Goal: Feedback & Contribution: Submit feedback/report problem

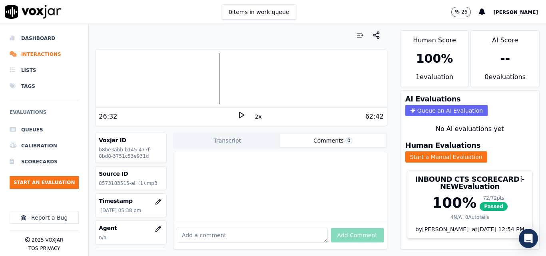
scroll to position [80, 0]
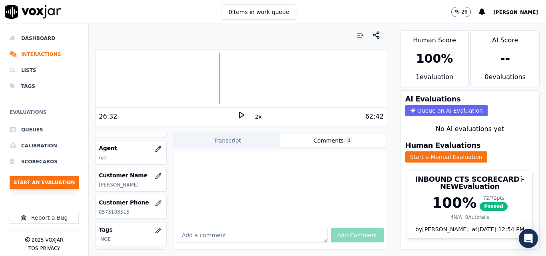
click at [59, 184] on button "Start an Evaluation" at bounding box center [44, 182] width 69 height 13
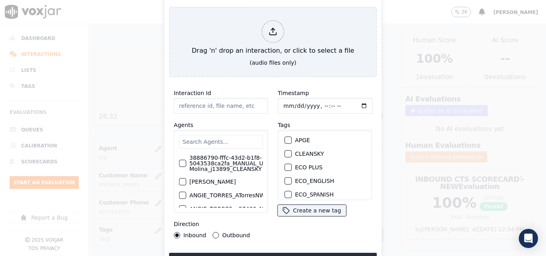
type input "20250912-115328_4806673822-all (3).mp3"
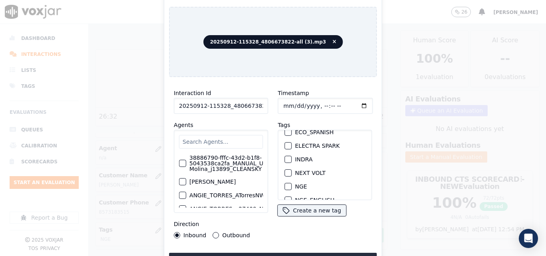
scroll to position [64, 0]
click at [288, 181] on button "NGE" at bounding box center [288, 184] width 7 height 7
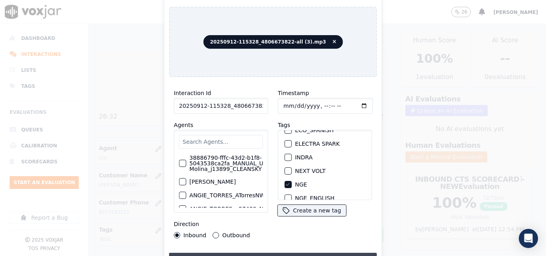
click at [272, 253] on button "Upload interaction to start evaluation" at bounding box center [273, 260] width 208 height 14
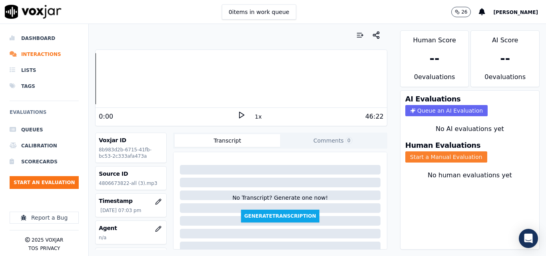
click at [426, 160] on button "Start a Manual Evaluation" at bounding box center [446, 156] width 82 height 11
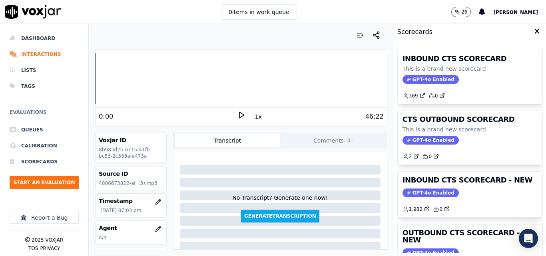
click at [239, 117] on polygon at bounding box center [241, 115] width 5 height 6
click at [88, 80] on div "Dashboard Interactions Lists Tags Evaluations Queues Calibration Scorecards Sta…" at bounding box center [273, 140] width 546 height 232
click at [91, 80] on div "Your browser does not support the audio element. 0:00 1x 46:22 Voxjar ID 8b983d…" at bounding box center [241, 140] width 305 height 232
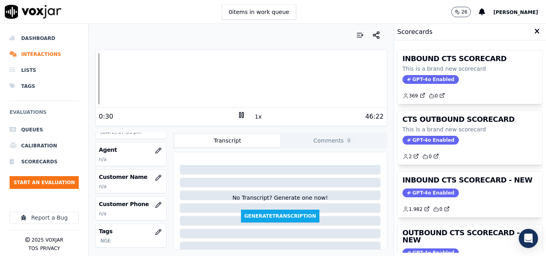
scroll to position [80, 0]
click at [155, 175] on icon "button" at bounding box center [158, 176] width 6 height 6
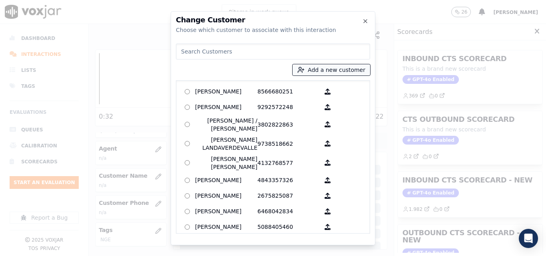
click at [329, 70] on button "Add a new customer" at bounding box center [332, 69] width 78 height 11
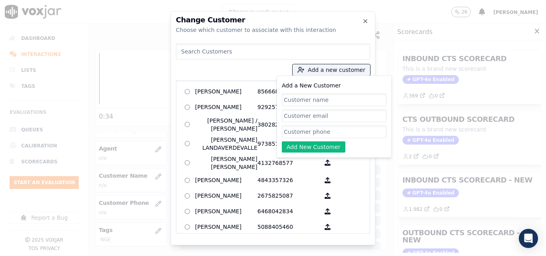
paste input "MARY JONES"
type input "MARY JONES"
paste input "4806673822"
type input "4806673822"
click at [321, 146] on button "Add New Customer" at bounding box center [314, 146] width 64 height 11
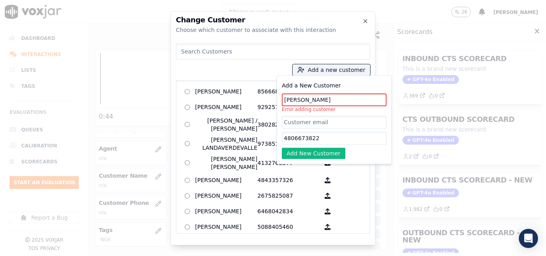
click at [301, 100] on input "MARY JONES" at bounding box center [334, 100] width 105 height 13
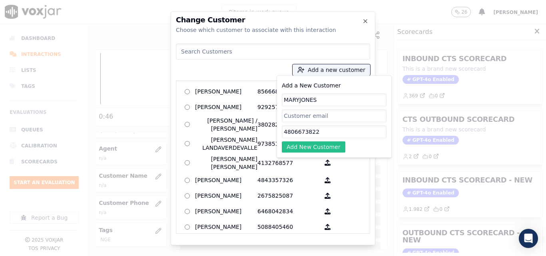
type input "MARYJONES"
click at [335, 144] on button "Add New Customer" at bounding box center [314, 146] width 64 height 11
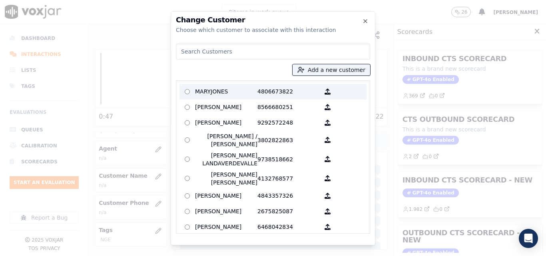
click at [249, 87] on p "MARYJONES" at bounding box center [226, 92] width 62 height 12
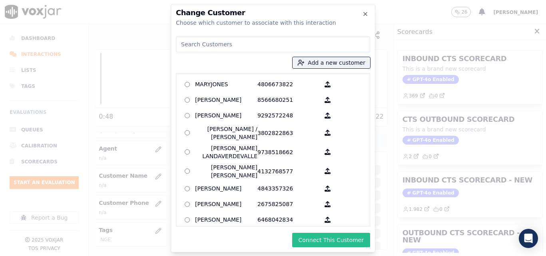
click at [335, 244] on button "Connect This Customer" at bounding box center [331, 240] width 78 height 14
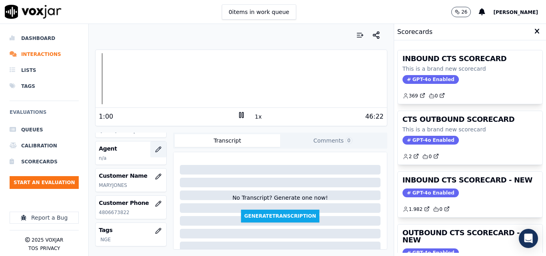
click at [155, 147] on icon "button" at bounding box center [157, 149] width 5 height 5
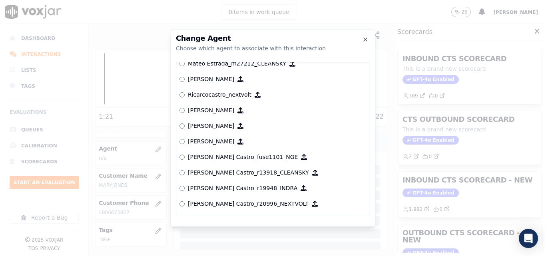
scroll to position [3386, 0]
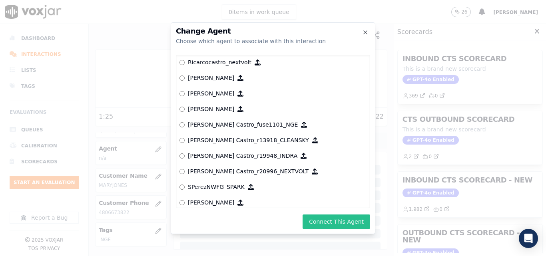
click at [352, 225] on button "Connect This Agent" at bounding box center [337, 222] width 68 height 14
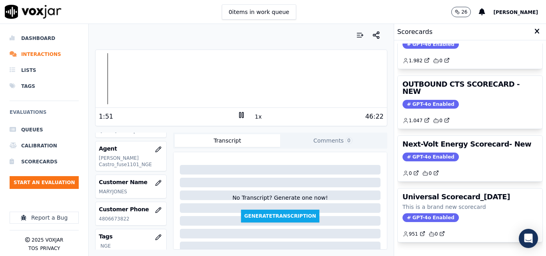
scroll to position [175, 0]
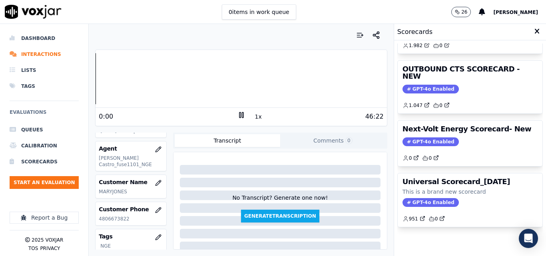
click at [90, 78] on div "Your browser does not support the audio element. 0:00 1x 46:22 Voxjar ID 8b983d…" at bounding box center [241, 140] width 305 height 232
click at [253, 119] on button "1x" at bounding box center [258, 116] width 10 height 11
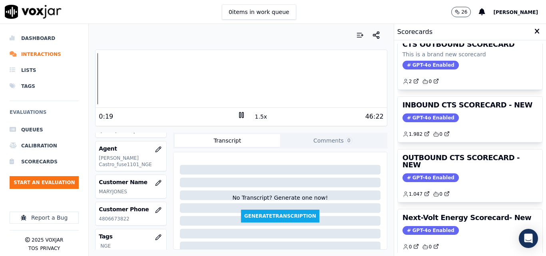
scroll to position [72, 0]
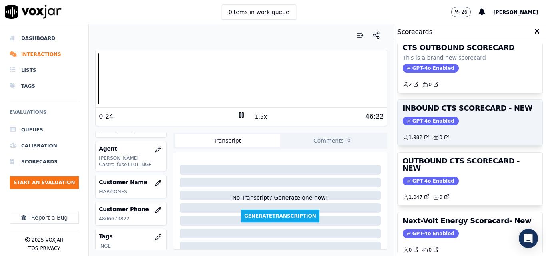
click at [421, 120] on span "GPT-4o Enabled" at bounding box center [430, 121] width 56 height 9
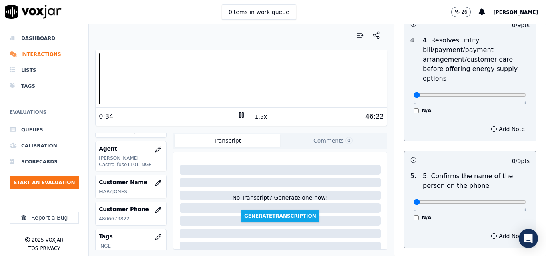
scroll to position [440, 0]
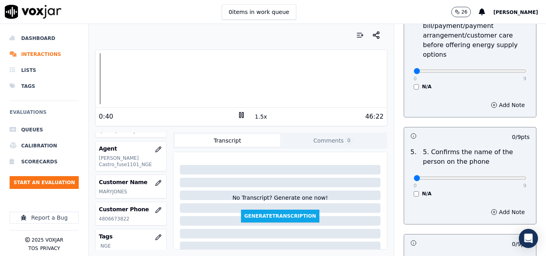
click at [239, 116] on rect at bounding box center [239, 114] width 1 height 5
click at [239, 114] on polygon at bounding box center [241, 115] width 5 height 6
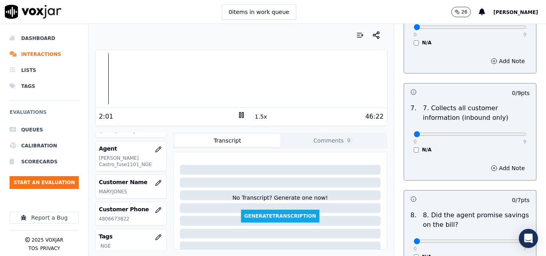
scroll to position [717, 0]
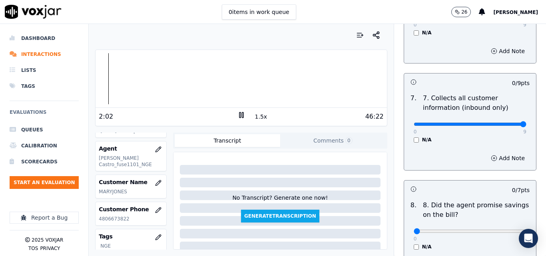
type input "9"
click at [507, 123] on input "range" at bounding box center [470, 124] width 113 height 3
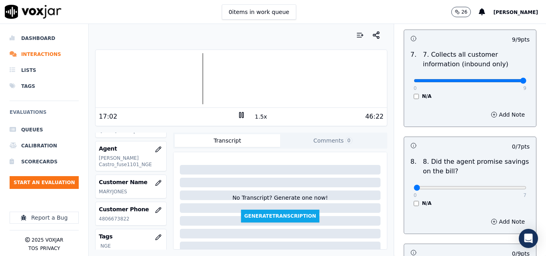
click at [187, 80] on div at bounding box center [241, 78] width 291 height 51
click at [178, 80] on div at bounding box center [241, 78] width 291 height 51
click at [167, 75] on div at bounding box center [241, 78] width 291 height 51
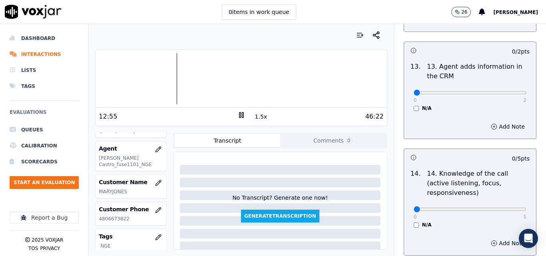
scroll to position [1460, 0]
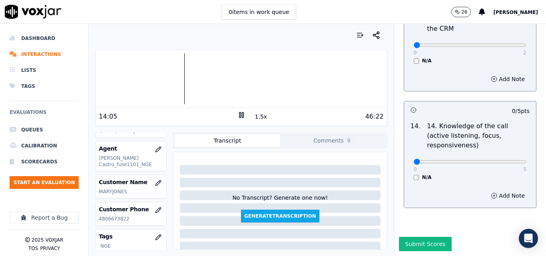
click at [152, 86] on div at bounding box center [241, 78] width 291 height 51
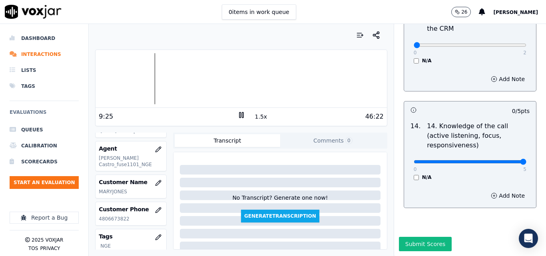
type input "5"
click at [503, 160] on input "range" at bounding box center [470, 161] width 113 height 3
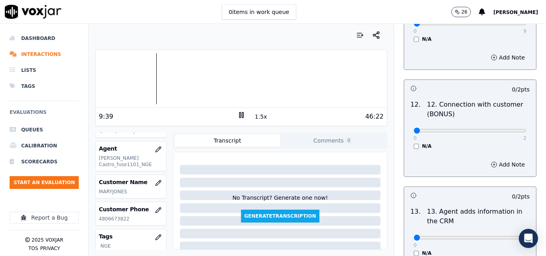
scroll to position [1260, 0]
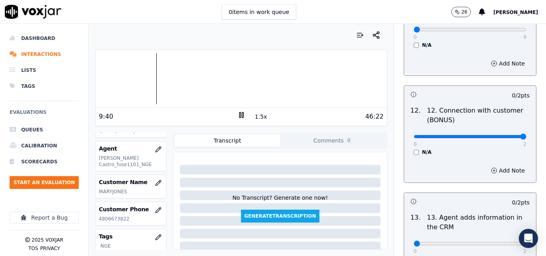
type input "2"
click at [504, 135] on input "range" at bounding box center [470, 136] width 113 height 3
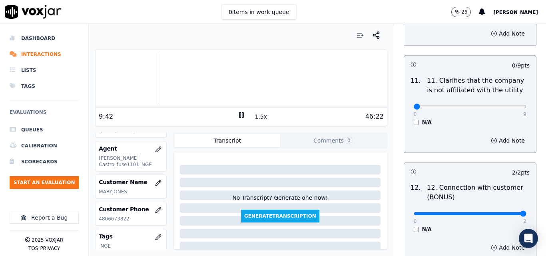
scroll to position [1180, 0]
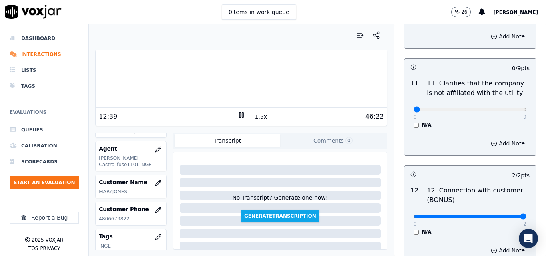
click at [256, 116] on button "1.5x" at bounding box center [261, 116] width 16 height 11
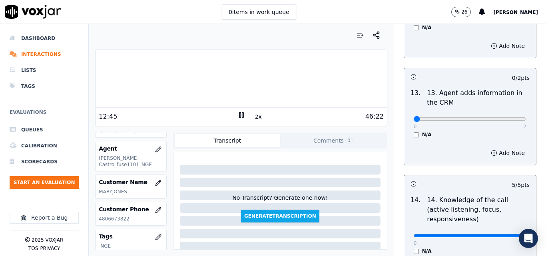
scroll to position [1380, 0]
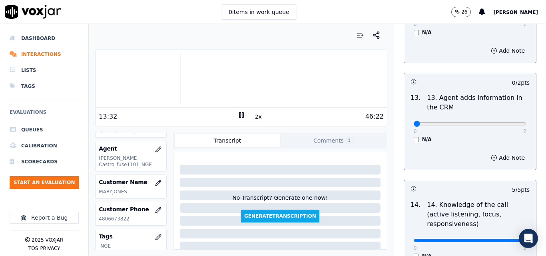
click at [260, 114] on div "46:22" at bounding box center [314, 117] width 138 height 10
click at [253, 115] on button "2x" at bounding box center [258, 116] width 10 height 11
click at [160, 76] on div at bounding box center [241, 78] width 291 height 51
click at [151, 78] on div at bounding box center [241, 78] width 291 height 51
click at [307, 83] on div at bounding box center [241, 78] width 291 height 51
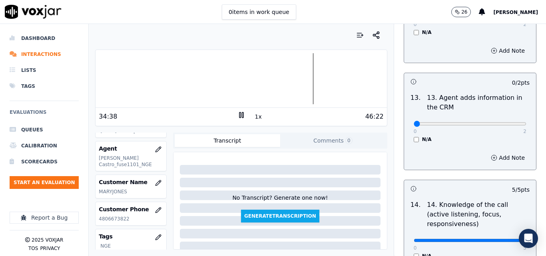
click at [293, 89] on div at bounding box center [241, 78] width 291 height 51
click at [287, 83] on div at bounding box center [241, 78] width 291 height 51
click at [281, 84] on div at bounding box center [241, 78] width 291 height 51
click at [273, 81] on div at bounding box center [241, 78] width 291 height 51
click at [267, 78] on div at bounding box center [241, 78] width 291 height 51
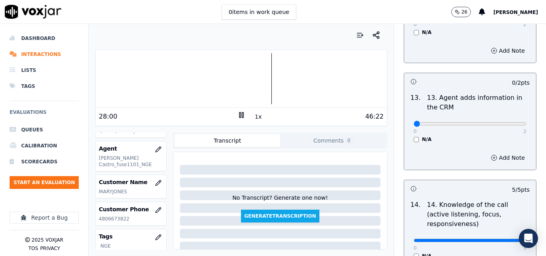
click at [202, 72] on div at bounding box center [241, 78] width 291 height 51
click at [175, 78] on div at bounding box center [241, 78] width 291 height 51
click at [160, 85] on div at bounding box center [241, 78] width 291 height 51
click at [253, 115] on button "1x" at bounding box center [258, 116] width 10 height 11
click at [253, 117] on button "1.5x" at bounding box center [261, 116] width 16 height 11
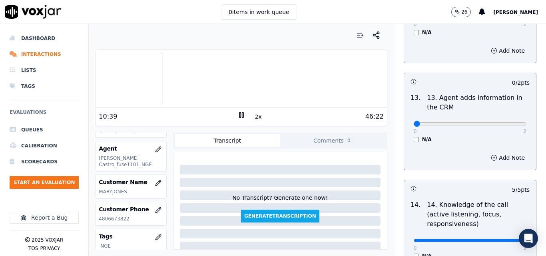
click at [253, 119] on button "2x" at bounding box center [258, 116] width 10 height 11
click at [288, 83] on div at bounding box center [241, 78] width 291 height 51
click at [277, 84] on div at bounding box center [241, 78] width 291 height 51
click at [257, 78] on div at bounding box center [241, 78] width 291 height 51
click at [217, 82] on div at bounding box center [241, 78] width 291 height 51
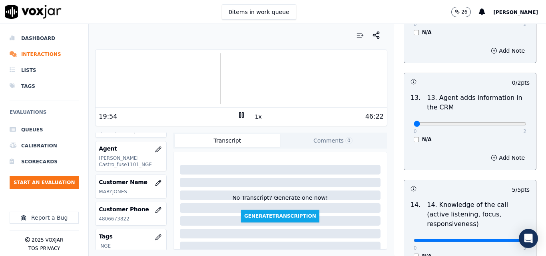
click at [196, 82] on div at bounding box center [241, 78] width 291 height 51
click at [180, 79] on div at bounding box center [241, 78] width 291 height 51
click at [167, 77] on div at bounding box center [241, 78] width 291 height 51
click at [148, 77] on div at bounding box center [241, 78] width 291 height 51
click at [254, 119] on button "1x" at bounding box center [258, 116] width 10 height 11
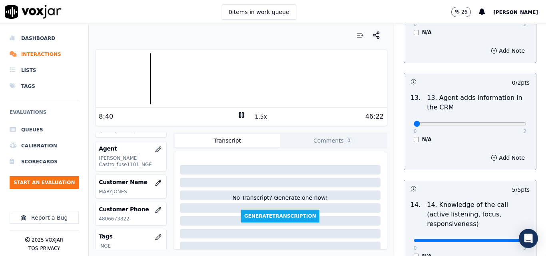
click at [254, 119] on button "1.5x" at bounding box center [261, 116] width 16 height 11
click at [254, 119] on button "2x" at bounding box center [258, 116] width 10 height 11
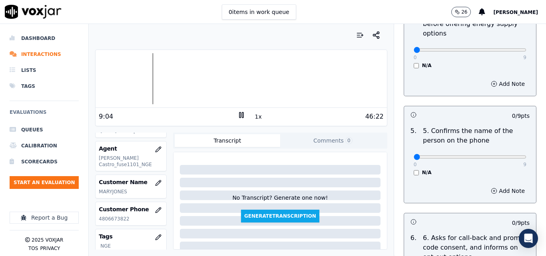
scroll to position [580, 0]
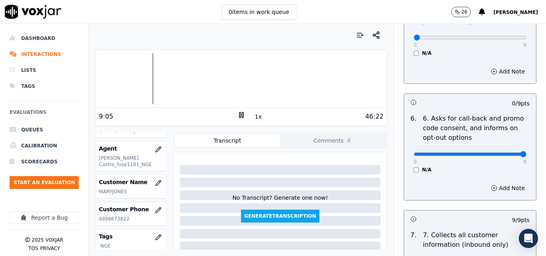
type input "9"
click at [506, 153] on input "range" at bounding box center [470, 154] width 113 height 3
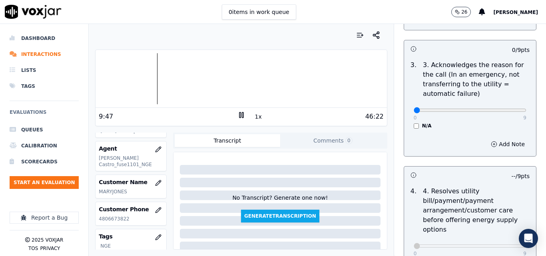
scroll to position [261, 0]
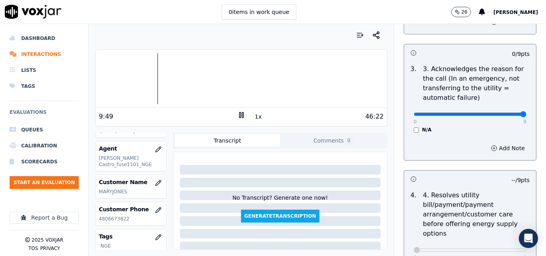
type input "9"
click at [504, 113] on input "range" at bounding box center [470, 114] width 113 height 3
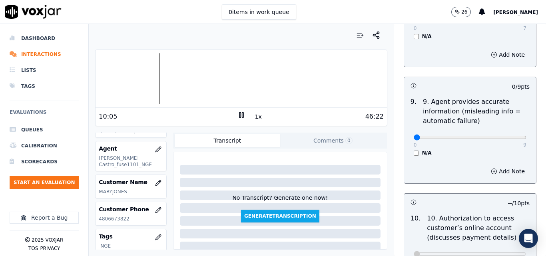
scroll to position [959, 0]
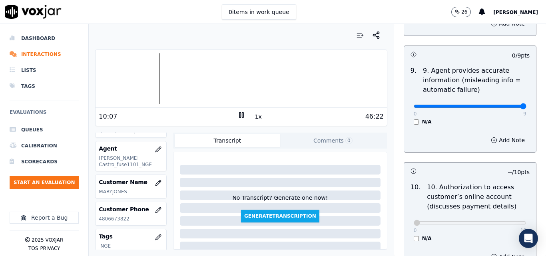
type input "9"
click at [502, 105] on input "range" at bounding box center [470, 106] width 113 height 3
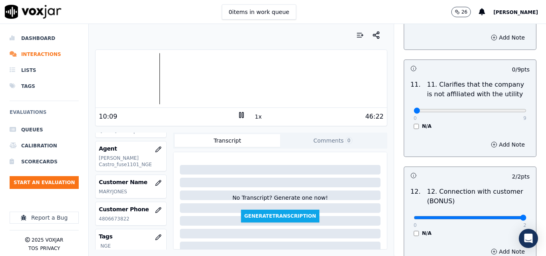
scroll to position [1199, 0]
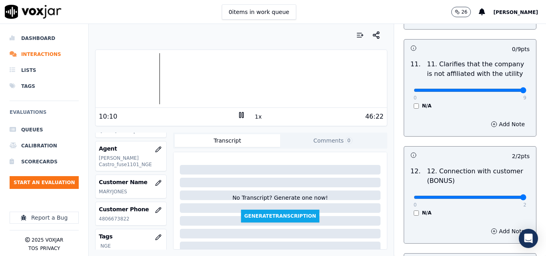
type input "9"
click at [503, 89] on input "range" at bounding box center [470, 90] width 113 height 3
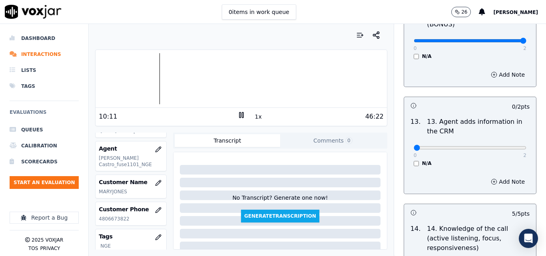
scroll to position [1359, 0]
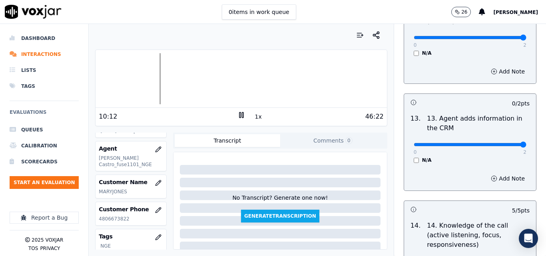
drag, startPoint x: 502, startPoint y: 138, endPoint x: 505, endPoint y: 135, distance: 4.8
type input "2"
click at [504, 143] on input "range" at bounding box center [470, 144] width 113 height 3
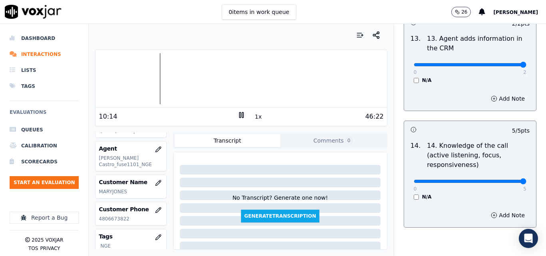
scroll to position [1460, 0]
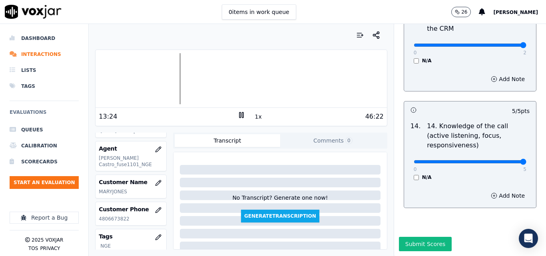
click at [237, 113] on icon at bounding box center [241, 115] width 8 height 8
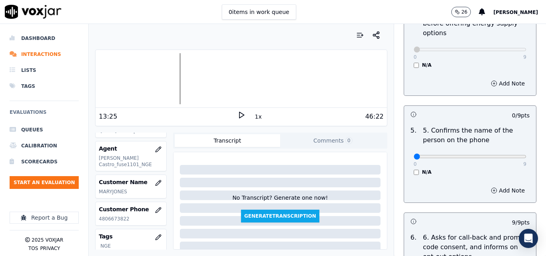
scroll to position [460, 0]
type input "9"
click at [502, 156] on input "range" at bounding box center [470, 157] width 113 height 3
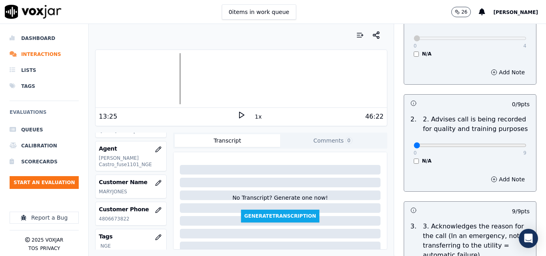
scroll to position [101, 0]
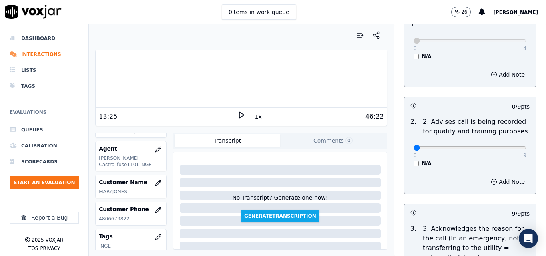
click at [239, 116] on polygon at bounding box center [241, 115] width 5 height 6
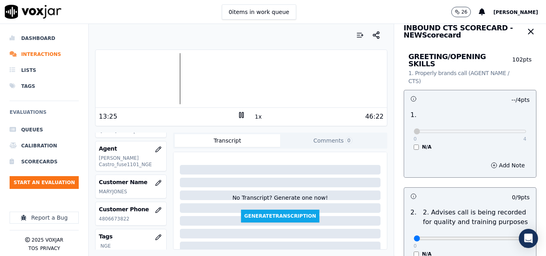
scroll to position [0, 0]
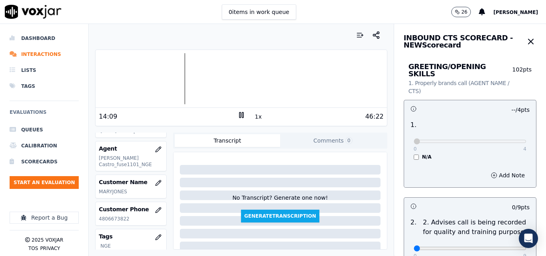
click at [240, 117] on icon at bounding box center [241, 115] width 8 height 8
click at [229, 113] on div "14:21" at bounding box center [168, 117] width 138 height 10
click at [233, 113] on div "14:21" at bounding box center [168, 117] width 138 height 10
click at [237, 114] on icon at bounding box center [241, 115] width 8 height 8
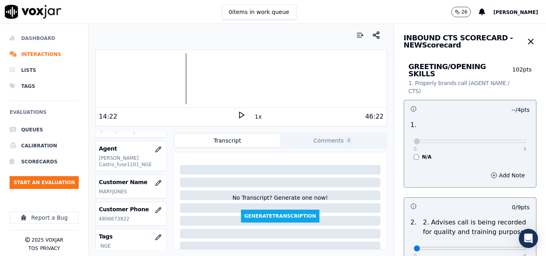
click at [37, 35] on li "Dashboard" at bounding box center [44, 38] width 69 height 16
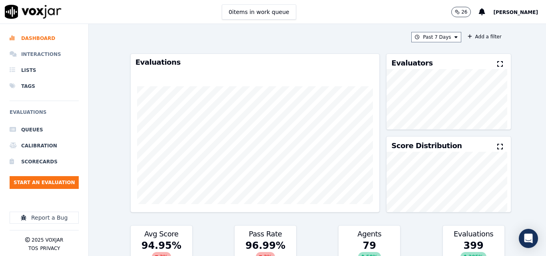
click at [40, 48] on li "Interactions" at bounding box center [44, 54] width 69 height 16
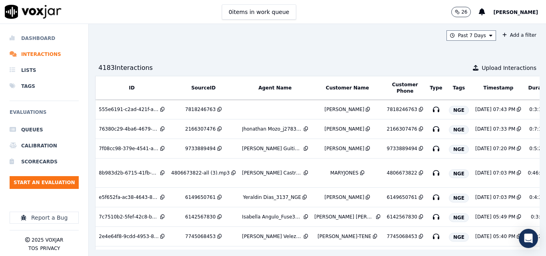
drag, startPoint x: 36, startPoint y: 36, endPoint x: 58, endPoint y: 42, distance: 22.9
click at [36, 36] on li "Dashboard" at bounding box center [44, 38] width 69 height 16
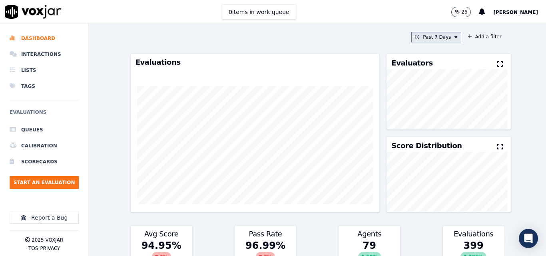
click at [424, 37] on button "Past 7 Days" at bounding box center [436, 37] width 50 height 10
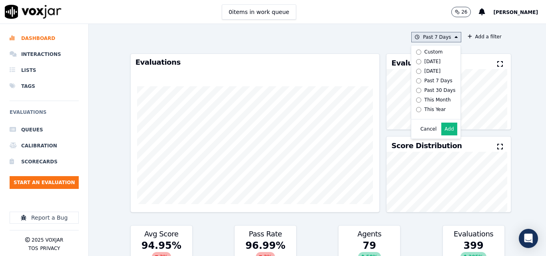
click at [424, 59] on div "[DATE]" at bounding box center [432, 61] width 16 height 6
click at [441, 131] on button "Add" at bounding box center [449, 129] width 16 height 13
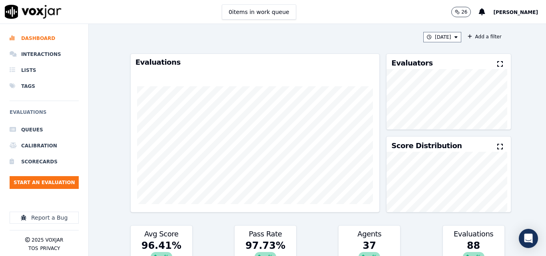
click at [497, 65] on icon at bounding box center [500, 64] width 6 height 6
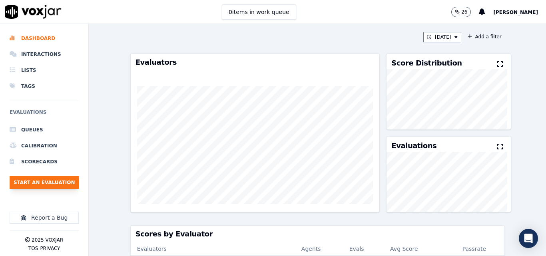
click at [55, 185] on button "Start an Evaluation" at bounding box center [44, 182] width 69 height 13
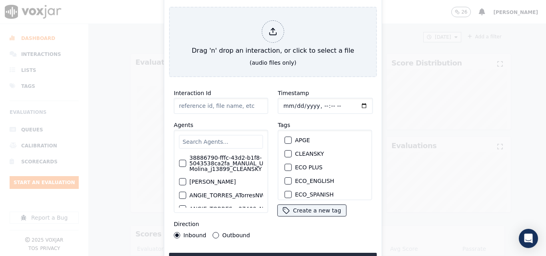
type input "20250912-103517_7813090563-all.mp3"
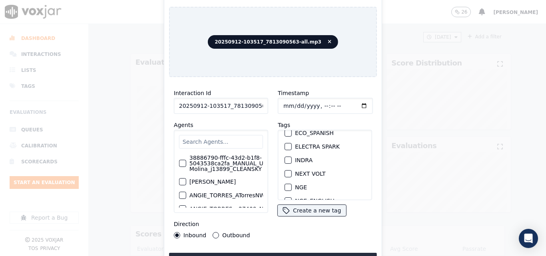
scroll to position [80, 0]
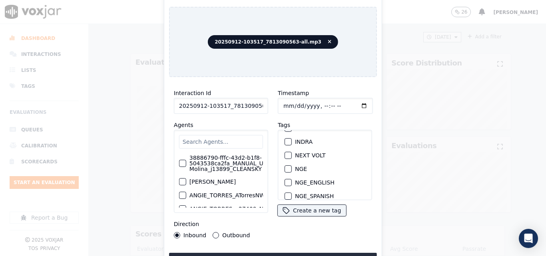
drag, startPoint x: 287, startPoint y: 167, endPoint x: 291, endPoint y: 183, distance: 16.5
click at [287, 167] on div "button" at bounding box center [288, 169] width 6 height 6
click at [291, 253] on button "Upload interaction to start evaluation" at bounding box center [273, 260] width 208 height 14
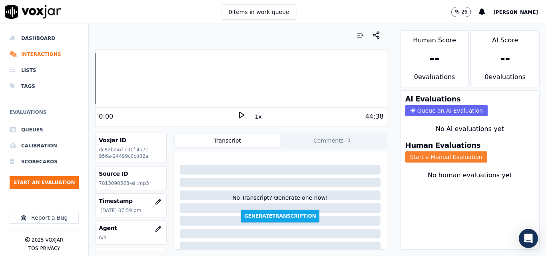
click at [414, 159] on button "Start a Manual Evaluation" at bounding box center [446, 156] width 82 height 11
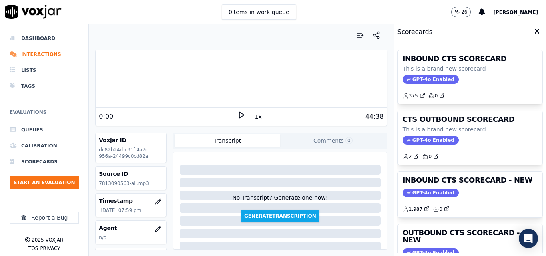
click at [239, 114] on polygon at bounding box center [241, 115] width 5 height 6
click at [237, 113] on icon at bounding box center [241, 115] width 8 height 8
click at [63, 181] on button "Start an Evaluation" at bounding box center [44, 182] width 69 height 13
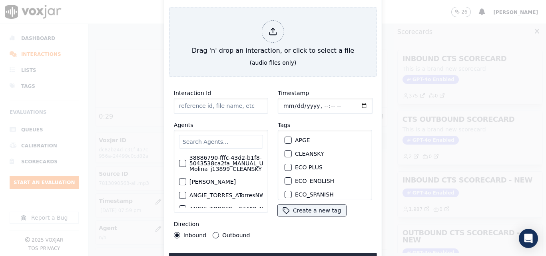
type input "20250912-164821_9376721050-all (1).mp3"
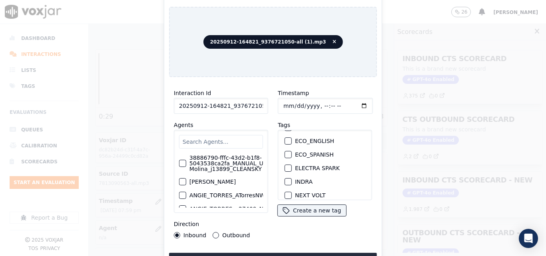
scroll to position [80, 0]
click at [285, 167] on div "button" at bounding box center [288, 169] width 6 height 6
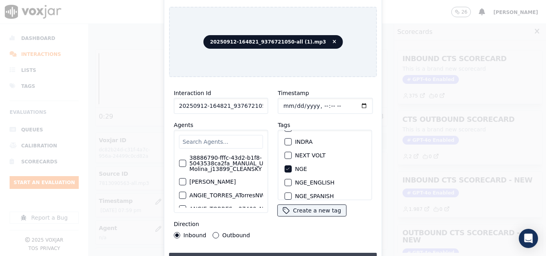
click at [255, 253] on button "Upload interaction to start evaluation" at bounding box center [273, 260] width 208 height 14
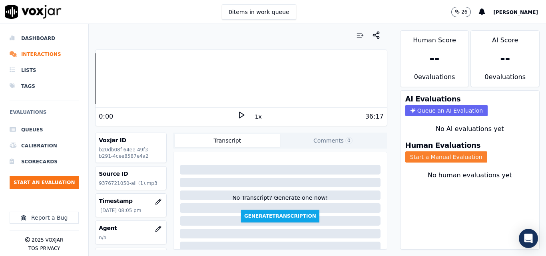
click at [447, 159] on button "Start a Manual Evaluation" at bounding box center [446, 156] width 82 height 11
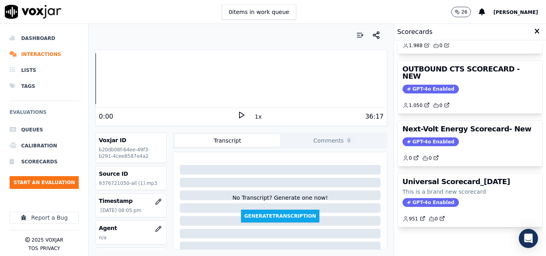
click at [239, 115] on polygon at bounding box center [241, 115] width 5 height 6
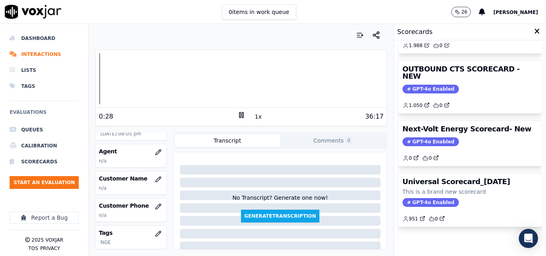
scroll to position [80, 0]
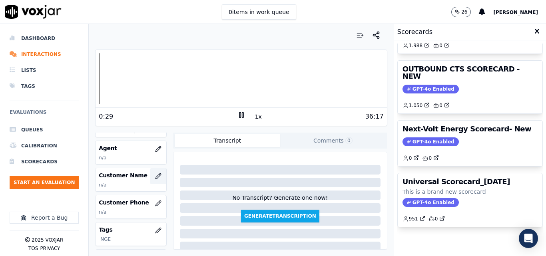
click at [155, 173] on icon "button" at bounding box center [158, 176] width 6 height 6
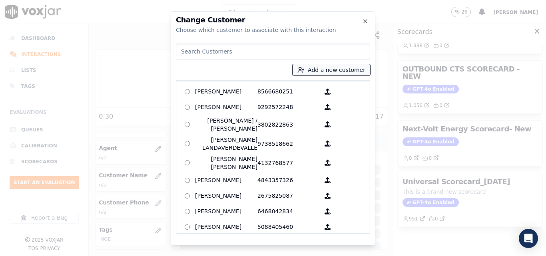
click at [312, 71] on button "Add a new customer" at bounding box center [332, 69] width 78 height 11
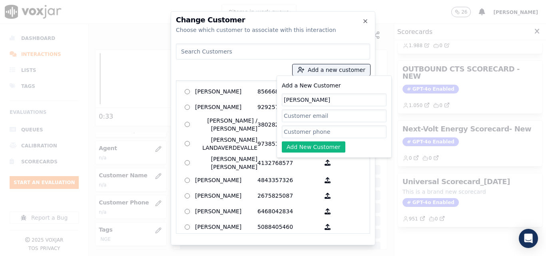
type input "[PERSON_NAME]"
click at [309, 134] on input "Add a New Customer" at bounding box center [334, 131] width 105 height 13
paste input "9376721050"
type input "9376721050"
click at [319, 151] on button "Add New Customer" at bounding box center [314, 146] width 64 height 11
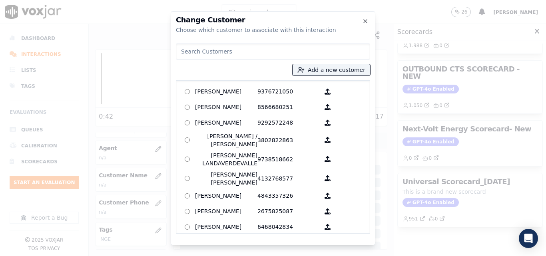
click at [260, 82] on div "JUAN PABLO GUAMAN 9376721050 AGUEDA SANTANA 8566680251 ALEXIS SUNQUI 9292572248…" at bounding box center [273, 156] width 194 height 153
click at [263, 90] on p "9376721050" at bounding box center [288, 92] width 62 height 12
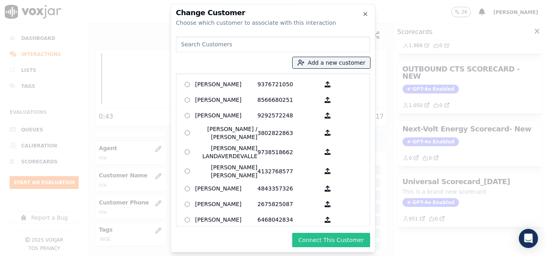
click at [337, 235] on button "Connect This Customer" at bounding box center [331, 240] width 78 height 14
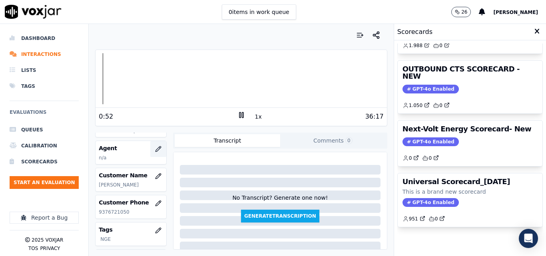
click at [155, 148] on icon "button" at bounding box center [158, 149] width 6 height 6
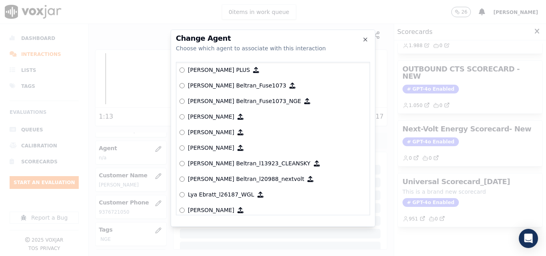
scroll to position [3085, 0]
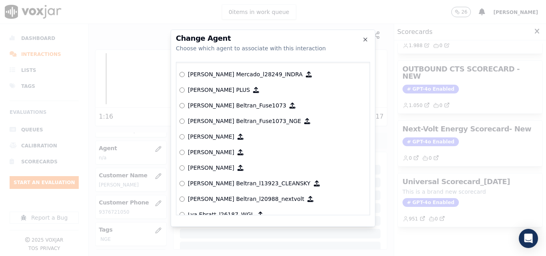
click at [185, 121] on label "[PERSON_NAME] Beltran_Fuse1073­_NGE" at bounding box center [272, 121] width 187 height 16
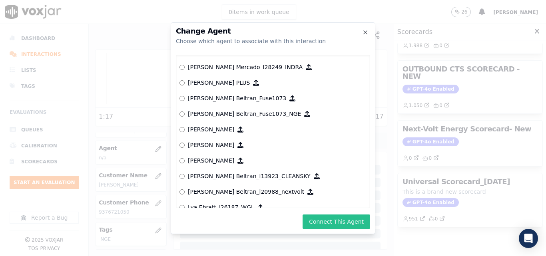
click at [353, 215] on button "Connect This Agent" at bounding box center [337, 222] width 68 height 14
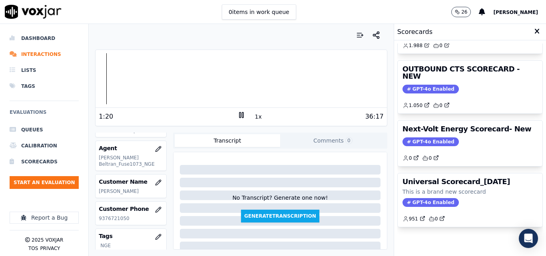
click at [98, 89] on div at bounding box center [241, 78] width 291 height 51
click at [96, 89] on div at bounding box center [241, 78] width 291 height 51
click at [241, 116] on icon at bounding box center [241, 115] width 8 height 8
click at [95, 80] on div "Your browser does not support the audio element. 1:22 1x 36:17" at bounding box center [241, 88] width 292 height 77
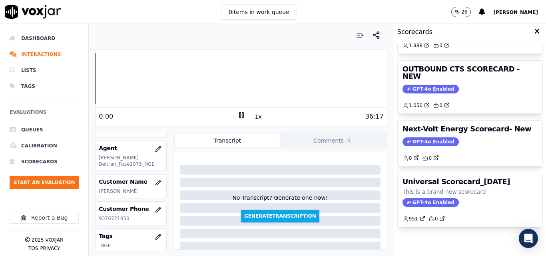
click at [81, 82] on div "Dashboard Interactions Lists Tags Evaluations Queues Calibration Scorecards Sta…" at bounding box center [273, 140] width 546 height 232
click at [237, 119] on div "1x" at bounding box center [241, 116] width 8 height 11
click at [240, 112] on icon at bounding box center [241, 115] width 8 height 8
click at [237, 112] on icon at bounding box center [241, 115] width 8 height 8
click at [81, 80] on div "Dashboard Interactions Lists Tags Evaluations Queues Calibration Scorecards Sta…" at bounding box center [273, 140] width 546 height 232
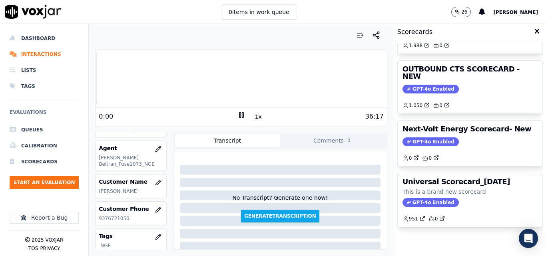
click at [253, 115] on button "1x" at bounding box center [258, 116] width 10 height 11
click at [253, 115] on button "1.5x" at bounding box center [261, 116] width 16 height 11
click at [237, 119] on div "2x" at bounding box center [241, 116] width 8 height 11
click at [240, 116] on icon at bounding box center [241, 115] width 8 height 8
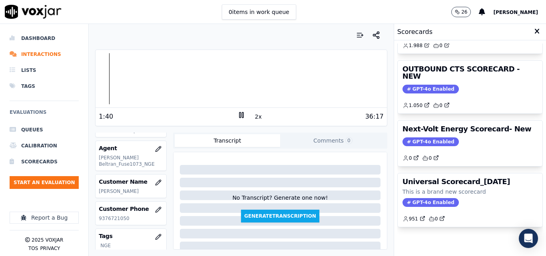
click at [254, 115] on button "2x" at bounding box center [258, 116] width 10 height 11
click at [75, 85] on div "Dashboard Interactions Lists Tags Evaluations Queues Calibration Scorecards Sta…" at bounding box center [273, 140] width 546 height 232
click at [253, 116] on button "1x" at bounding box center [258, 116] width 10 height 11
click at [253, 117] on button "1.5x" at bounding box center [261, 116] width 16 height 11
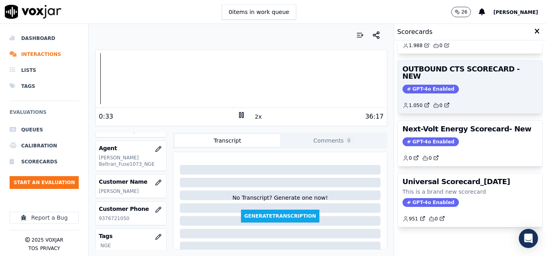
click at [404, 85] on span "GPT-4o Enabled" at bounding box center [430, 89] width 56 height 9
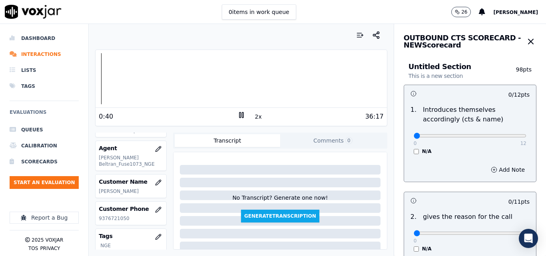
click at [257, 116] on button "2x" at bounding box center [258, 116] width 10 height 11
type input "9"
click at [482, 134] on input "range" at bounding box center [470, 135] width 113 height 3
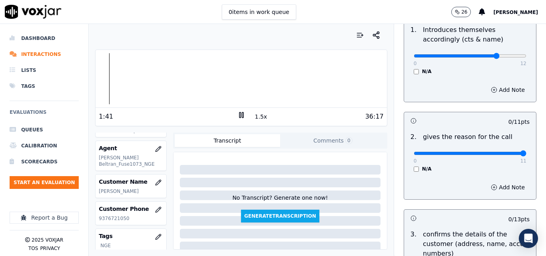
type input "11"
click at [508, 155] on input "range" at bounding box center [470, 153] width 113 height 3
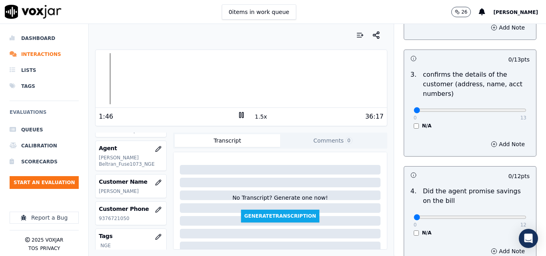
scroll to position [280, 0]
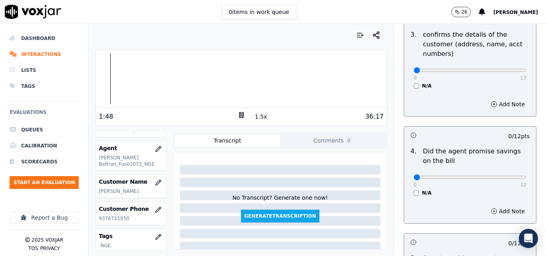
click at [414, 191] on div "N/A" at bounding box center [470, 193] width 113 height 6
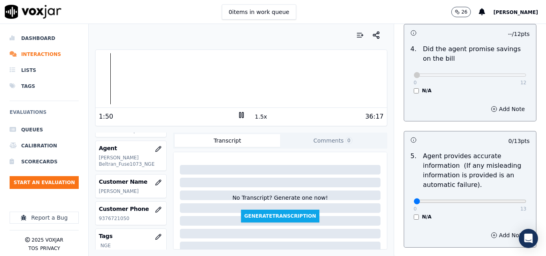
scroll to position [400, 0]
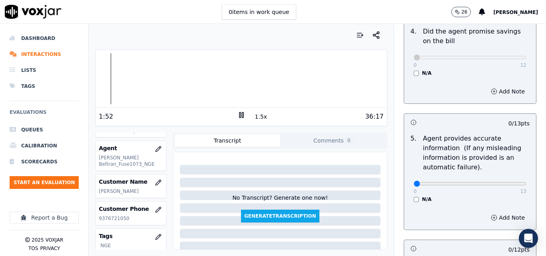
click at [242, 112] on rect at bounding box center [242, 114] width 1 height 5
click at [238, 112] on icon at bounding box center [241, 115] width 8 height 8
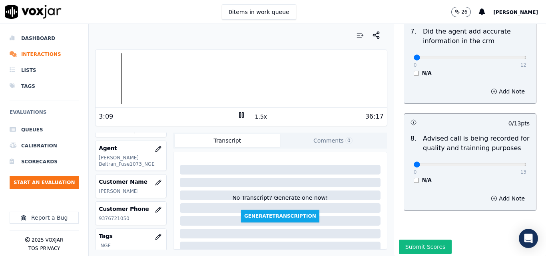
scroll to position [771, 0]
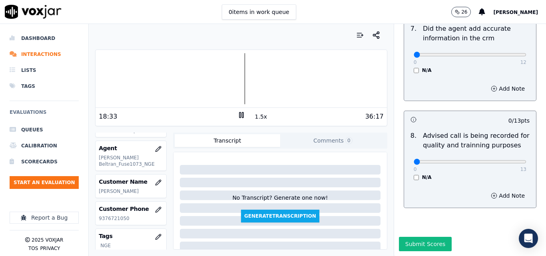
click at [237, 80] on div at bounding box center [241, 78] width 291 height 51
click at [254, 115] on button "1.5x" at bounding box center [261, 116] width 16 height 11
click at [242, 117] on rect at bounding box center [242, 114] width 1 height 5
click at [238, 118] on icon at bounding box center [241, 115] width 8 height 8
click at [242, 117] on rect at bounding box center [242, 114] width 1 height 5
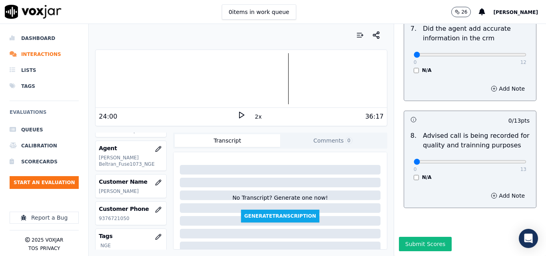
click at [238, 118] on icon at bounding box center [241, 115] width 8 height 8
click at [238, 115] on icon at bounding box center [241, 115] width 8 height 8
click at [255, 117] on button "2x" at bounding box center [258, 116] width 10 height 11
click at [342, 77] on div at bounding box center [241, 78] width 291 height 51
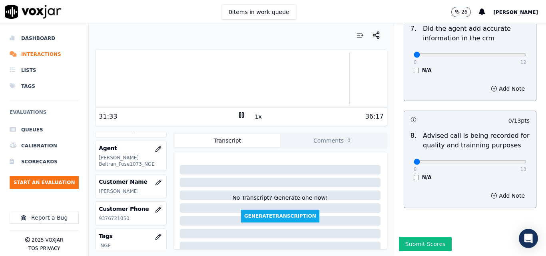
click at [254, 116] on button "1x" at bounding box center [258, 116] width 10 height 11
click at [254, 116] on button "1.5x" at bounding box center [261, 116] width 16 height 11
click at [341, 79] on div at bounding box center [241, 78] width 291 height 51
click at [253, 115] on button "2x" at bounding box center [258, 116] width 10 height 11
click at [237, 118] on icon at bounding box center [241, 115] width 8 height 8
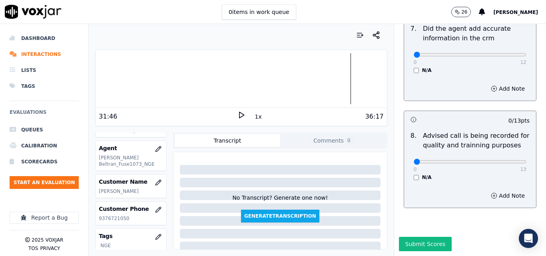
click at [237, 118] on icon at bounding box center [241, 115] width 8 height 8
click at [239, 113] on polygon at bounding box center [241, 115] width 5 height 6
click at [237, 113] on icon at bounding box center [241, 115] width 8 height 8
click at [237, 118] on icon at bounding box center [241, 115] width 8 height 8
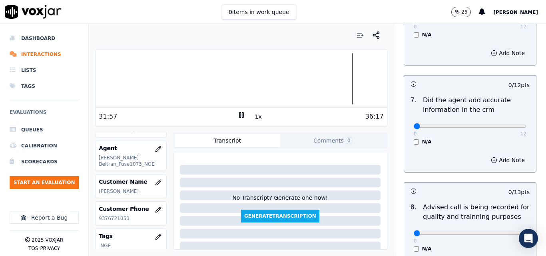
scroll to position [651, 0]
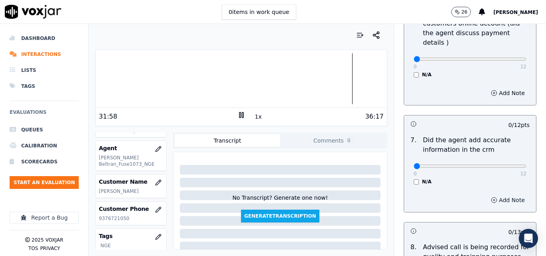
click at [486, 195] on button "Add Note" at bounding box center [508, 200] width 44 height 11
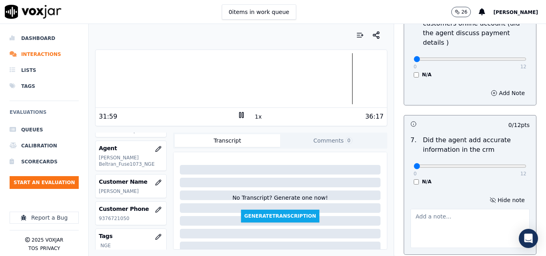
click at [429, 209] on textarea at bounding box center [469, 228] width 119 height 39
click at [240, 113] on icon at bounding box center [241, 115] width 8 height 8
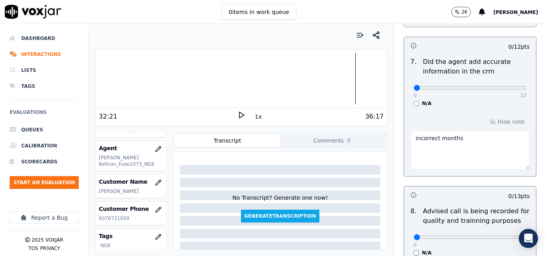
scroll to position [731, 0]
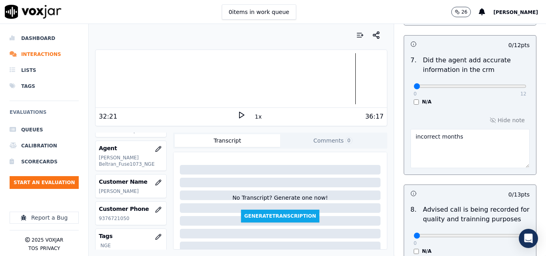
click at [463, 130] on textarea "incorrect months" at bounding box center [469, 148] width 119 height 39
click at [237, 117] on icon at bounding box center [241, 115] width 8 height 8
click at [239, 114] on polygon at bounding box center [241, 115] width 5 height 6
click at [462, 129] on textarea "incorrect months" at bounding box center [469, 148] width 119 height 39
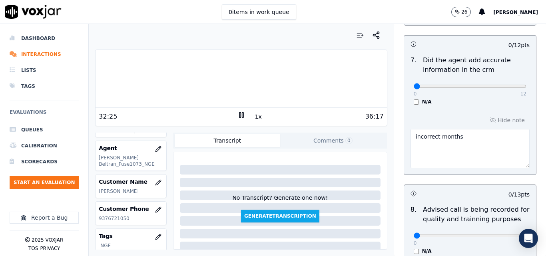
click at [462, 129] on textarea "incorrect months" at bounding box center [469, 148] width 119 height 39
click at [434, 129] on textarea "incorrect months" at bounding box center [469, 148] width 119 height 39
click at [431, 129] on textarea "incorrect months" at bounding box center [469, 148] width 119 height 39
click at [490, 129] on textarea "incorrect term -months" at bounding box center [469, 148] width 119 height 39
type textarea "incorrect term -months its 3months"
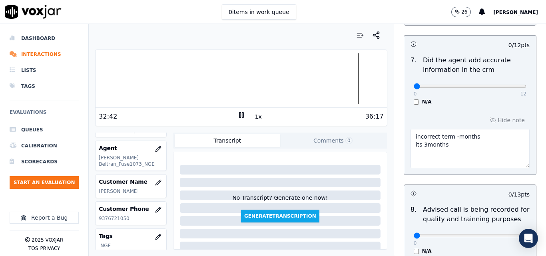
click at [479, 99] on div "N/A" at bounding box center [470, 102] width 113 height 6
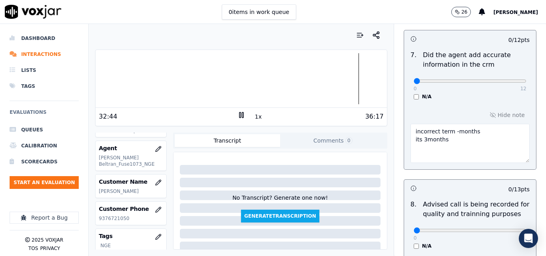
scroll to position [733, 0]
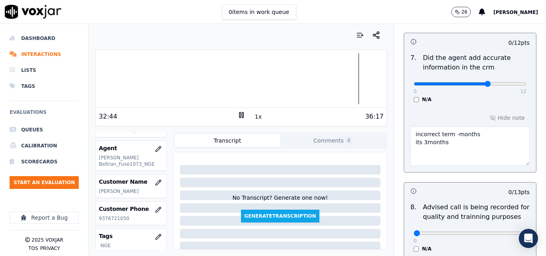
click at [474, 82] on input "range" at bounding box center [470, 83] width 113 height 3
click at [479, 82] on input "range" at bounding box center [470, 83] width 113 height 3
click at [485, 82] on input "range" at bounding box center [470, 83] width 113 height 3
type input "10"
click at [487, 82] on input "range" at bounding box center [470, 83] width 113 height 3
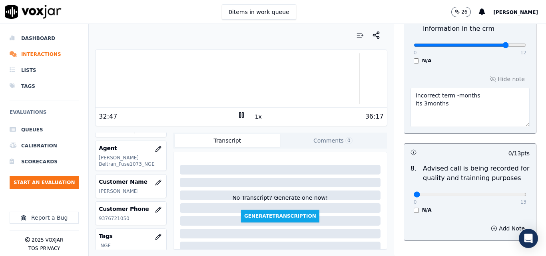
scroll to position [773, 0]
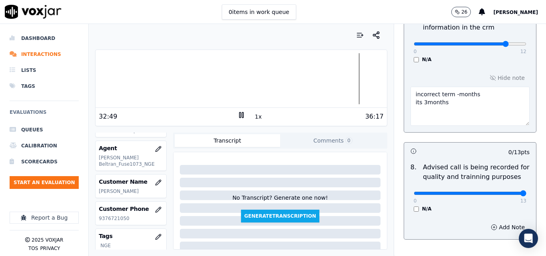
type input "13"
click at [506, 192] on input "range" at bounding box center [470, 193] width 113 height 3
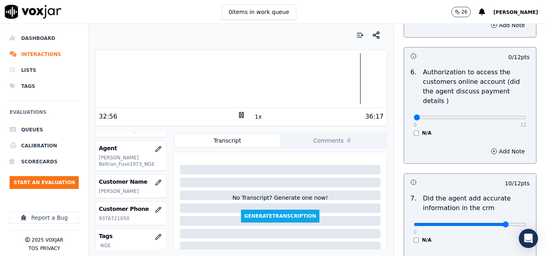
scroll to position [573, 0]
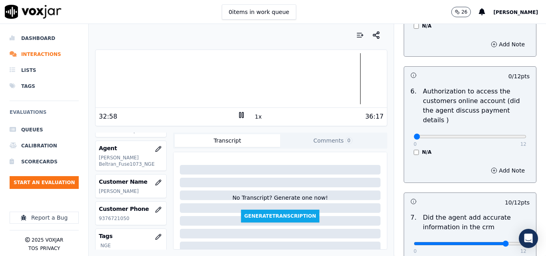
click at [414, 149] on div "N/A" at bounding box center [470, 152] width 113 height 6
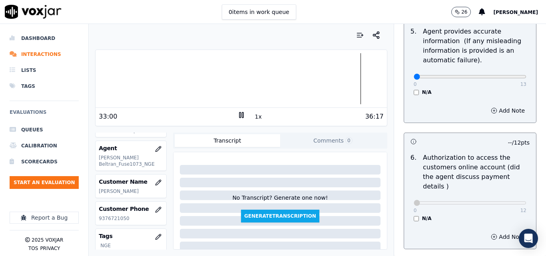
scroll to position [493, 0]
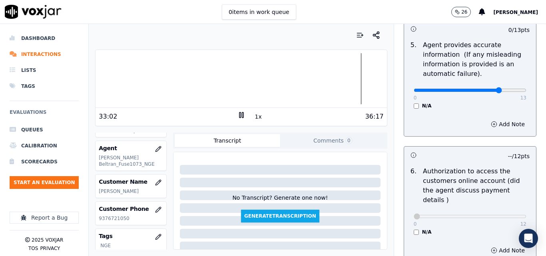
type input "10"
click at [484, 90] on input "range" at bounding box center [470, 90] width 113 height 3
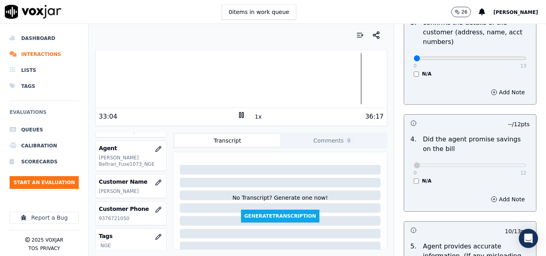
scroll to position [253, 0]
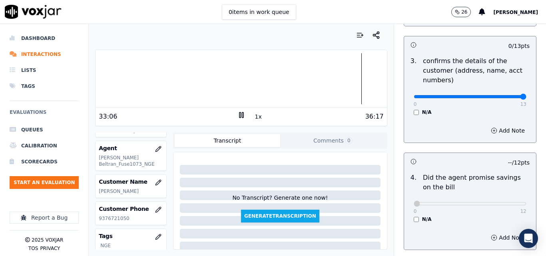
type input "13"
click at [502, 96] on input "range" at bounding box center [470, 96] width 113 height 3
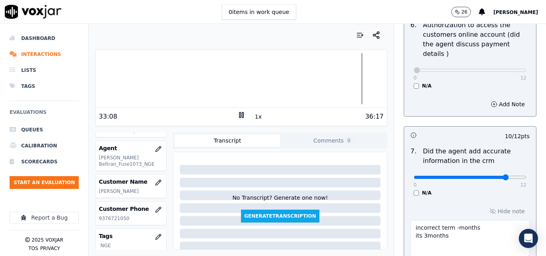
scroll to position [813, 0]
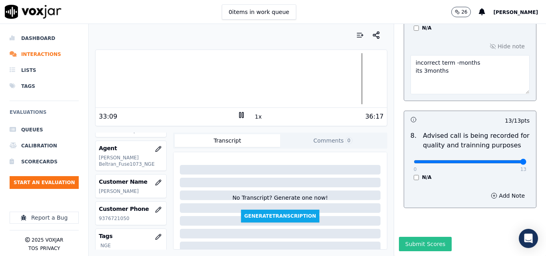
click at [414, 237] on button "Submit Scores" at bounding box center [425, 244] width 53 height 14
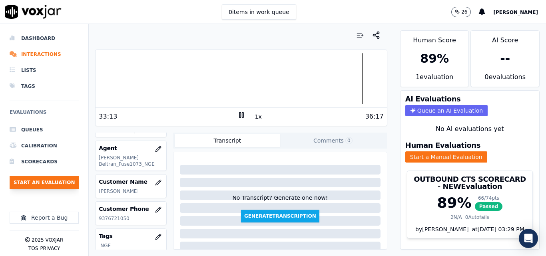
click at [56, 182] on button "Start an Evaluation" at bounding box center [44, 182] width 69 height 13
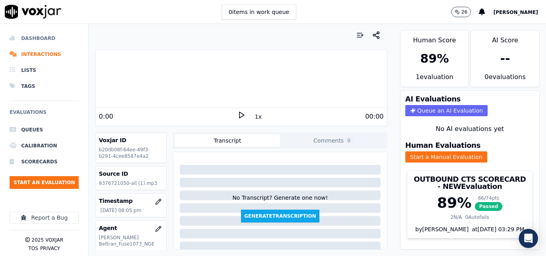
click at [48, 37] on li "Dashboard" at bounding box center [44, 38] width 69 height 16
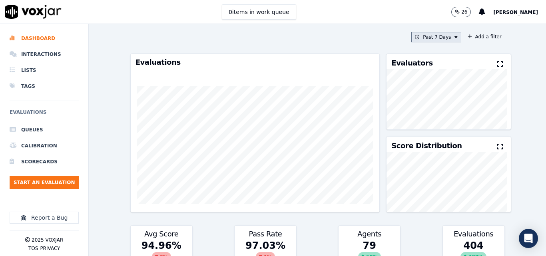
click at [454, 38] on icon at bounding box center [455, 37] width 3 height 5
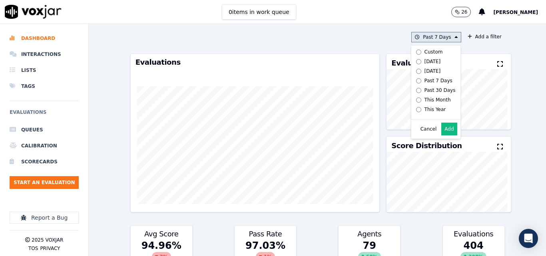
click at [441, 135] on button "Add" at bounding box center [449, 129] width 16 height 13
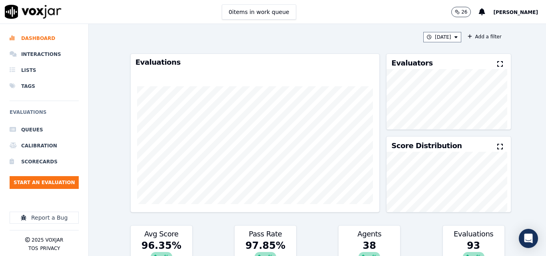
click at [497, 66] on icon at bounding box center [500, 64] width 6 height 6
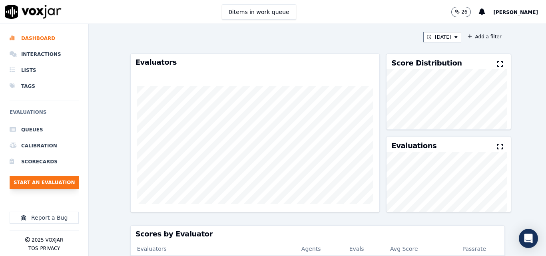
click at [56, 185] on button "Start an Evaluation" at bounding box center [44, 182] width 69 height 13
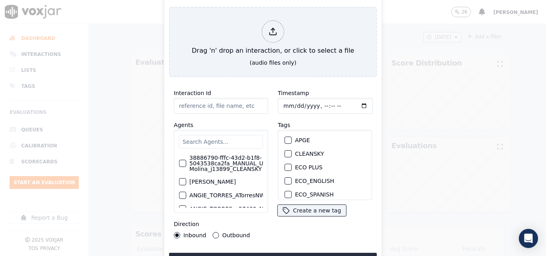
type input "20250912-163013_3127838688-all.mp3"
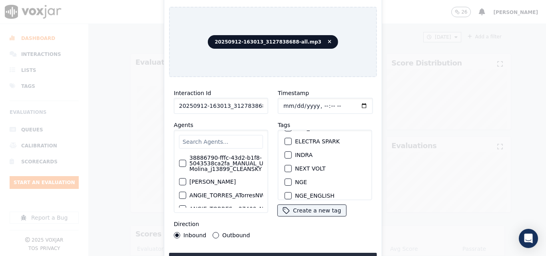
scroll to position [80, 0]
click at [285, 153] on div "button" at bounding box center [288, 156] width 6 height 6
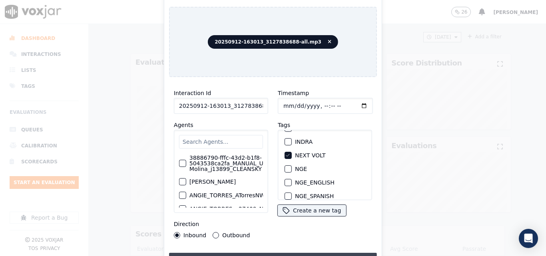
click at [284, 255] on button "Upload interaction to start evaluation" at bounding box center [273, 260] width 208 height 14
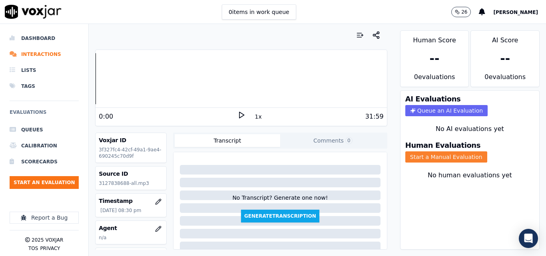
click at [405, 154] on button "Start a Manual Evaluation" at bounding box center [446, 156] width 82 height 11
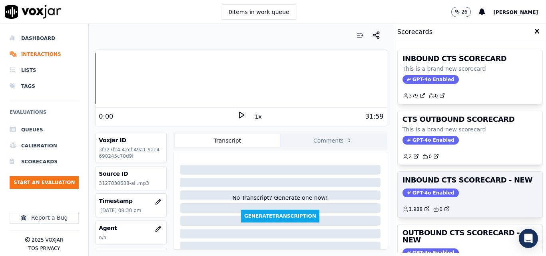
scroll to position [120, 0]
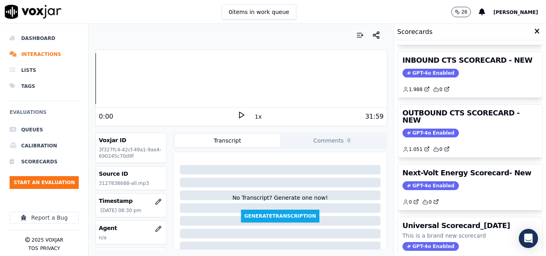
click at [237, 113] on icon at bounding box center [241, 115] width 8 height 8
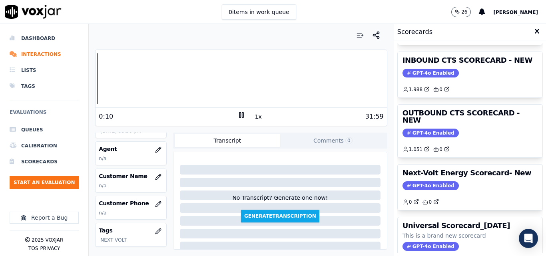
scroll to position [80, 0]
click at [152, 173] on button "button" at bounding box center [158, 176] width 16 height 16
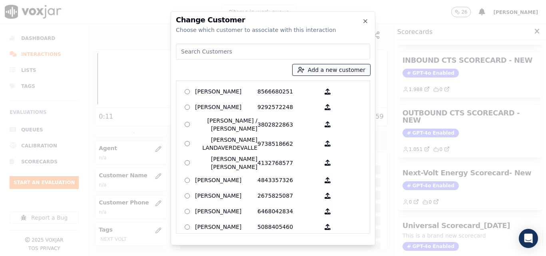
click at [342, 71] on button "Add a new customer" at bounding box center [332, 69] width 78 height 11
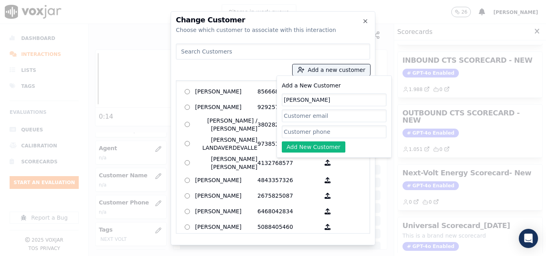
type input "[PERSON_NAME]"
paste input "3127838688"
type input "3127838688"
click at [318, 147] on button "Add New Customer" at bounding box center [314, 146] width 64 height 11
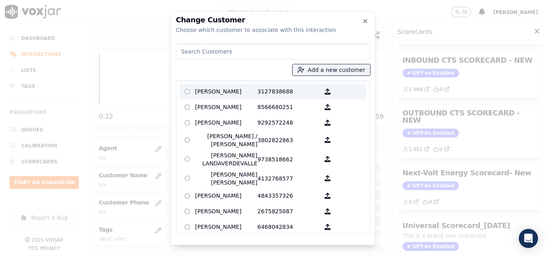
click at [241, 92] on p "[PERSON_NAME]" at bounding box center [226, 92] width 62 height 12
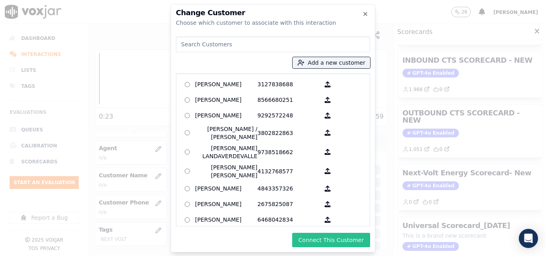
click at [338, 240] on button "Connect This Customer" at bounding box center [331, 240] width 78 height 14
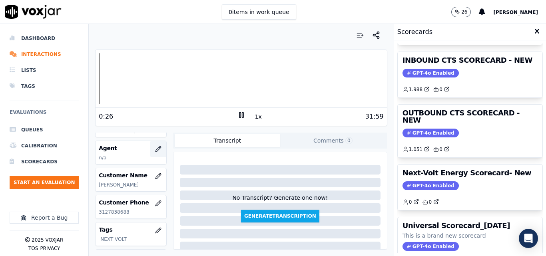
click at [155, 149] on icon "button" at bounding box center [157, 148] width 5 height 5
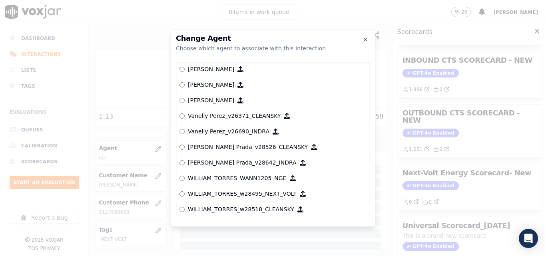
scroll to position [4133, 0]
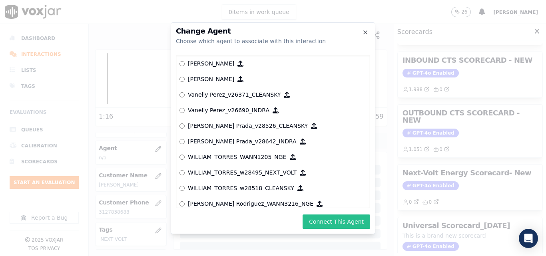
click at [348, 224] on button "Connect This Agent" at bounding box center [337, 222] width 68 height 14
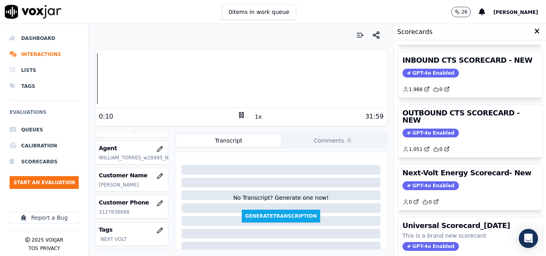
click at [94, 86] on div "Your browser does not support the audio element. 0:10 1x 31:59 Voxjar ID 3f327f…" at bounding box center [241, 140] width 305 height 232
click at [240, 117] on icon at bounding box center [241, 115] width 8 height 8
click at [237, 115] on icon at bounding box center [241, 115] width 8 height 8
click at [239, 115] on rect at bounding box center [239, 114] width 1 height 5
click at [237, 115] on icon at bounding box center [241, 115] width 8 height 8
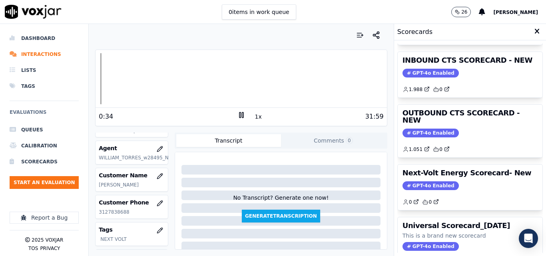
click at [96, 80] on div at bounding box center [241, 78] width 291 height 51
click at [255, 118] on button "1x" at bounding box center [258, 116] width 10 height 11
click at [255, 114] on button "1.5x" at bounding box center [261, 116] width 16 height 11
click at [255, 114] on button "2x" at bounding box center [258, 116] width 10 height 11
click at [94, 85] on div "Your browser does not support the audio element. 0:00 1x 31:59 Voxjar ID 3f327f…" at bounding box center [241, 140] width 305 height 232
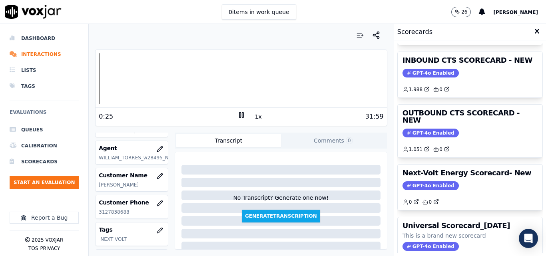
click at [237, 113] on icon at bounding box center [241, 115] width 8 height 8
click at [88, 82] on div "Dashboard Interactions Lists Tags Evaluations Queues Calibration Scorecards Sta…" at bounding box center [273, 140] width 546 height 232
click at [237, 116] on icon at bounding box center [241, 115] width 8 height 8
click at [239, 115] on icon at bounding box center [241, 115] width 8 height 8
click at [92, 84] on div "Your browser does not support the audio element. 0:42 1x 31:59 Voxjar ID 3f327f…" at bounding box center [241, 140] width 305 height 232
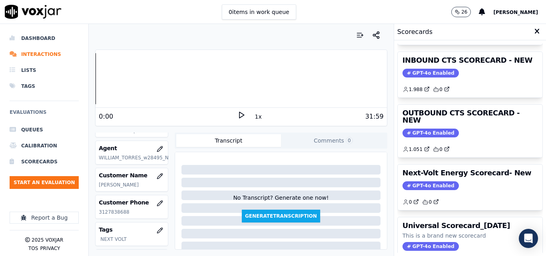
click at [238, 117] on icon at bounding box center [241, 115] width 8 height 8
click at [254, 113] on button "1x" at bounding box center [258, 116] width 10 height 11
click at [254, 114] on button "1.5x" at bounding box center [261, 116] width 16 height 11
click at [239, 113] on rect at bounding box center [239, 114] width 1 height 5
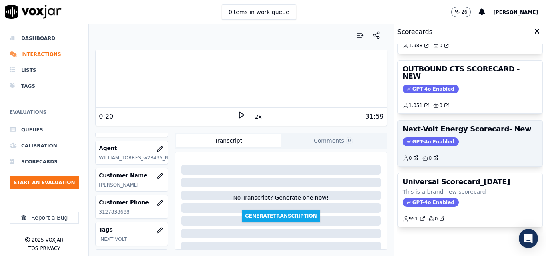
scroll to position [175, 0]
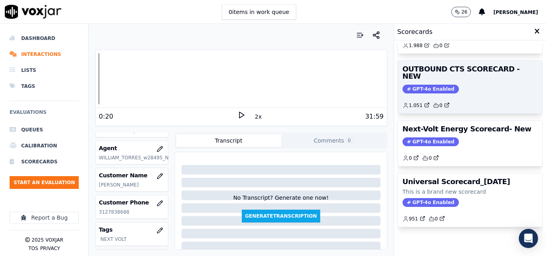
click at [417, 85] on span "GPT-4o Enabled" at bounding box center [430, 89] width 56 height 9
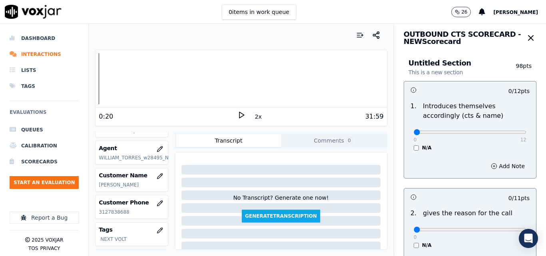
scroll to position [0, 0]
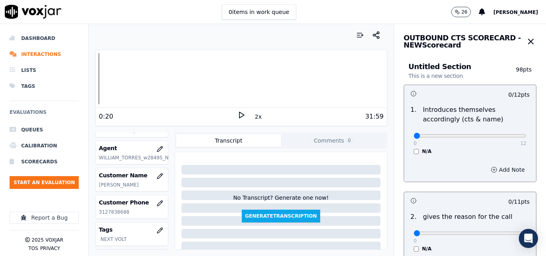
click at [494, 172] on button "Add Note" at bounding box center [508, 169] width 44 height 11
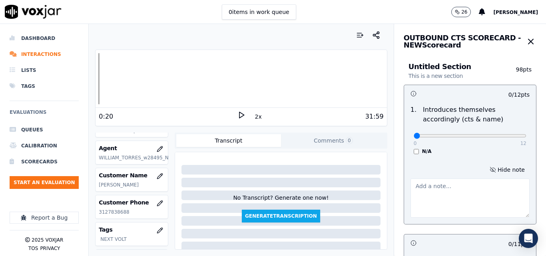
paste textarea "Be more confident when reading the script, do not leave long spaces to speak (p…"
type textarea "Be more confident when reading the script, do not leave long spaces to speak (p…"
click at [463, 157] on div "1 . Introduces themselves accordingly (cts & name) 0 12 N/A" at bounding box center [470, 130] width 132 height 56
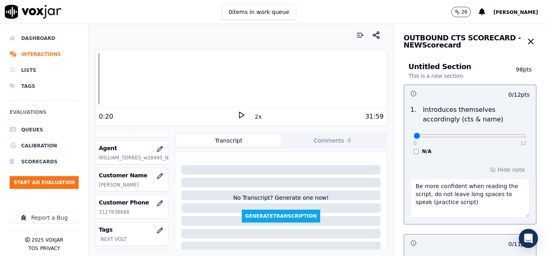
click at [239, 117] on polygon at bounding box center [241, 115] width 5 height 6
click at [253, 117] on button "2x" at bounding box center [258, 116] width 10 height 11
click at [239, 115] on rect at bounding box center [239, 114] width 1 height 5
click at [237, 116] on icon at bounding box center [241, 115] width 8 height 8
click at [466, 135] on input "range" at bounding box center [470, 135] width 113 height 3
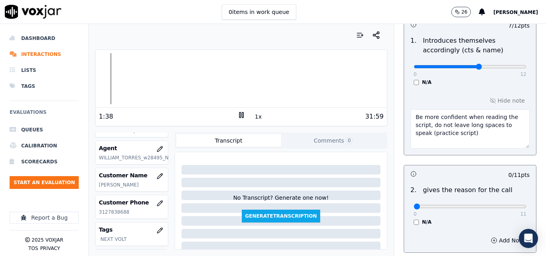
scroll to position [80, 0]
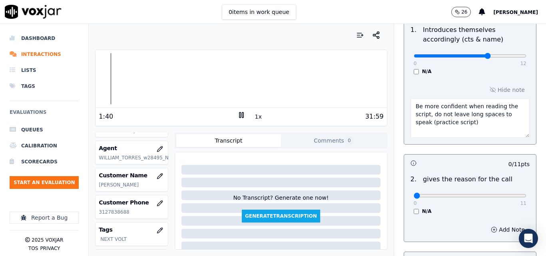
type input "8"
click at [471, 55] on input "range" at bounding box center [470, 55] width 113 height 3
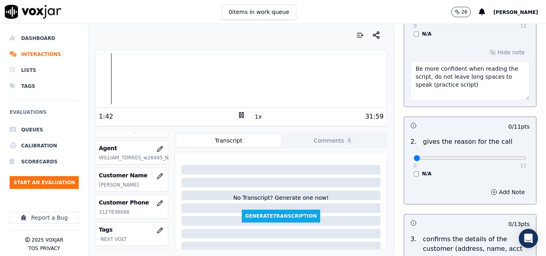
scroll to position [120, 0]
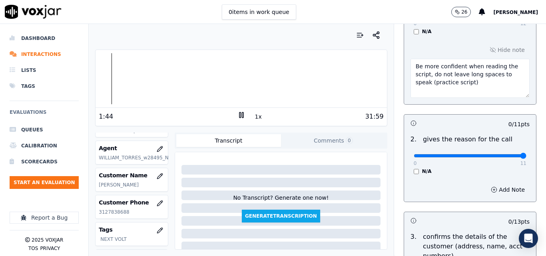
type input "11"
click at [504, 156] on input "range" at bounding box center [470, 155] width 113 height 3
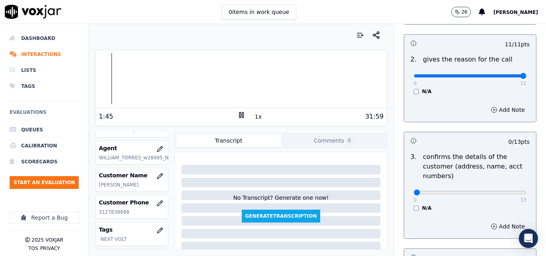
scroll to position [240, 0]
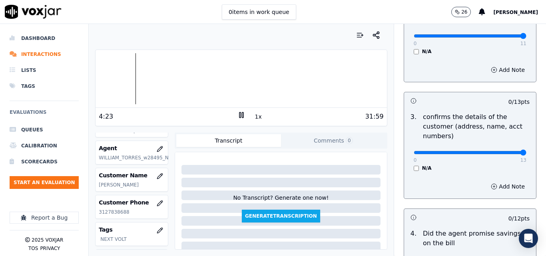
type input "13"
click at [504, 154] on input "range" at bounding box center [470, 152] width 113 height 3
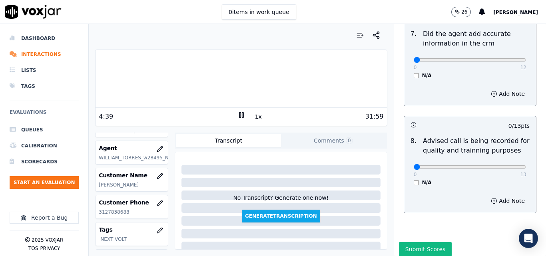
scroll to position [813, 0]
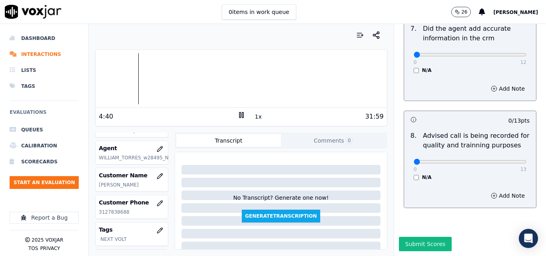
click at [257, 118] on button "1x" at bounding box center [258, 116] width 10 height 11
click at [257, 118] on button "1.5x" at bounding box center [261, 116] width 16 height 11
click at [156, 78] on div at bounding box center [241, 78] width 291 height 51
click at [153, 79] on div at bounding box center [241, 78] width 291 height 51
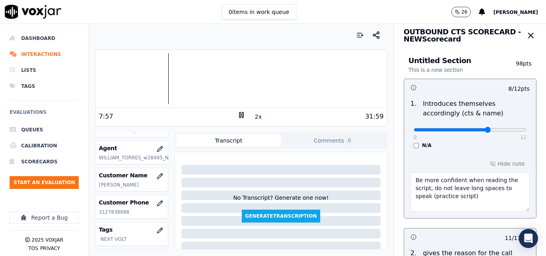
scroll to position [0, 0]
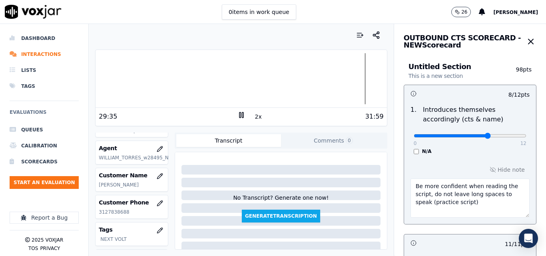
click at [269, 72] on div at bounding box center [241, 78] width 291 height 51
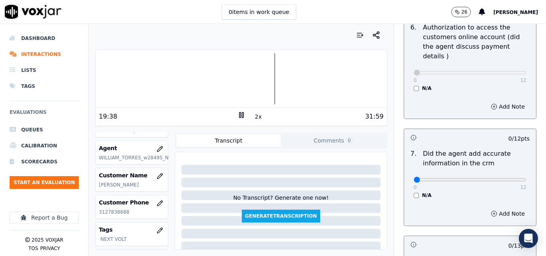
scroll to position [813, 0]
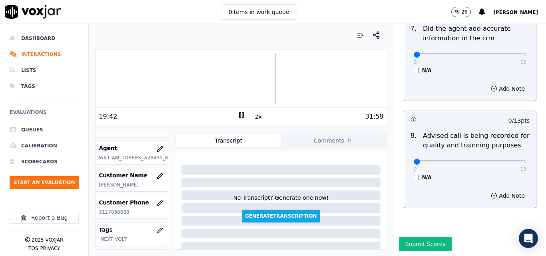
click at [259, 82] on div at bounding box center [241, 78] width 291 height 51
click at [242, 111] on div "18:43 2x 31:59" at bounding box center [241, 116] width 291 height 17
click at [237, 115] on icon at bounding box center [241, 115] width 8 height 8
click at [405, 237] on button "Submit Scores" at bounding box center [425, 244] width 53 height 14
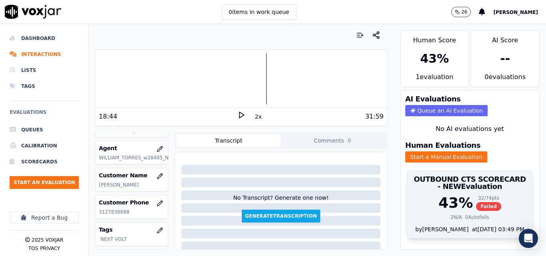
scroll to position [17, 0]
click at [477, 202] on span "Failed" at bounding box center [488, 206] width 25 height 9
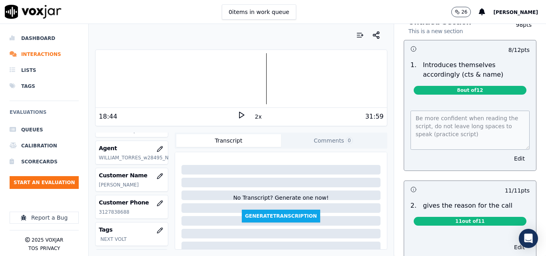
scroll to position [40, 0]
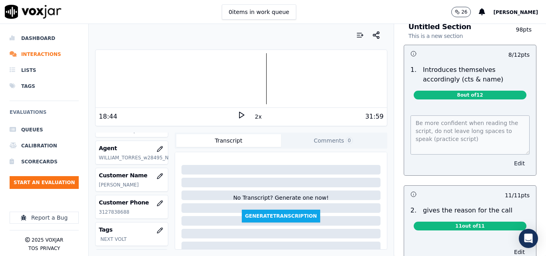
click at [509, 163] on button "Edit" at bounding box center [519, 163] width 20 height 11
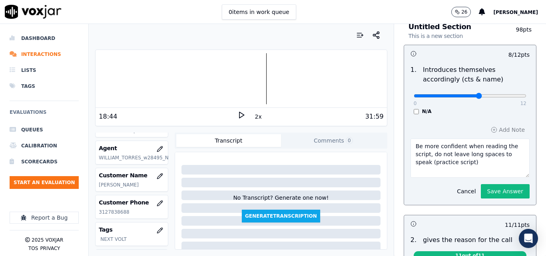
click at [467, 96] on input "range" at bounding box center [470, 95] width 113 height 3
type input "8"
click at [473, 96] on input "range" at bounding box center [470, 95] width 113 height 3
click at [476, 96] on input "range" at bounding box center [470, 95] width 113 height 3
click at [501, 195] on button "Save Answer" at bounding box center [505, 191] width 49 height 14
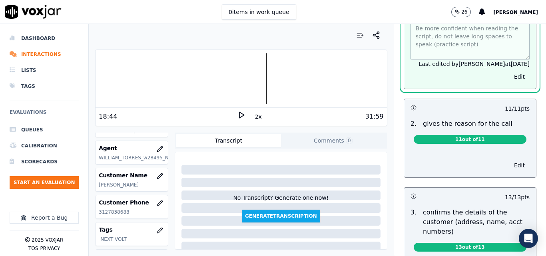
scroll to position [160, 0]
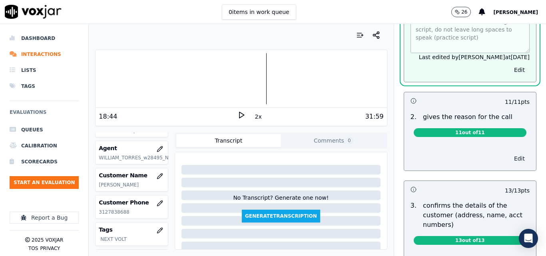
click at [509, 157] on button "Edit" at bounding box center [519, 158] width 20 height 11
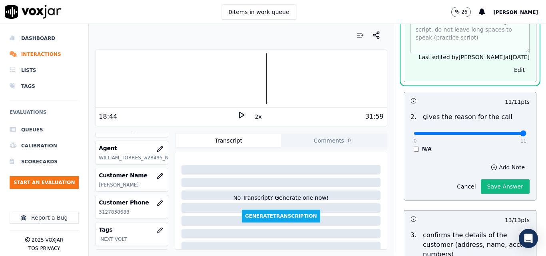
type input "11"
click at [504, 133] on input "range" at bounding box center [470, 133] width 113 height 3
click at [499, 189] on button "Save Answer" at bounding box center [505, 186] width 49 height 14
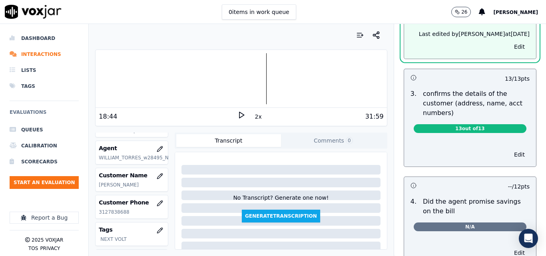
scroll to position [261, 0]
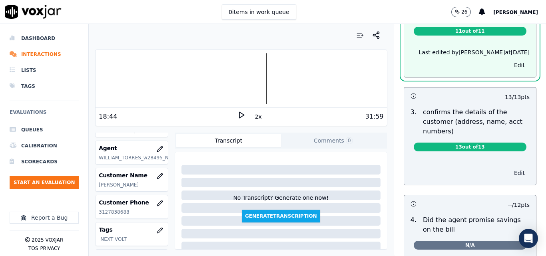
click at [509, 175] on button "Edit" at bounding box center [519, 172] width 20 height 11
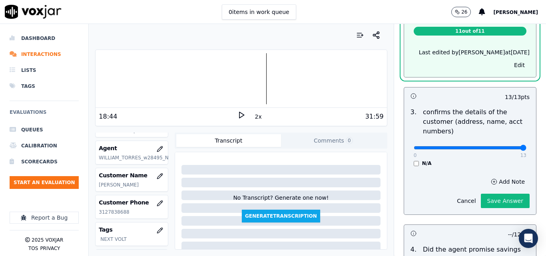
type input "13"
click at [507, 147] on input "range" at bounding box center [470, 147] width 113 height 3
click at [492, 196] on button "Save Answer" at bounding box center [505, 201] width 49 height 14
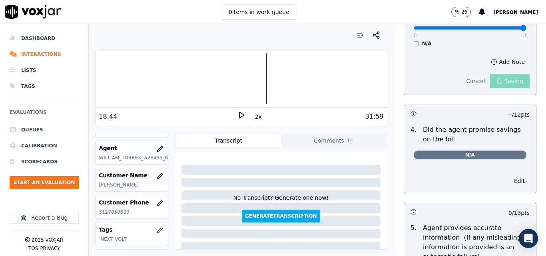
scroll to position [400, 0]
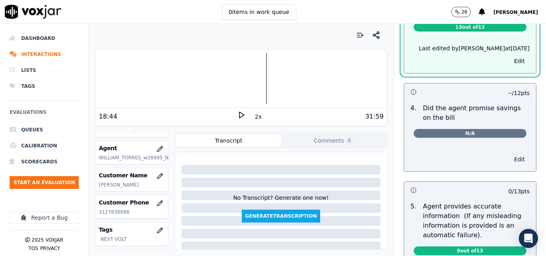
click at [509, 158] on button "Edit" at bounding box center [519, 159] width 20 height 11
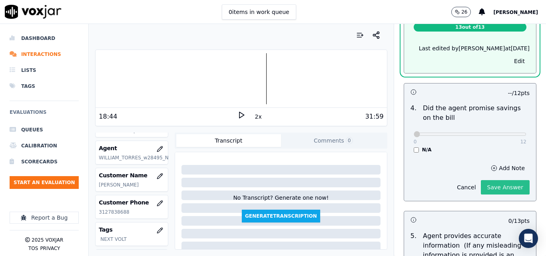
click at [482, 189] on button "Save Answer" at bounding box center [505, 187] width 49 height 14
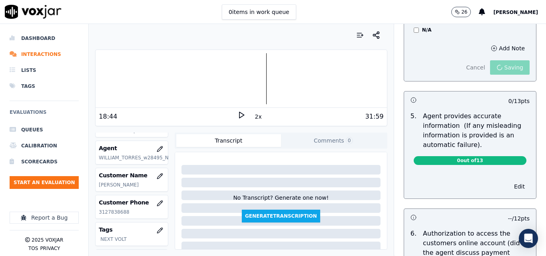
scroll to position [520, 0]
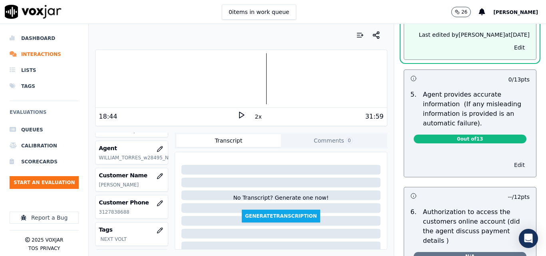
click at [509, 165] on button "Edit" at bounding box center [519, 164] width 20 height 11
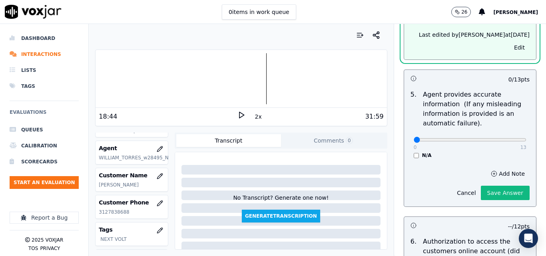
scroll to position [501, 0]
type input "13"
click at [502, 138] on input "range" at bounding box center [470, 139] width 113 height 3
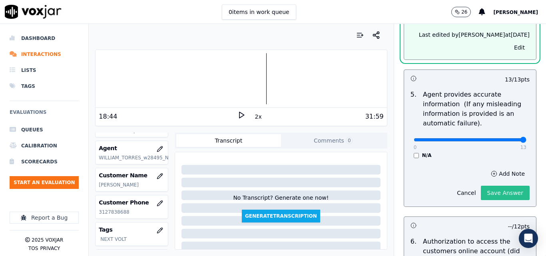
click at [494, 198] on button "Save Answer" at bounding box center [505, 193] width 49 height 14
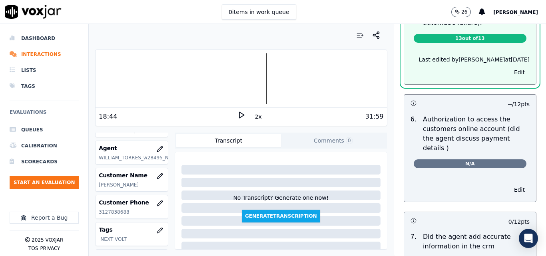
scroll to position [621, 0]
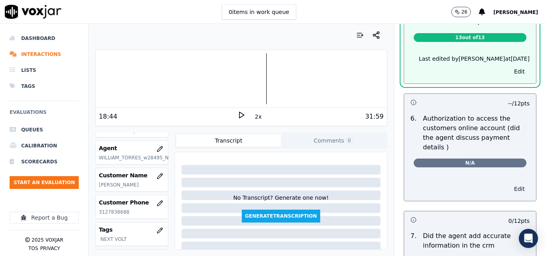
click at [509, 183] on button "Edit" at bounding box center [519, 188] width 20 height 11
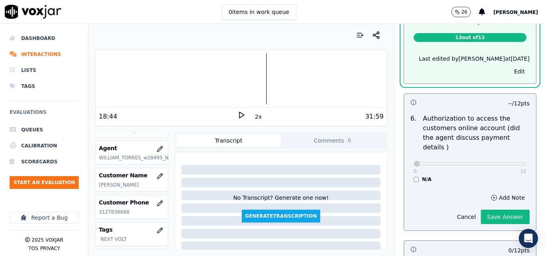
scroll to position [603, 0]
click at [481, 210] on button "Save Answer" at bounding box center [505, 217] width 49 height 14
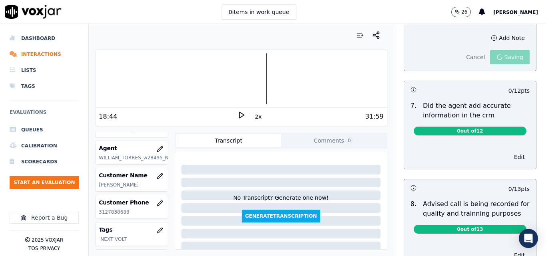
scroll to position [769, 0]
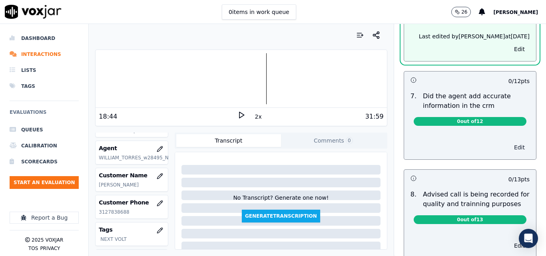
click at [509, 142] on button "Edit" at bounding box center [519, 147] width 20 height 11
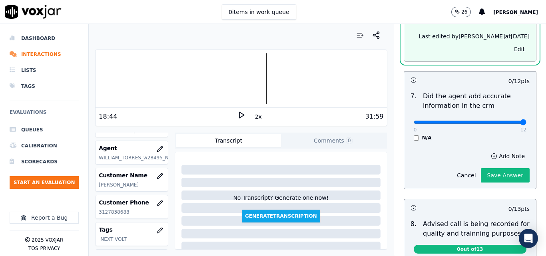
type input "12"
click at [504, 121] on input "range" at bounding box center [470, 122] width 113 height 3
click at [488, 168] on button "Save Answer" at bounding box center [505, 175] width 49 height 14
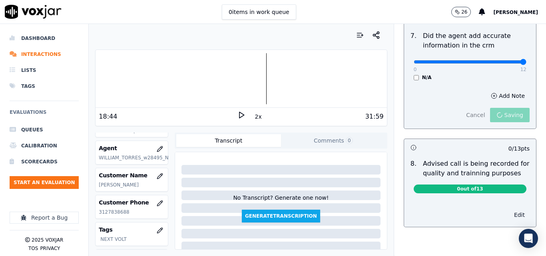
click at [509, 209] on button "Edit" at bounding box center [519, 214] width 20 height 11
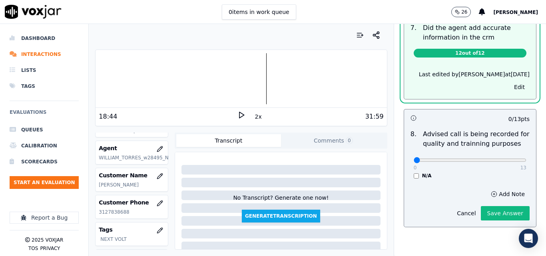
scroll to position [819, 0]
type input "12"
click at [500, 159] on input "range" at bounding box center [470, 160] width 113 height 3
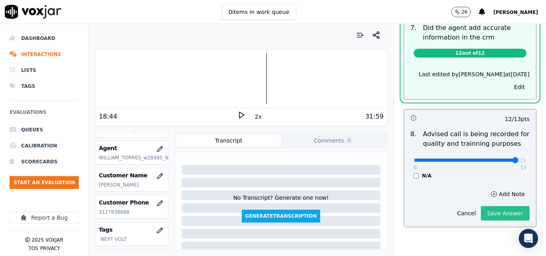
click at [493, 206] on button "Save Answer" at bounding box center [505, 213] width 49 height 14
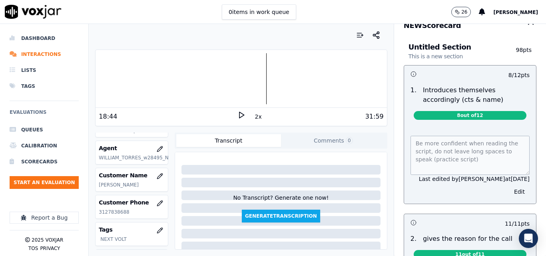
scroll to position [0, 0]
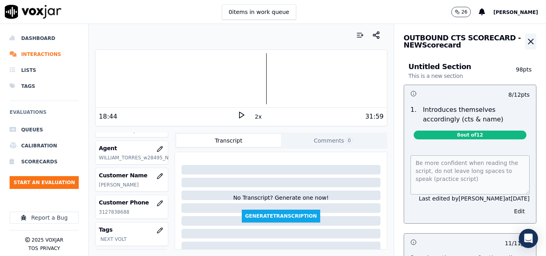
click at [526, 40] on icon "button" at bounding box center [531, 42] width 10 height 10
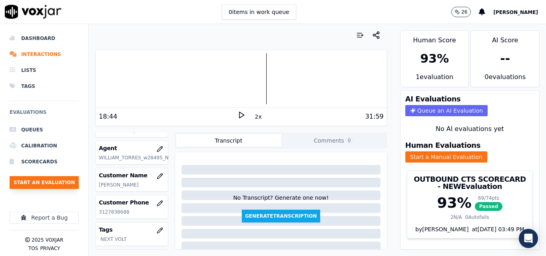
click at [39, 186] on button "Start an Evaluation" at bounding box center [44, 182] width 69 height 13
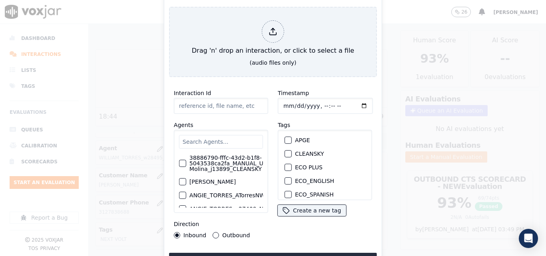
type input "20250912-135738_7085433802-all.mp3"
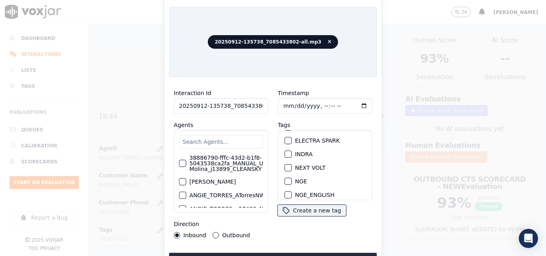
scroll to position [80, 0]
click at [285, 152] on button "NEXT VOLT" at bounding box center [288, 155] width 7 height 7
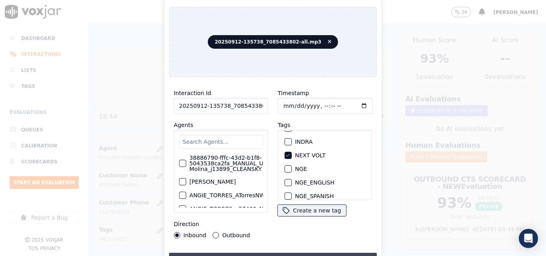
click at [267, 253] on button "Upload interaction to start evaluation" at bounding box center [273, 260] width 208 height 14
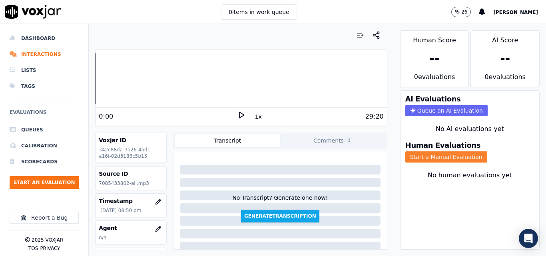
click at [426, 158] on button "Start a Manual Evaluation" at bounding box center [446, 156] width 82 height 11
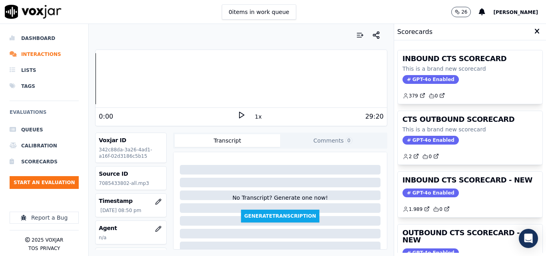
click at [237, 111] on icon at bounding box center [241, 115] width 8 height 8
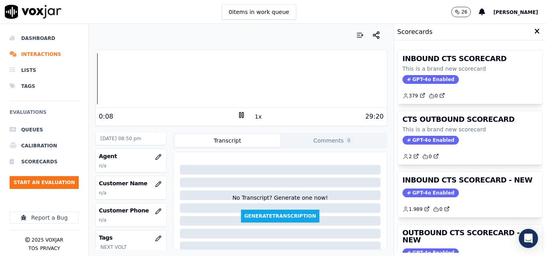
scroll to position [80, 0]
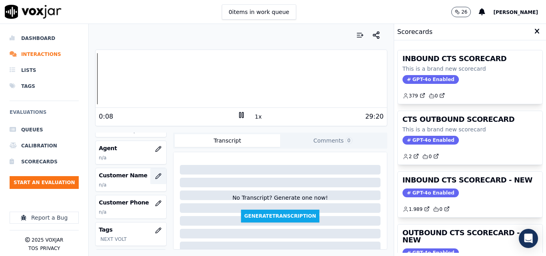
click at [155, 174] on icon "button" at bounding box center [158, 176] width 6 height 6
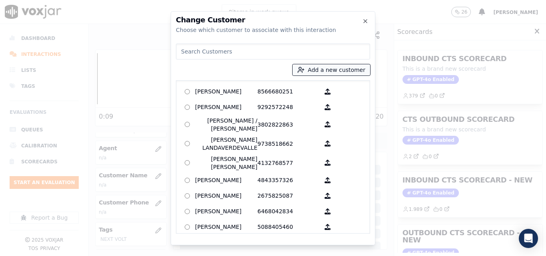
click at [323, 67] on button "Add a new customer" at bounding box center [332, 69] width 78 height 11
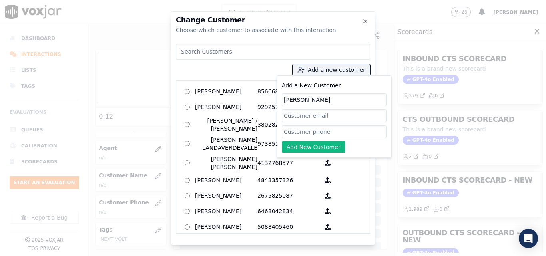
type input "[PERSON_NAME]"
paste input "7085433802"
type input "7085433802"
click at [314, 141] on button "Add New Customer" at bounding box center [314, 146] width 64 height 11
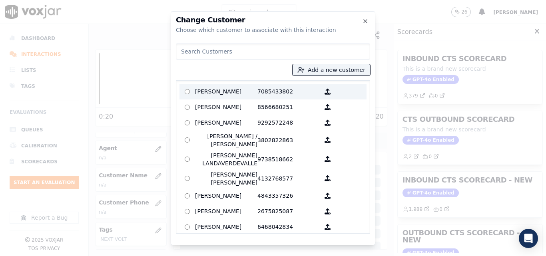
click at [237, 86] on p "[PERSON_NAME]" at bounding box center [226, 92] width 62 height 12
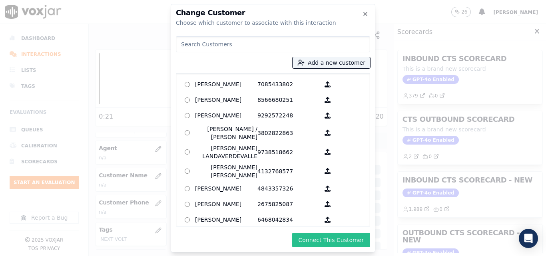
click at [325, 240] on button "Connect This Customer" at bounding box center [331, 240] width 78 height 14
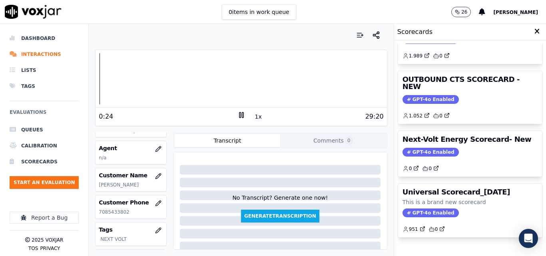
scroll to position [135, 0]
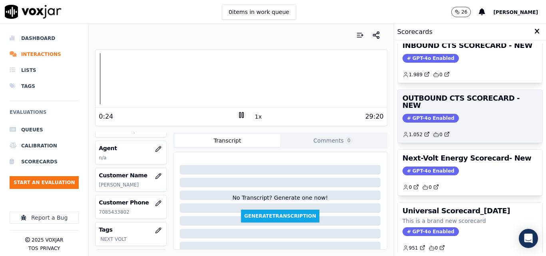
click at [416, 114] on span "GPT-4o Enabled" at bounding box center [430, 118] width 56 height 9
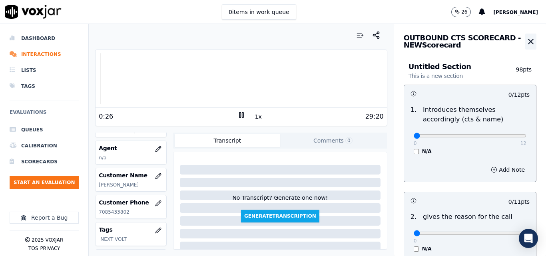
click at [525, 40] on button "button" at bounding box center [530, 42] width 11 height 16
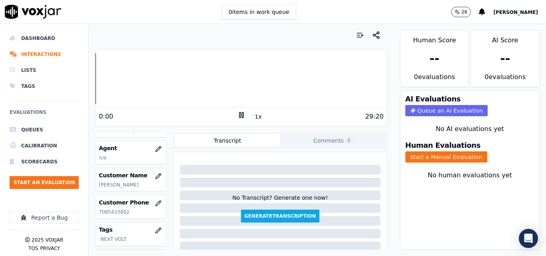
click at [92, 76] on div "Your browser does not support the audio element. 0:00 1x 29:20 Voxjar ID 342c88…" at bounding box center [241, 140] width 305 height 232
click at [151, 145] on button "button" at bounding box center [158, 149] width 16 height 16
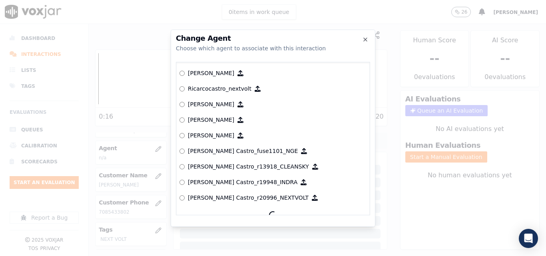
scroll to position [3386, 0]
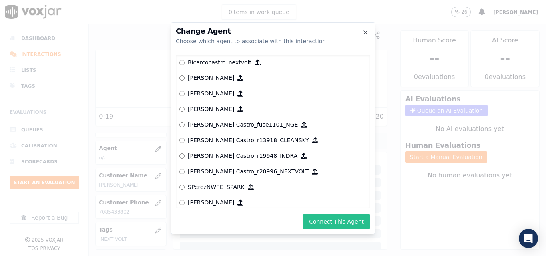
click at [350, 220] on button "Connect This Agent" at bounding box center [337, 222] width 68 height 14
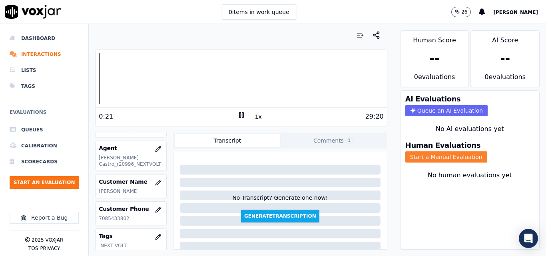
click at [435, 161] on button "Start a Manual Evaluation" at bounding box center [446, 156] width 82 height 11
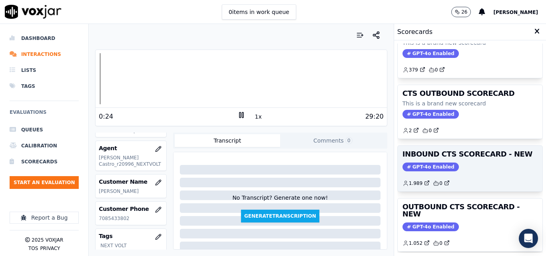
scroll to position [40, 0]
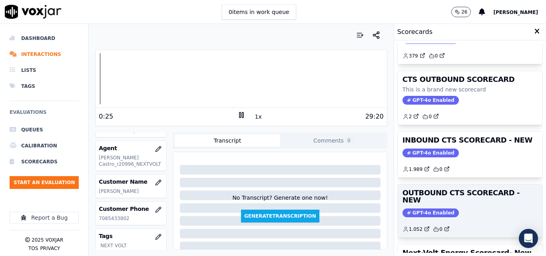
click at [414, 201] on div "OUTBOUND CTS SCORECARD - NEW GPT-4o Enabled 1.052 0" at bounding box center [470, 211] width 145 height 53
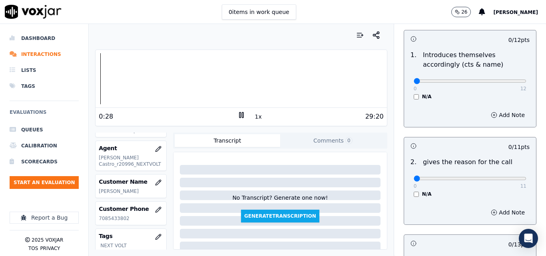
scroll to position [80, 0]
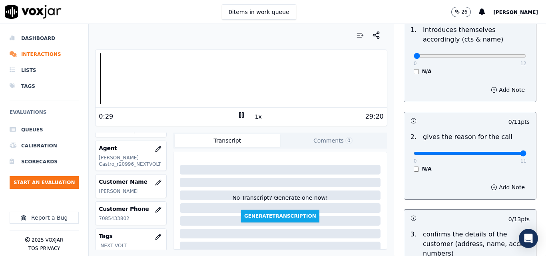
type input "11"
click at [504, 153] on input "range" at bounding box center [470, 153] width 113 height 3
click at [97, 76] on div at bounding box center [241, 78] width 291 height 51
click at [255, 117] on button "1x" at bounding box center [258, 116] width 10 height 11
click at [256, 117] on button "1.5x" at bounding box center [261, 116] width 16 height 11
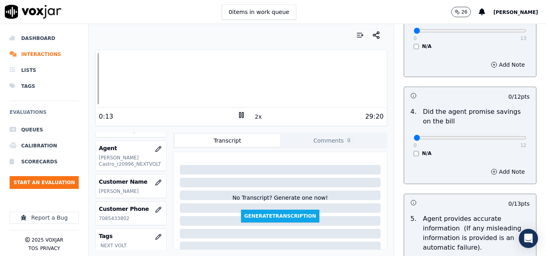
scroll to position [320, 0]
click at [94, 85] on div "Your browser does not support the audio element. 0:00 2x 29:20 Voxjar ID 342c88…" at bounding box center [241, 140] width 305 height 232
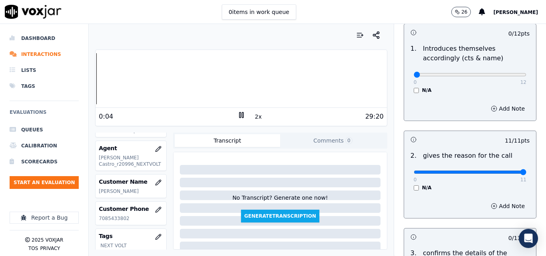
scroll to position [0, 0]
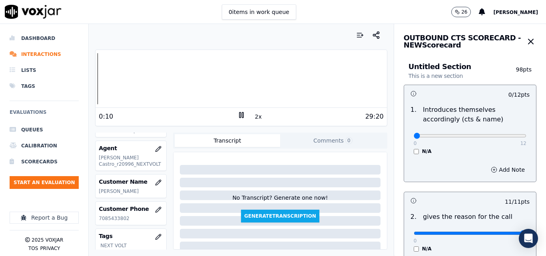
click at [92, 91] on div "Your browser does not support the audio element. 0:10 2x 29:20 Voxjar ID 342c88…" at bounding box center [241, 140] width 305 height 232
click at [255, 117] on button "2x" at bounding box center [258, 116] width 10 height 11
click at [255, 117] on button "1x" at bounding box center [258, 116] width 10 height 11
click at [255, 117] on button "1.5x" at bounding box center [261, 116] width 16 height 11
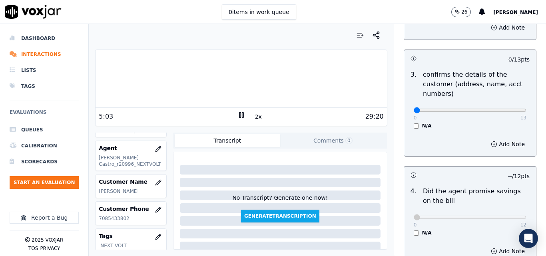
scroll to position [200, 0]
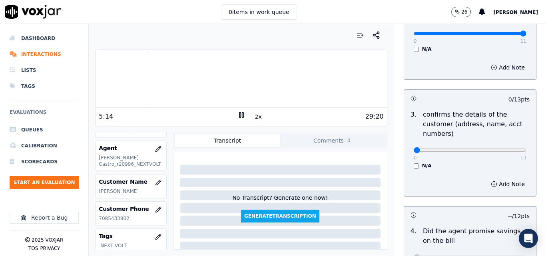
click at [239, 115] on icon at bounding box center [241, 115] width 8 height 8
click at [239, 116] on polygon at bounding box center [241, 115] width 5 height 6
type input "13"
click at [502, 149] on input "range" at bounding box center [470, 150] width 113 height 3
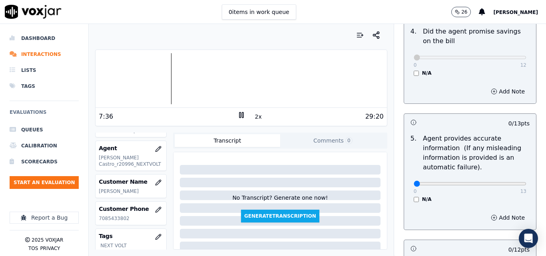
scroll to position [440, 0]
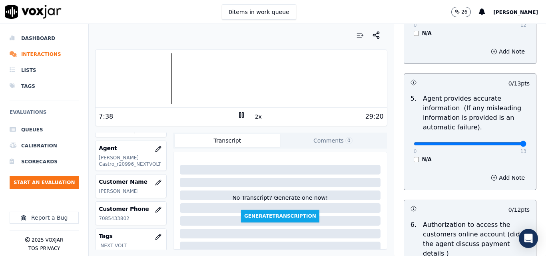
click at [505, 142] on input "range" at bounding box center [470, 143] width 113 height 3
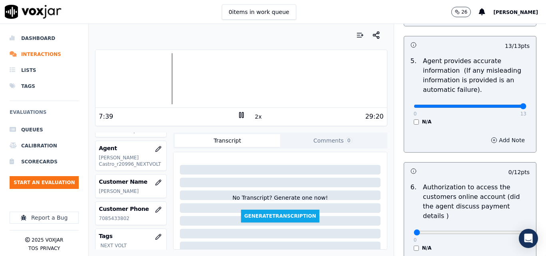
scroll to position [520, 0]
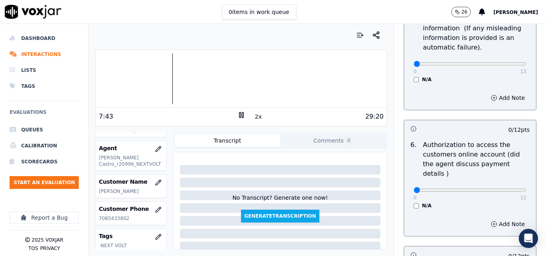
type input "0"
click at [414, 62] on input "range" at bounding box center [470, 63] width 113 height 3
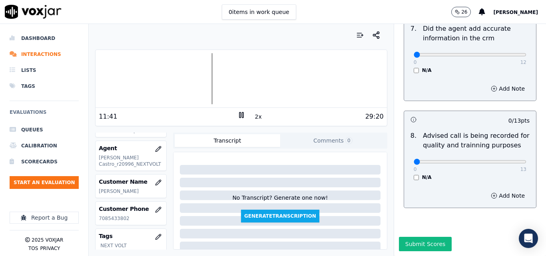
scroll to position [771, 0]
click at [248, 76] on div at bounding box center [241, 78] width 291 height 51
click at [257, 115] on button "2x" at bounding box center [258, 116] width 10 height 11
click at [245, 78] on div at bounding box center [241, 78] width 291 height 51
click at [239, 76] on div at bounding box center [241, 78] width 291 height 51
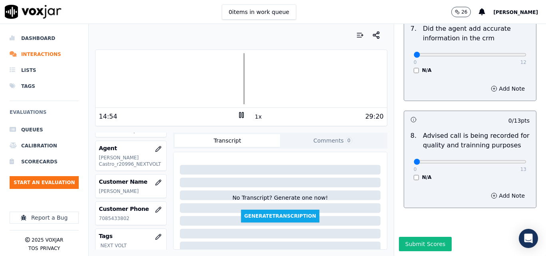
click at [253, 115] on button "1x" at bounding box center [258, 116] width 10 height 11
click at [237, 115] on icon at bounding box center [241, 115] width 8 height 8
click at [250, 77] on div at bounding box center [241, 78] width 291 height 51
click at [257, 117] on button "1.5x" at bounding box center [261, 116] width 16 height 11
click at [257, 117] on button "2x" at bounding box center [258, 116] width 10 height 11
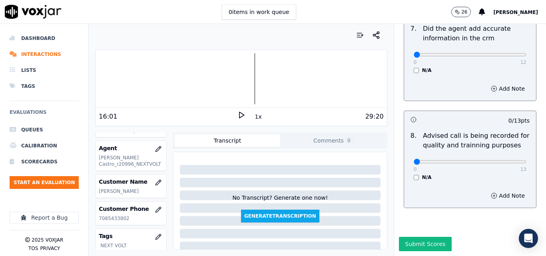
click at [237, 114] on icon at bounding box center [241, 115] width 8 height 8
click at [237, 116] on icon at bounding box center [241, 115] width 8 height 8
click at [250, 77] on div at bounding box center [241, 78] width 291 height 51
click at [239, 117] on polygon at bounding box center [241, 115] width 5 height 6
click at [239, 117] on rect at bounding box center [239, 114] width 1 height 5
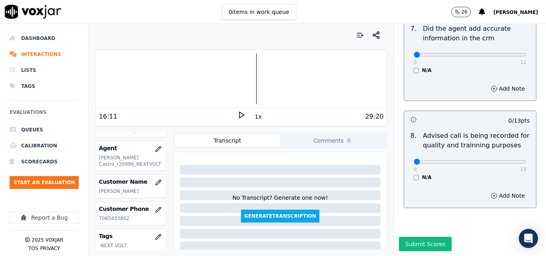
click at [239, 117] on polygon at bounding box center [241, 115] width 5 height 6
click at [239, 117] on rect at bounding box center [239, 114] width 1 height 5
click at [237, 116] on icon at bounding box center [241, 115] width 8 height 8
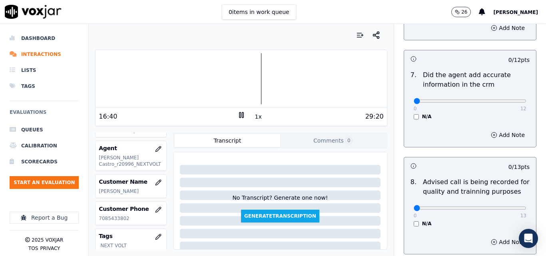
scroll to position [691, 0]
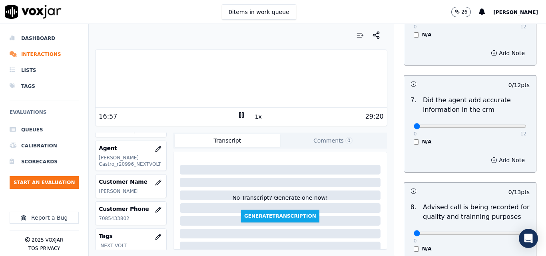
click at [488, 155] on button "Add Note" at bounding box center [508, 160] width 44 height 11
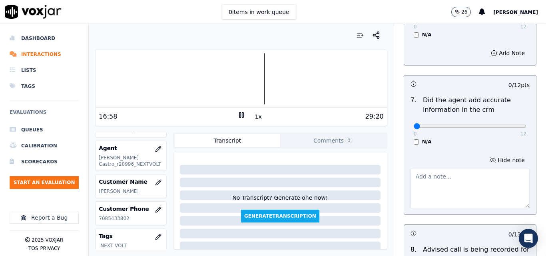
click at [436, 169] on textarea at bounding box center [469, 188] width 119 height 39
type textarea "incorrect rate term"
click at [475, 139] on div "N/A" at bounding box center [470, 142] width 113 height 6
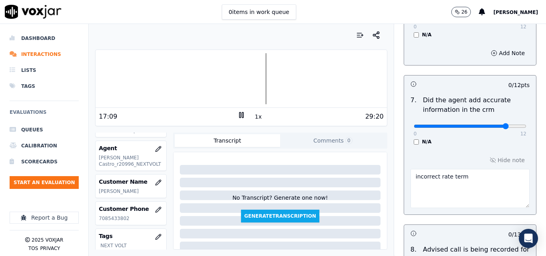
type input "10"
click at [488, 125] on input "range" at bounding box center [470, 126] width 113 height 3
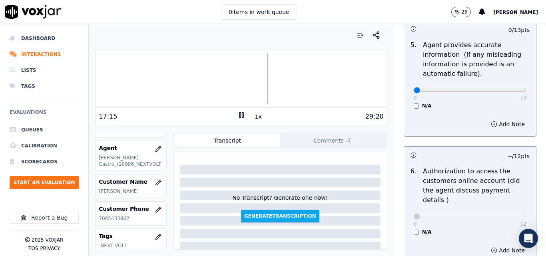
scroll to position [453, 0]
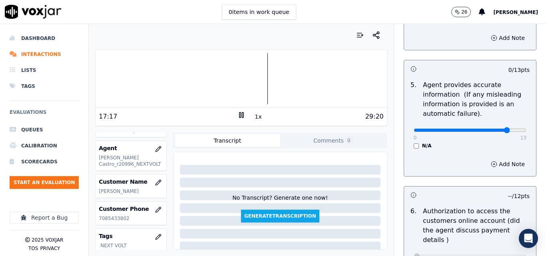
click at [492, 132] on input "range" at bounding box center [470, 130] width 113 height 3
click at [494, 129] on input "range" at bounding box center [470, 130] width 113 height 3
type input "12"
click at [496, 129] on input "range" at bounding box center [470, 130] width 113 height 3
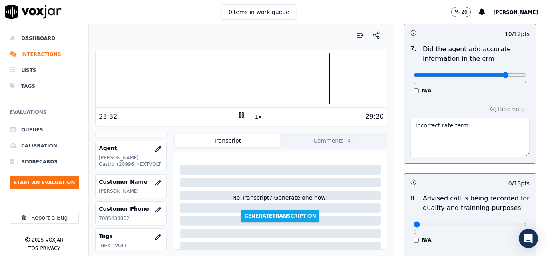
scroll to position [813, 0]
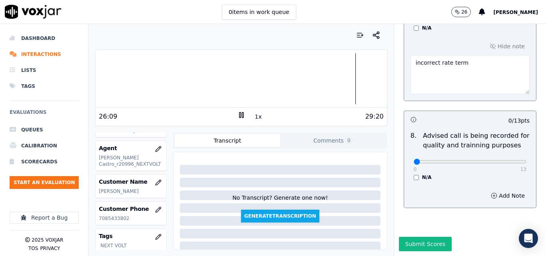
click at [347, 76] on div at bounding box center [241, 78] width 291 height 51
click at [344, 77] on div at bounding box center [241, 78] width 291 height 51
click at [339, 78] on div at bounding box center [241, 78] width 291 height 51
click at [253, 115] on button "1x" at bounding box center [258, 116] width 10 height 11
click at [253, 115] on button "1.5x" at bounding box center [261, 116] width 16 height 11
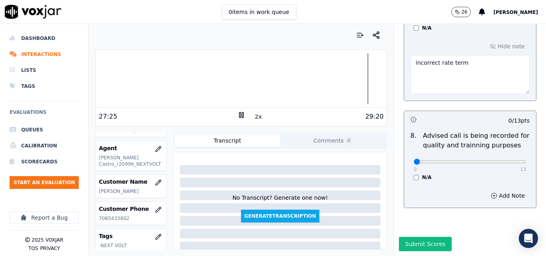
click at [359, 76] on div at bounding box center [241, 78] width 291 height 51
click at [239, 113] on rect at bounding box center [239, 114] width 1 height 5
click at [239, 110] on div "27:23 2x 29:20" at bounding box center [241, 116] width 291 height 17
click at [239, 112] on icon at bounding box center [241, 115] width 8 height 8
click at [361, 80] on div at bounding box center [241, 78] width 291 height 51
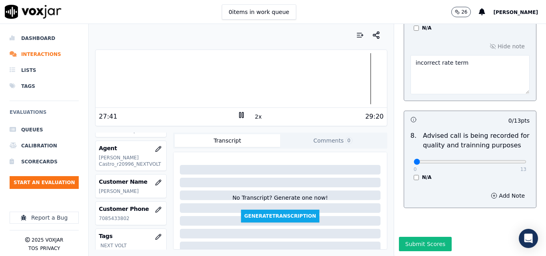
click at [239, 114] on rect at bounding box center [239, 114] width 1 height 5
click at [424, 237] on button "Submit Scores" at bounding box center [425, 244] width 53 height 14
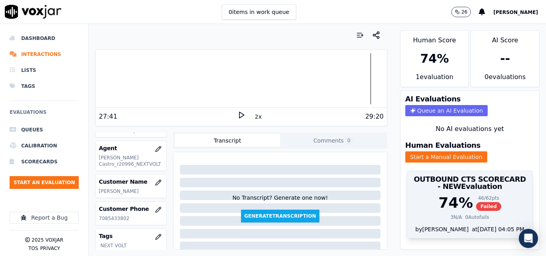
click at [476, 208] on span "Failed" at bounding box center [488, 206] width 25 height 9
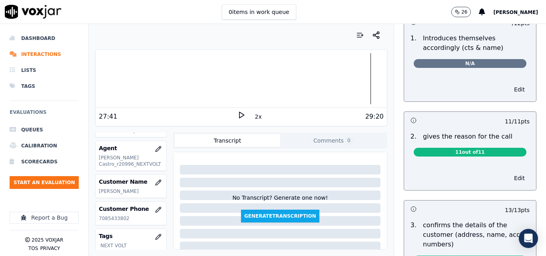
scroll to position [80, 0]
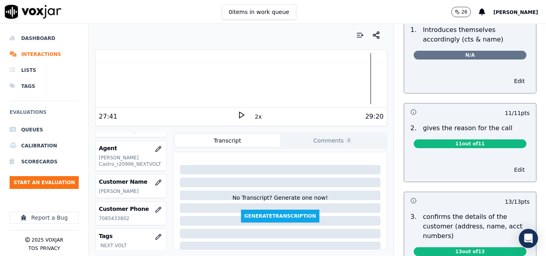
click at [509, 169] on button "Edit" at bounding box center [519, 169] width 20 height 11
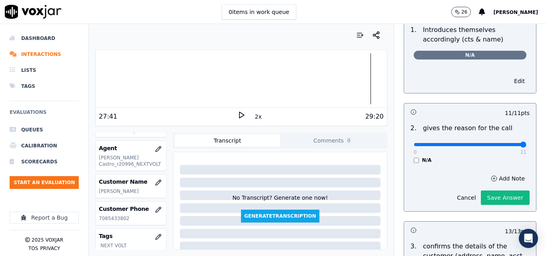
type input "11"
click at [504, 144] on input "range" at bounding box center [470, 144] width 113 height 3
click at [494, 201] on button "Save Answer" at bounding box center [505, 198] width 49 height 14
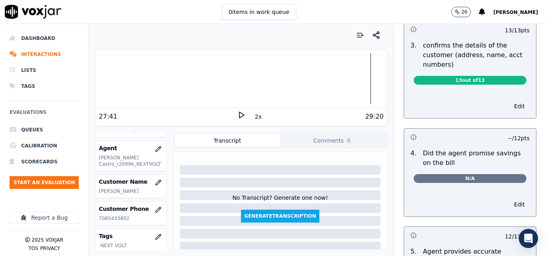
scroll to position [280, 0]
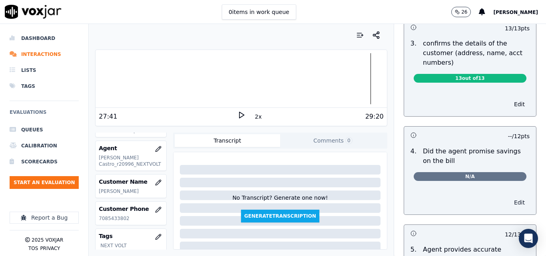
click at [509, 203] on button "Edit" at bounding box center [519, 202] width 20 height 11
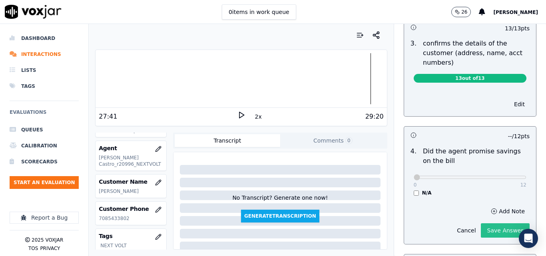
click at [489, 224] on button "Save Answer" at bounding box center [505, 230] width 49 height 14
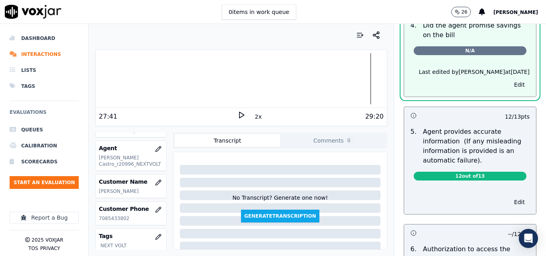
scroll to position [421, 0]
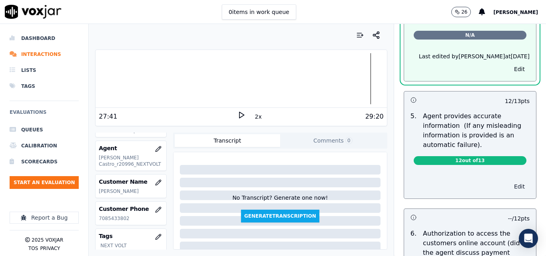
click at [509, 189] on button "Edit" at bounding box center [519, 186] width 20 height 11
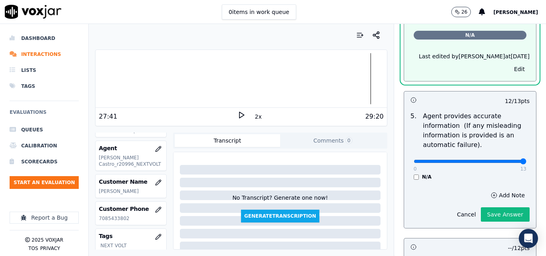
type input "13"
click at [505, 163] on input "range" at bounding box center [470, 161] width 113 height 3
click at [501, 216] on button "Save Answer" at bounding box center [505, 214] width 49 height 14
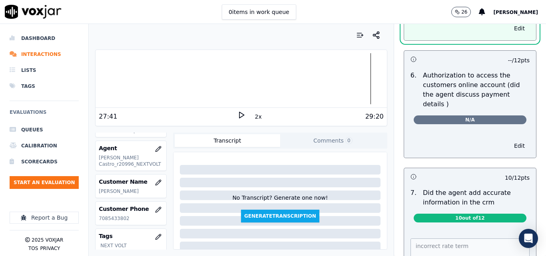
scroll to position [569, 0]
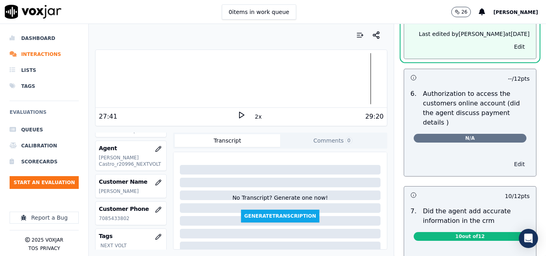
click at [509, 159] on button "Edit" at bounding box center [519, 164] width 20 height 11
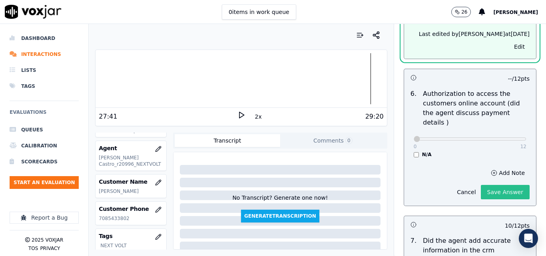
click at [502, 185] on button "Save Answer" at bounding box center [505, 192] width 49 height 14
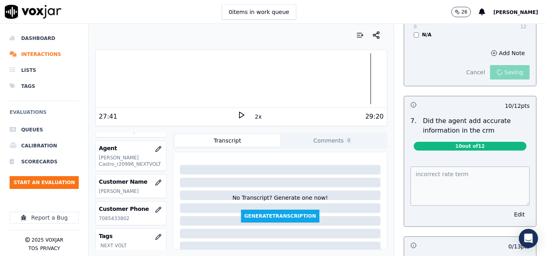
scroll to position [707, 0]
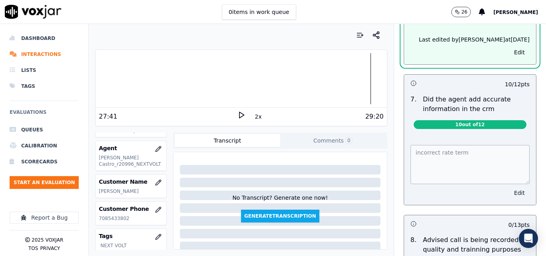
click at [509, 187] on button "Edit" at bounding box center [519, 192] width 20 height 11
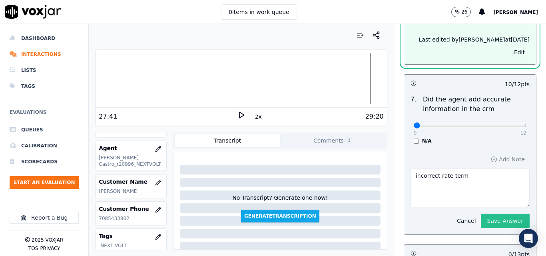
click at [491, 214] on button "Save Answer" at bounding box center [505, 221] width 49 height 14
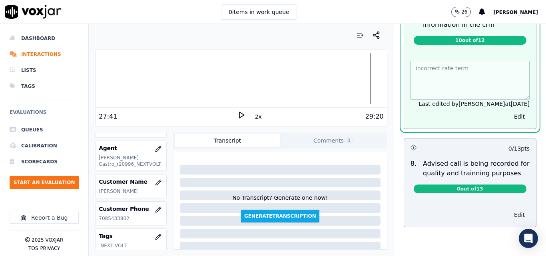
scroll to position [800, 0]
click at [509, 209] on button "Edit" at bounding box center [519, 214] width 20 height 11
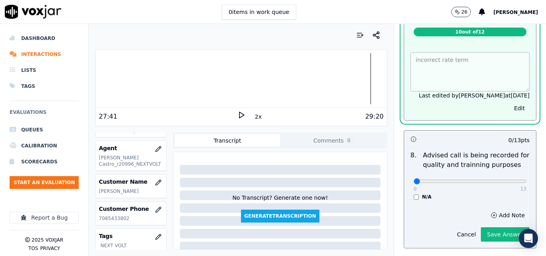
scroll to position [782, 0]
click at [491, 227] on button "Save Answer" at bounding box center [505, 234] width 49 height 14
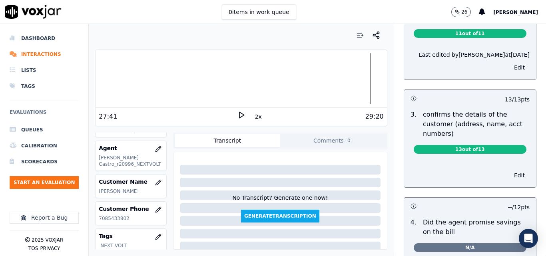
scroll to position [0, 0]
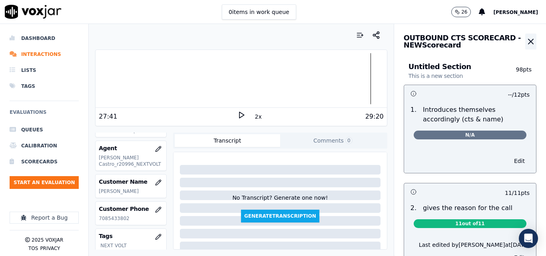
click at [525, 36] on button "button" at bounding box center [530, 42] width 11 height 16
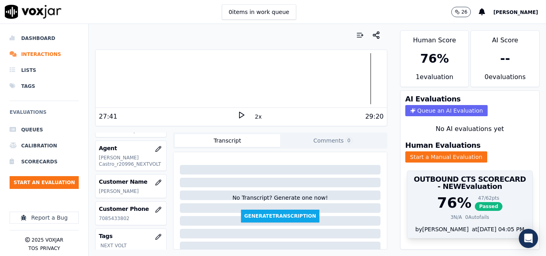
click at [475, 202] on div "47 / 62 pts Passed" at bounding box center [489, 203] width 28 height 16
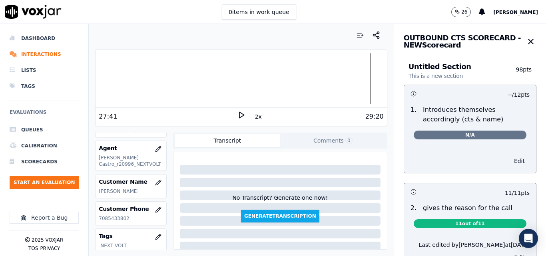
click at [509, 159] on button "Edit" at bounding box center [519, 160] width 20 height 11
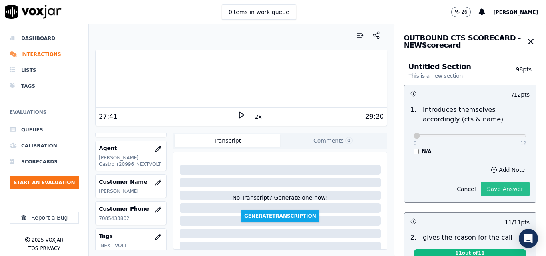
click at [484, 186] on button "Save Answer" at bounding box center [505, 189] width 49 height 14
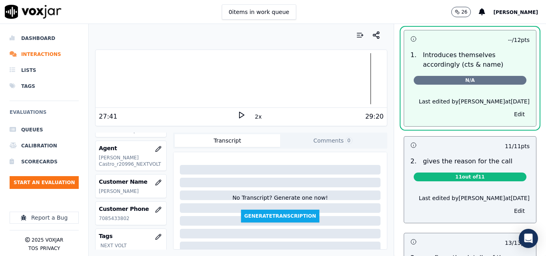
scroll to position [80, 0]
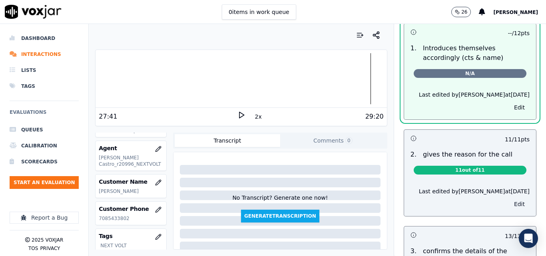
click at [509, 207] on button "Edit" at bounding box center [519, 204] width 20 height 11
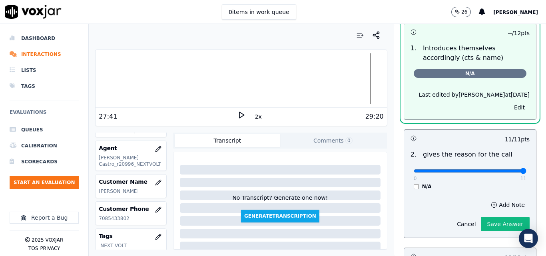
type input "11"
click at [503, 170] on input "range" at bounding box center [470, 170] width 113 height 3
click at [488, 223] on button "Save Answer" at bounding box center [505, 224] width 49 height 14
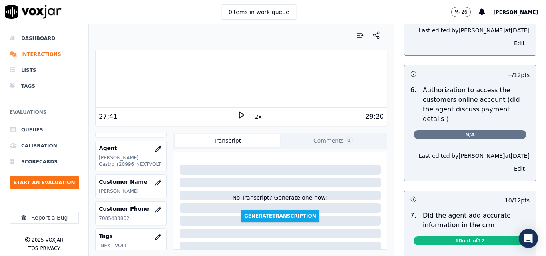
scroll to position [581, 0]
click at [509, 163] on button "Edit" at bounding box center [519, 168] width 20 height 11
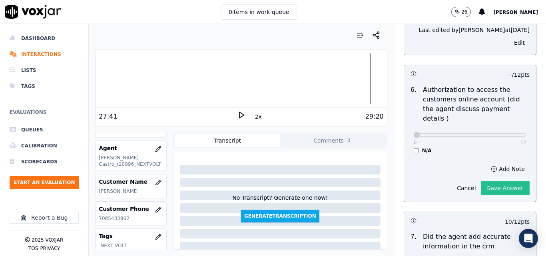
click at [492, 183] on button "Save Answer" at bounding box center [505, 188] width 49 height 14
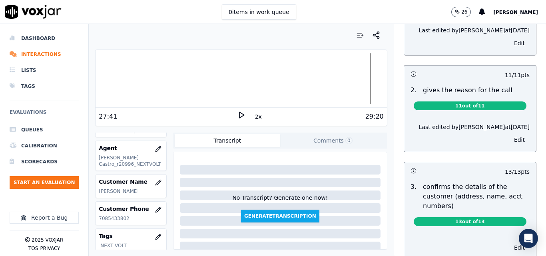
scroll to position [0, 0]
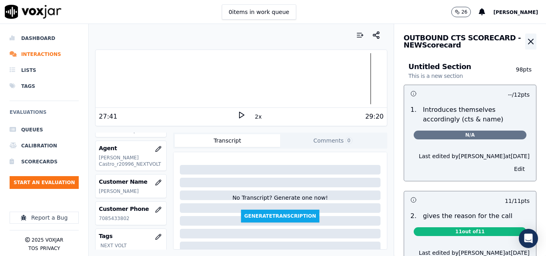
click at [526, 39] on icon "button" at bounding box center [531, 42] width 10 height 10
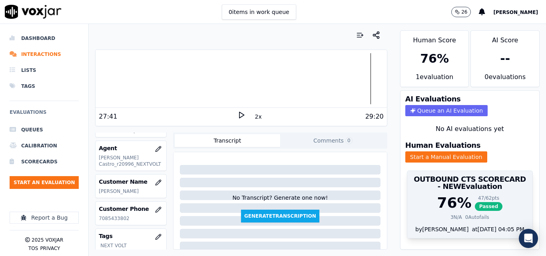
click at [478, 203] on span "Passed" at bounding box center [489, 206] width 28 height 9
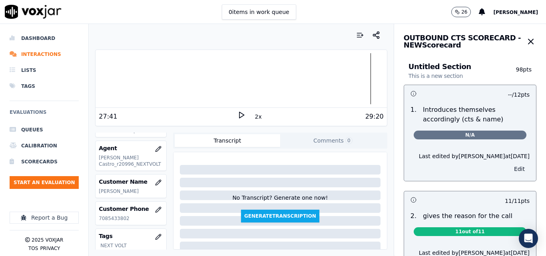
click at [509, 167] on button "Edit" at bounding box center [519, 168] width 20 height 11
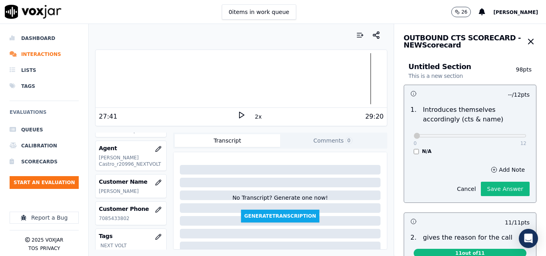
click at [481, 186] on button "Save Answer" at bounding box center [505, 189] width 49 height 14
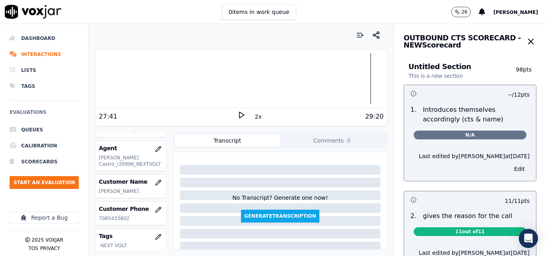
scroll to position [40, 0]
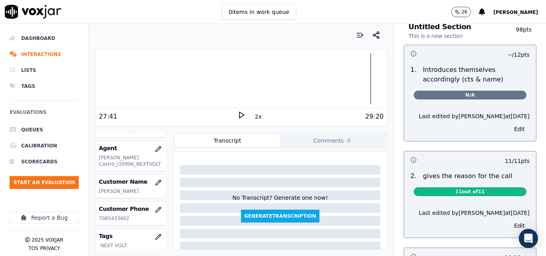
click at [460, 93] on span "N/A" at bounding box center [470, 95] width 113 height 9
click at [465, 95] on span "N/A" at bounding box center [470, 95] width 113 height 9
click at [509, 127] on button "Edit" at bounding box center [519, 128] width 20 height 11
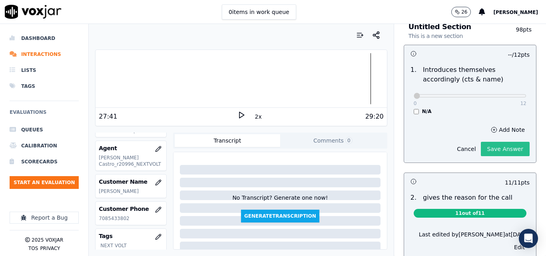
click at [494, 146] on button "Save Answer" at bounding box center [505, 149] width 49 height 14
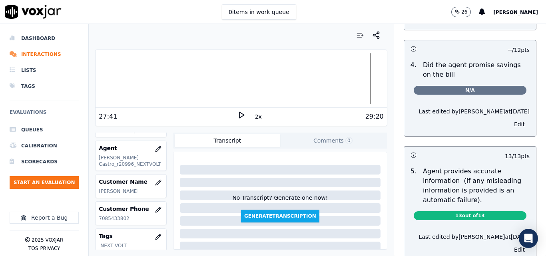
scroll to position [541, 0]
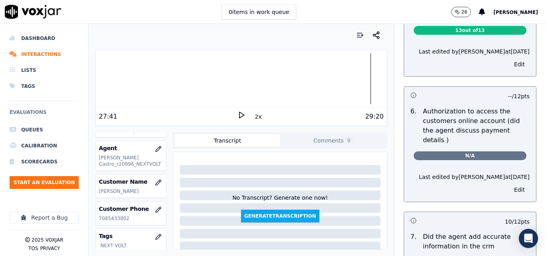
click at [529, 156] on div "OUTBOUND CTS SCORECARD - NEW Scorecard Untitled Section This is a new section 9…" at bounding box center [470, 140] width 152 height 232
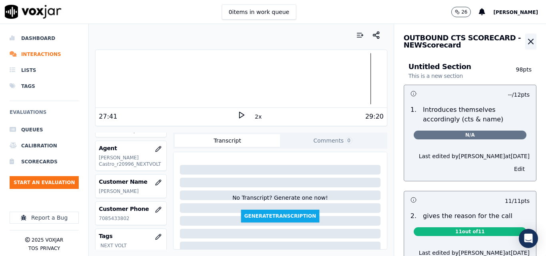
click at [526, 41] on icon "button" at bounding box center [531, 42] width 10 height 10
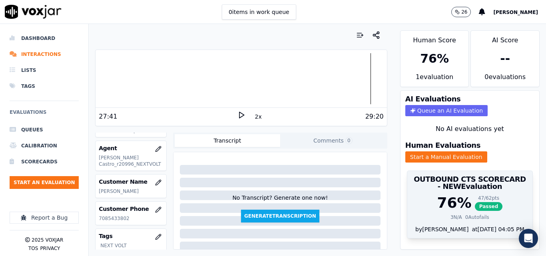
click at [475, 210] on span "Passed" at bounding box center [489, 206] width 28 height 9
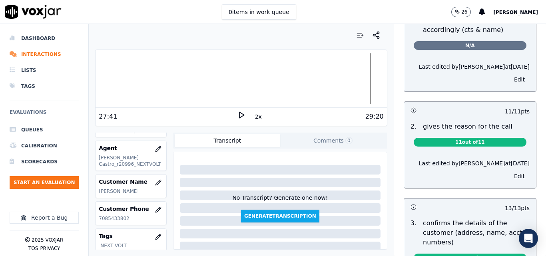
scroll to position [160, 0]
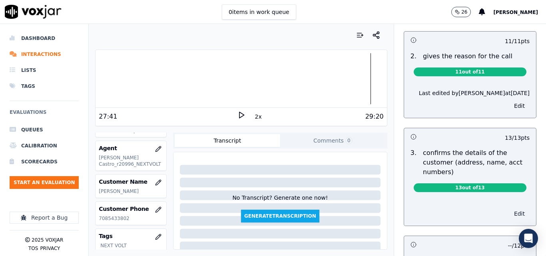
click at [509, 217] on button "Edit" at bounding box center [519, 213] width 20 height 11
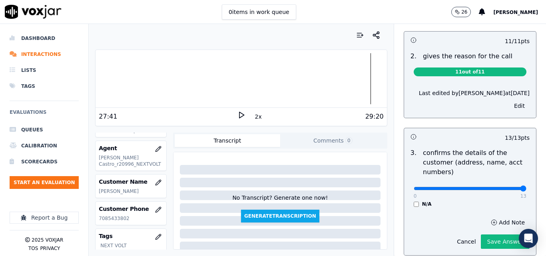
type input "13"
click at [504, 187] on input "range" at bounding box center [470, 188] width 113 height 3
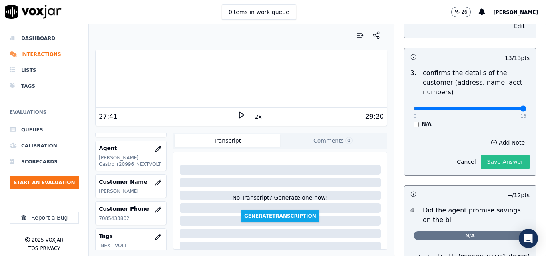
click at [494, 167] on button "Save Answer" at bounding box center [505, 162] width 49 height 14
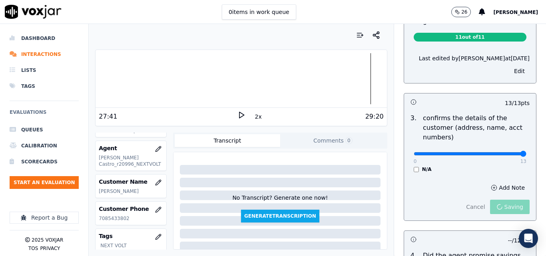
scroll to position [80, 0]
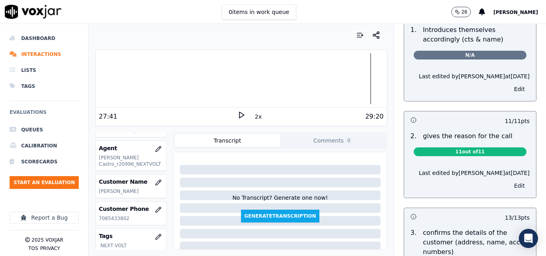
click at [509, 187] on button "Edit" at bounding box center [519, 185] width 20 height 11
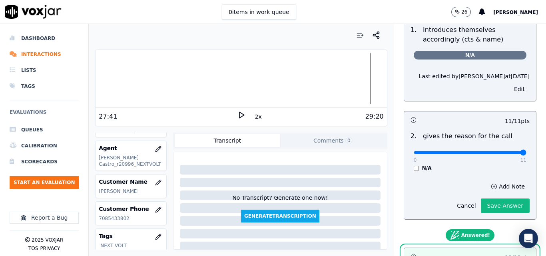
type input "11"
click at [502, 153] on input "range" at bounding box center [470, 152] width 113 height 3
click at [496, 199] on button "Save Answer" at bounding box center [505, 206] width 49 height 14
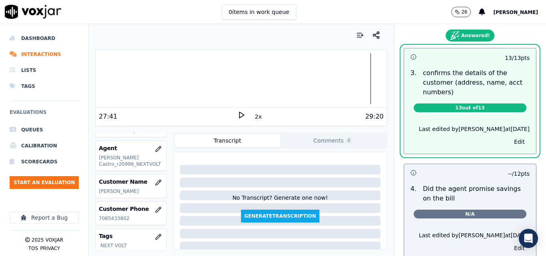
scroll to position [476, 0]
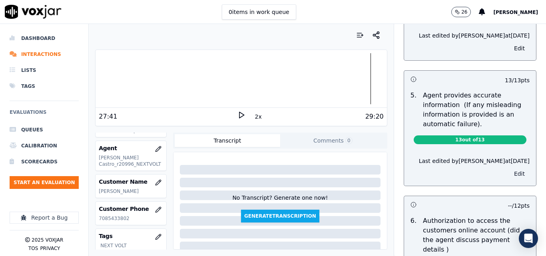
click at [509, 175] on button "Edit" at bounding box center [519, 173] width 20 height 11
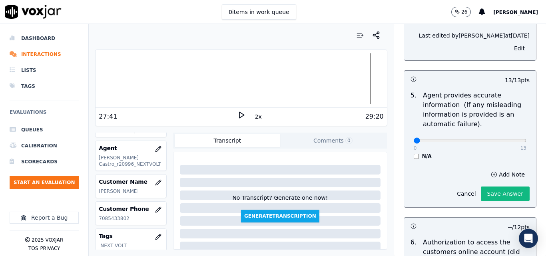
click at [502, 145] on div "0 13 N/A" at bounding box center [469, 144] width 125 height 30
type input "13"
click at [502, 140] on input "range" at bounding box center [470, 140] width 113 height 3
click at [492, 191] on button "Save Answer" at bounding box center [505, 194] width 49 height 14
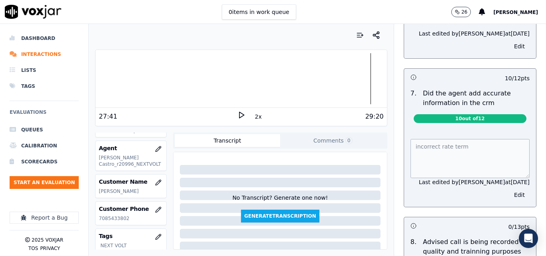
scroll to position [719, 0]
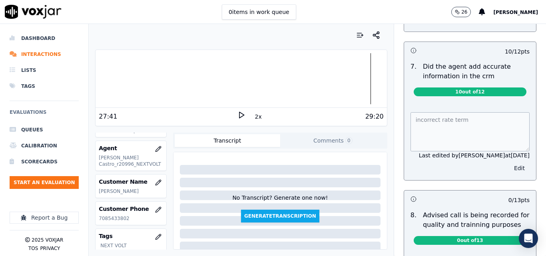
click at [509, 163] on button "Edit" at bounding box center [519, 168] width 20 height 11
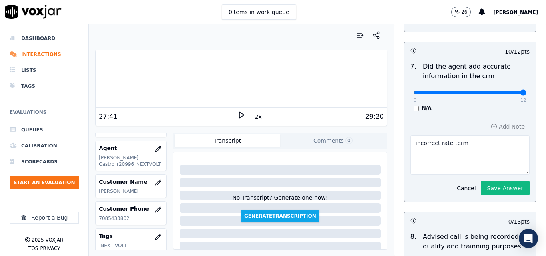
type input "12"
click at [504, 91] on input "range" at bounding box center [470, 92] width 113 height 3
click at [495, 186] on div "Add Note incorrect rate term Cancel Save Answer" at bounding box center [470, 158] width 132 height 87
click at [494, 181] on button "Save Answer" at bounding box center [505, 188] width 49 height 14
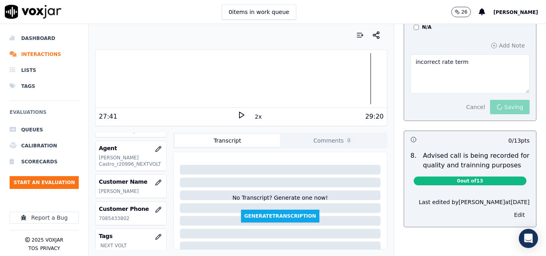
scroll to position [804, 0]
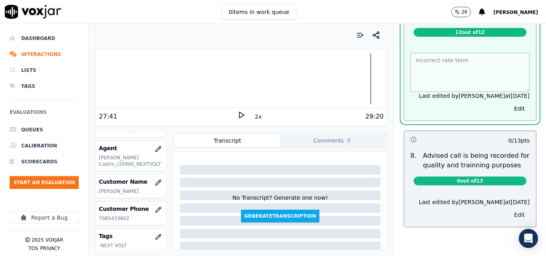
click at [509, 209] on button "Edit" at bounding box center [519, 214] width 20 height 11
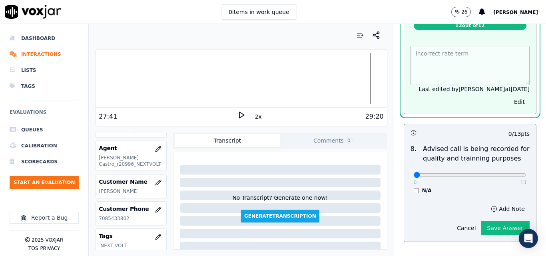
click at [502, 163] on div "0 13 N/A" at bounding box center [469, 178] width 125 height 30
click at [509, 169] on div "0 13 N/A" at bounding box center [469, 178] width 125 height 30
type input "13"
click at [508, 173] on input "range" at bounding box center [470, 174] width 113 height 3
click at [496, 221] on button "Save Answer" at bounding box center [505, 228] width 49 height 14
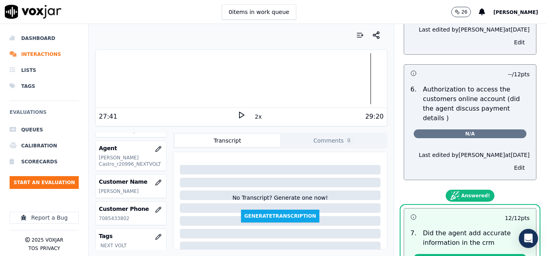
scroll to position [564, 0]
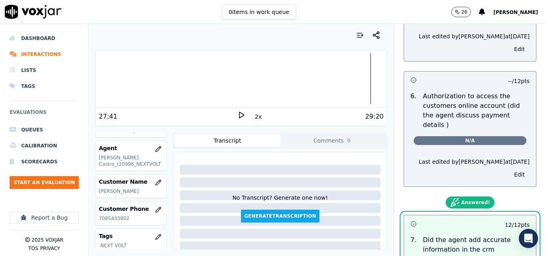
click at [503, 172] on div "Last edited by [PERSON_NAME] at [DATE] Edit" at bounding box center [470, 168] width 132 height 35
click at [509, 169] on button "Edit" at bounding box center [519, 174] width 20 height 11
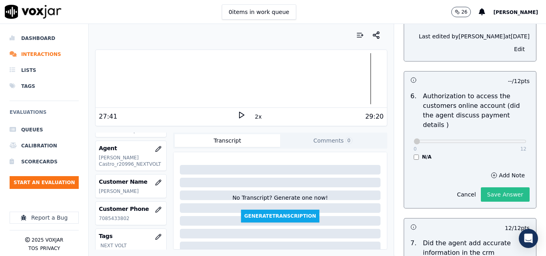
click at [486, 187] on button "Save Answer" at bounding box center [505, 194] width 49 height 14
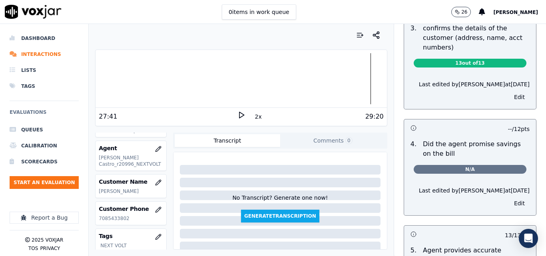
scroll to position [5, 0]
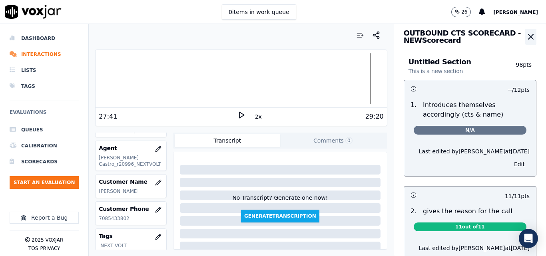
click at [526, 38] on icon "button" at bounding box center [531, 37] width 10 height 10
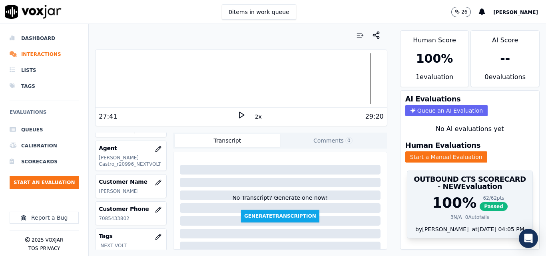
click at [480, 206] on span "Passed" at bounding box center [494, 206] width 28 height 9
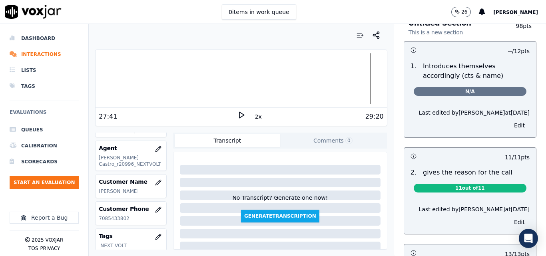
scroll to position [0, 0]
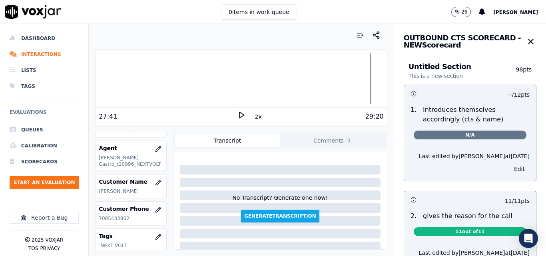
click at [509, 166] on button "Edit" at bounding box center [519, 168] width 20 height 11
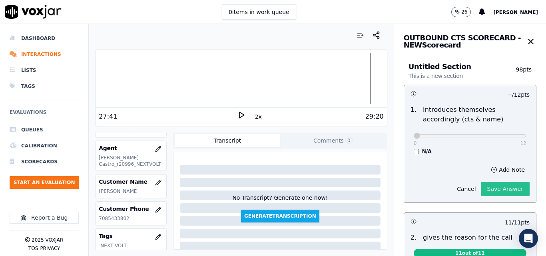
click at [493, 189] on button "Save Answer" at bounding box center [505, 189] width 49 height 14
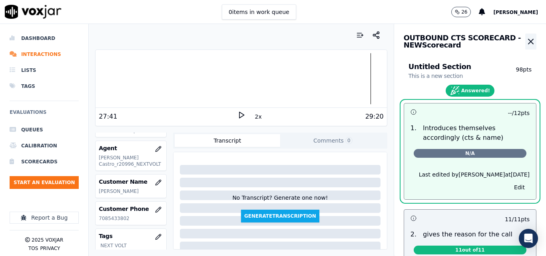
click at [526, 45] on icon "button" at bounding box center [531, 42] width 10 height 10
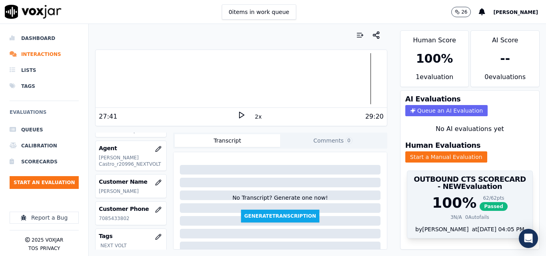
click at [480, 206] on span "Passed" at bounding box center [494, 206] width 28 height 9
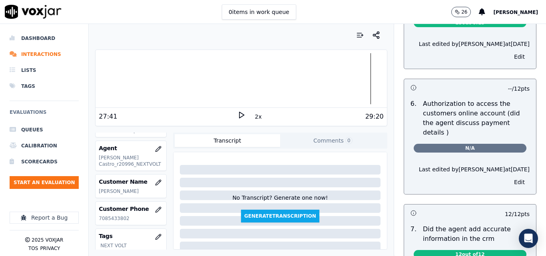
scroll to position [560, 0]
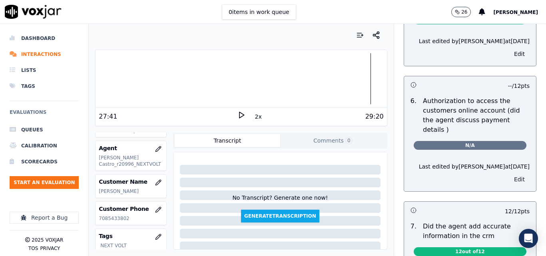
click at [509, 174] on button "Edit" at bounding box center [519, 179] width 20 height 11
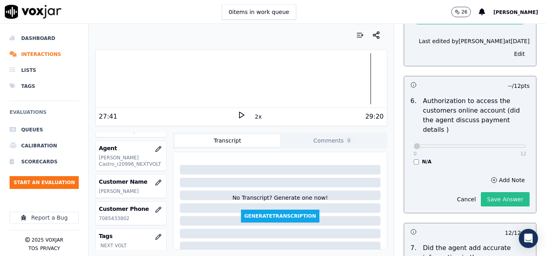
click at [494, 192] on button "Save Answer" at bounding box center [505, 199] width 49 height 14
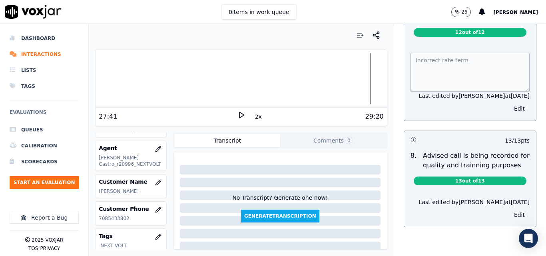
scroll to position [806, 0]
click at [509, 209] on button "Edit" at bounding box center [519, 214] width 20 height 11
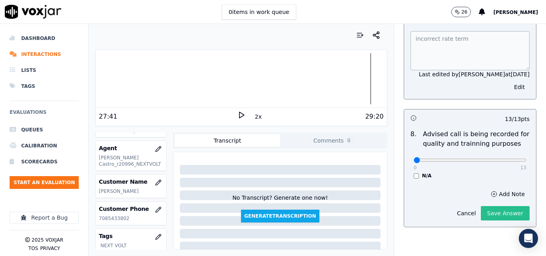
scroll to position [787, 0]
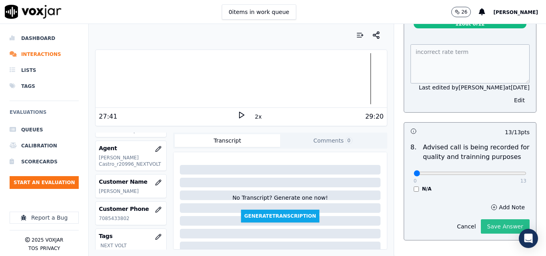
click at [481, 219] on button "Save Answer" at bounding box center [505, 226] width 49 height 14
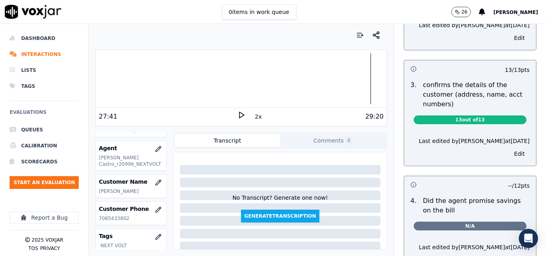
scroll to position [0, 0]
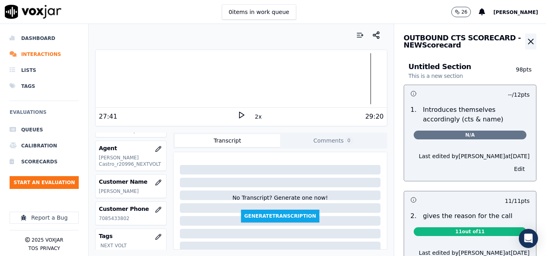
click at [526, 40] on icon "button" at bounding box center [531, 42] width 10 height 10
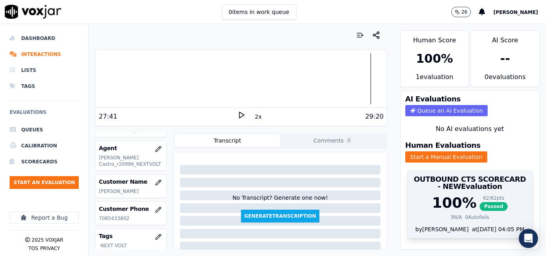
scroll to position [17, 0]
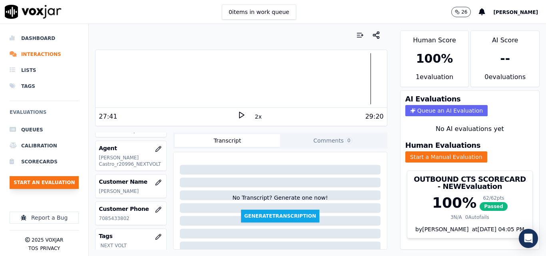
click at [72, 181] on button "Start an Evaluation" at bounding box center [44, 182] width 69 height 13
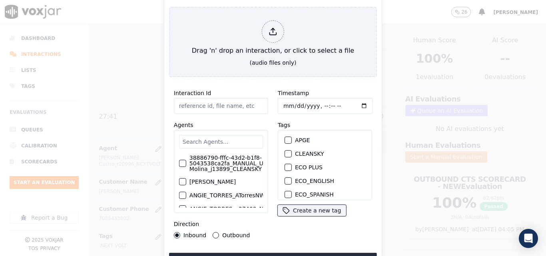
type input "20250912-133555_9373085339-all (1).mp3"
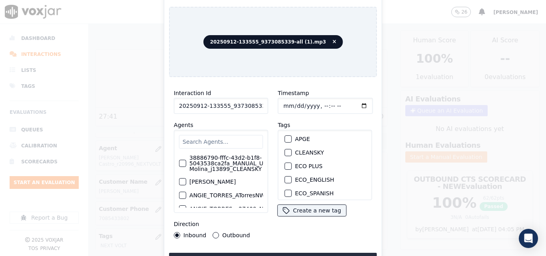
scroll to position [0, 0]
click at [288, 151] on button "CLEANSKY" at bounding box center [288, 153] width 7 height 7
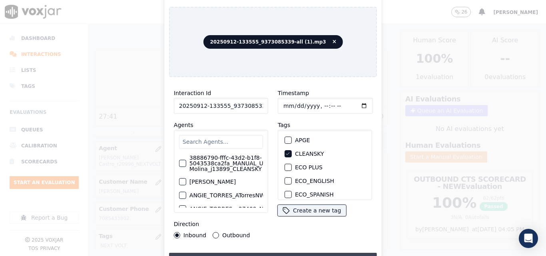
click at [305, 253] on button "Upload interaction to start evaluation" at bounding box center [273, 260] width 208 height 14
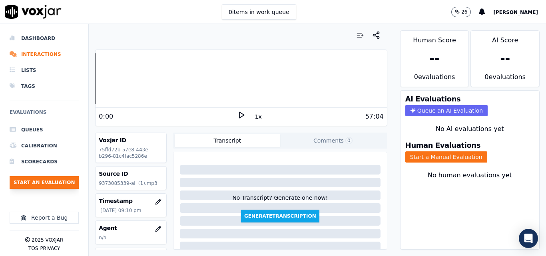
click at [52, 179] on button "Start an Evaluation" at bounding box center [44, 182] width 69 height 13
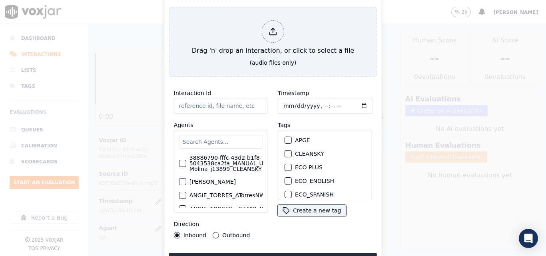
type input "20250912-133555_9373085339-all (2).mp3"
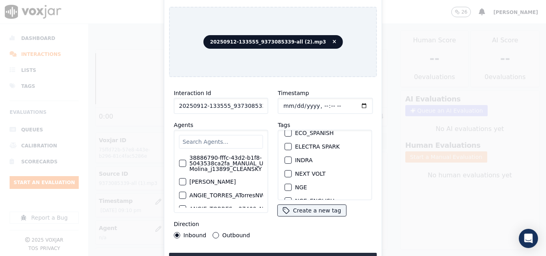
scroll to position [80, 0]
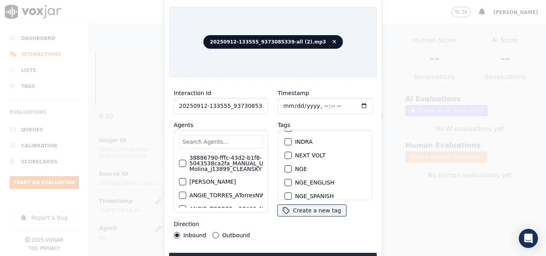
click at [285, 153] on div "button" at bounding box center [288, 156] width 6 height 6
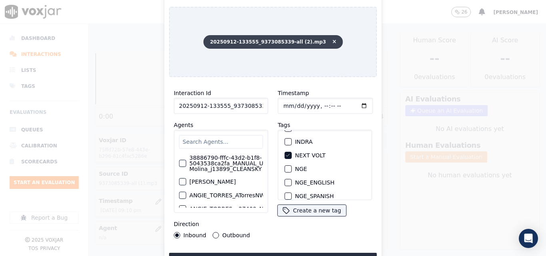
click at [322, 35] on span "20250912-133555_9373085339-all (2).mp3" at bounding box center [272, 42] width 139 height 14
click at [333, 41] on icon at bounding box center [335, 42] width 4 height 5
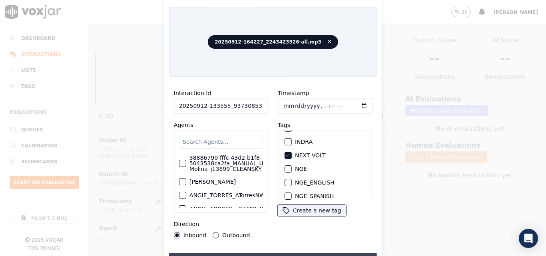
click at [263, 255] on button "Upload interaction to start evaluation" at bounding box center [273, 260] width 208 height 14
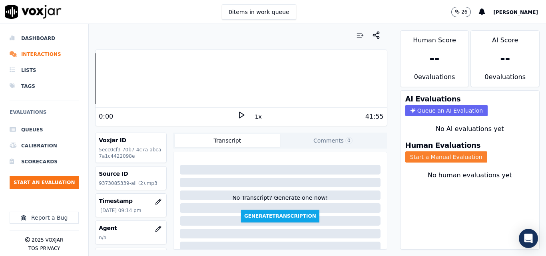
drag, startPoint x: 427, startPoint y: 158, endPoint x: 412, endPoint y: 150, distance: 16.7
click at [427, 158] on button "Start a Manual Evaluation" at bounding box center [446, 156] width 82 height 11
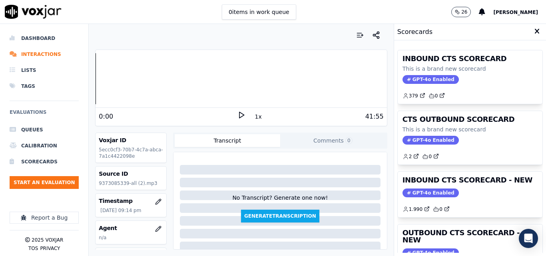
click at [239, 113] on polygon at bounding box center [241, 115] width 5 height 6
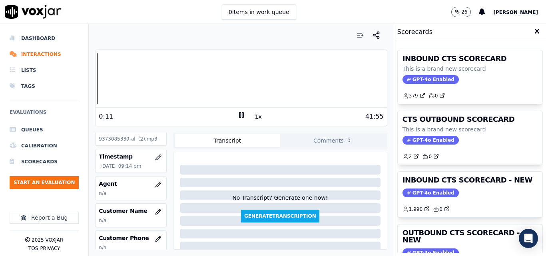
scroll to position [80, 0]
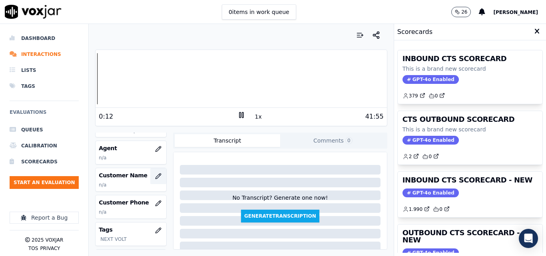
click at [150, 178] on button "button" at bounding box center [158, 176] width 16 height 16
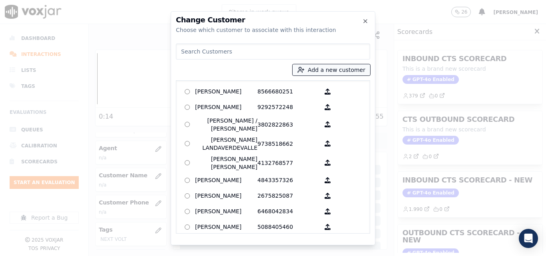
click at [323, 66] on button "Add a new customer" at bounding box center [332, 69] width 78 height 11
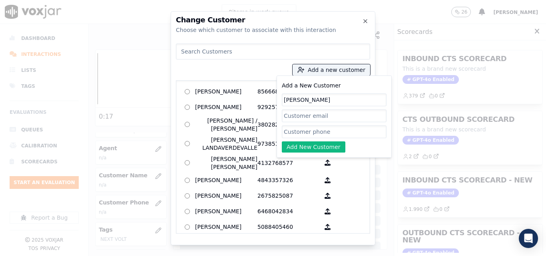
type input "[PERSON_NAME]"
paste input "7736585074"
type input "7736585074"
click at [313, 146] on button "Add New Customer" at bounding box center [314, 146] width 64 height 11
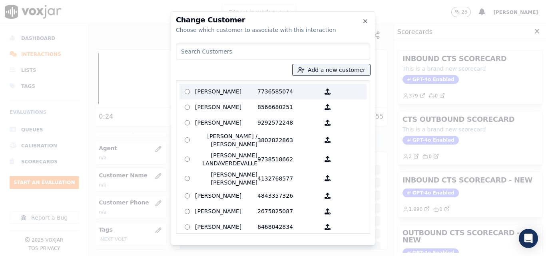
click at [236, 89] on p "[PERSON_NAME]" at bounding box center [226, 92] width 62 height 12
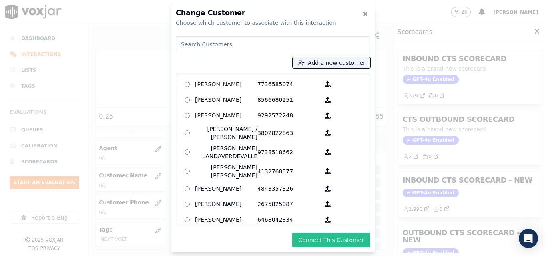
click at [336, 237] on button "Connect This Customer" at bounding box center [331, 240] width 78 height 14
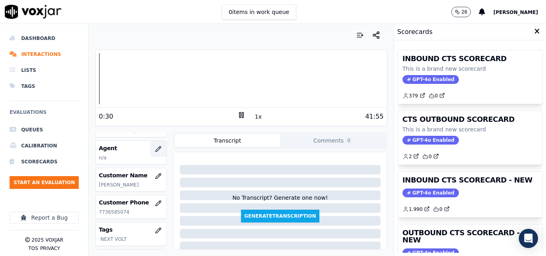
click at [155, 145] on button "button" at bounding box center [158, 149] width 16 height 16
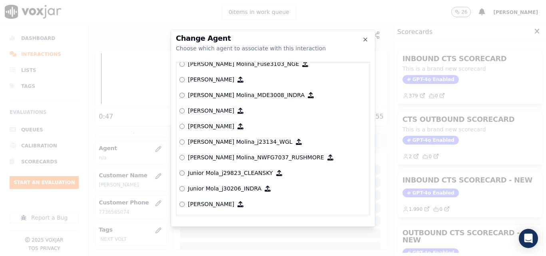
scroll to position [2553, 0]
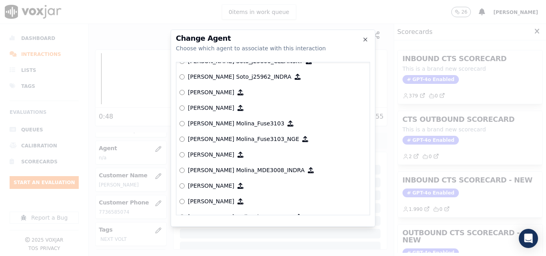
click at [371, 180] on div "Change Agent Choose which agent to associate with this interaction null [PERSON…" at bounding box center [273, 128] width 205 height 197
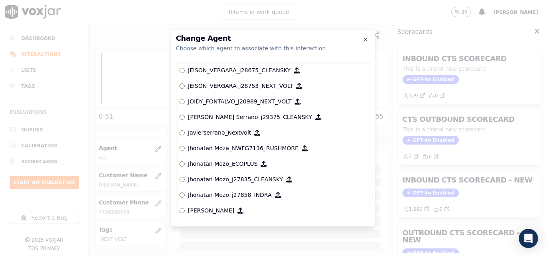
scroll to position [2059, 0]
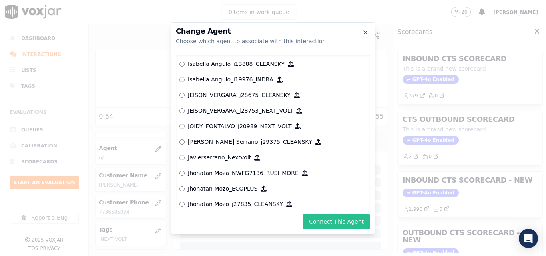
click at [343, 223] on button "Connect This Agent" at bounding box center [337, 222] width 68 height 14
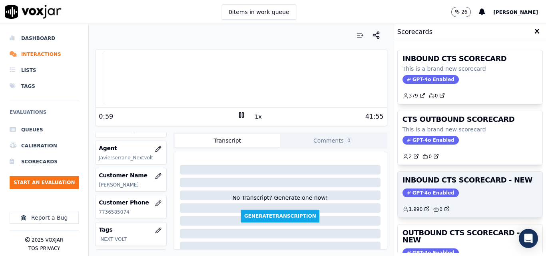
scroll to position [40, 0]
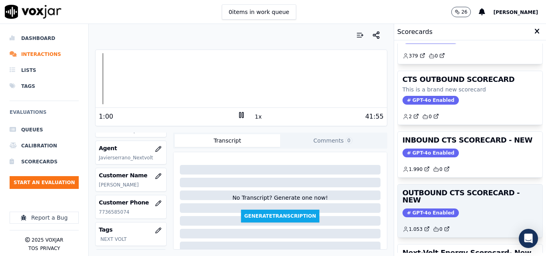
click at [426, 209] on span "GPT-4o Enabled" at bounding box center [430, 213] width 56 height 9
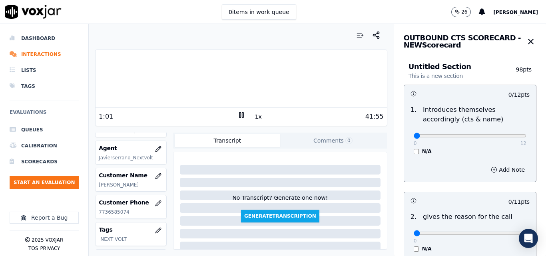
click at [253, 115] on button "1x" at bounding box center [258, 116] width 10 height 11
click at [259, 119] on button "1.5x" at bounding box center [261, 116] width 16 height 11
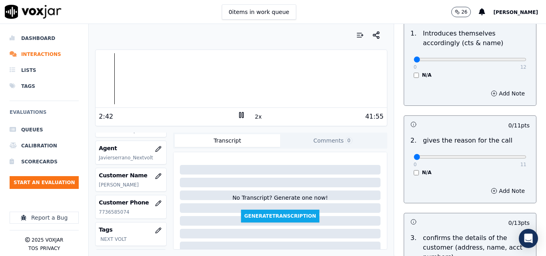
scroll to position [80, 0]
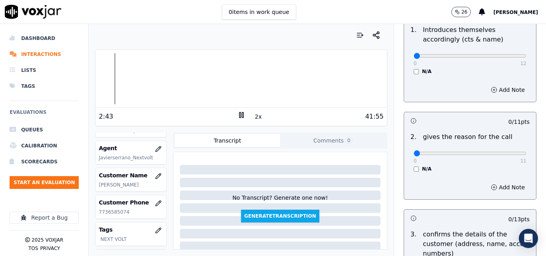
click at [508, 153] on div "0 11 N/A" at bounding box center [469, 157] width 125 height 30
type input "11"
click at [503, 155] on input "range" at bounding box center [470, 153] width 113 height 3
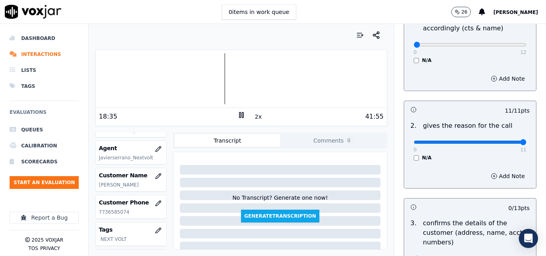
scroll to position [171, 0]
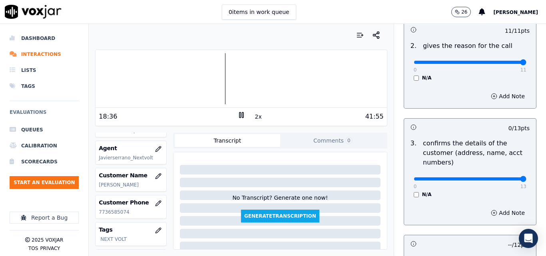
type input "13"
click at [504, 179] on input "range" at bounding box center [470, 178] width 113 height 3
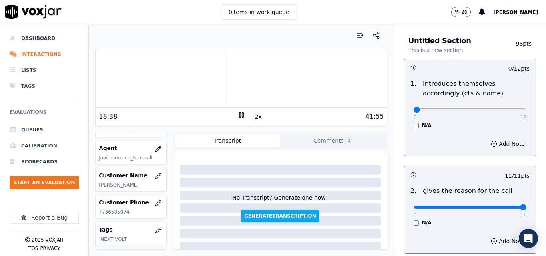
scroll to position [0, 0]
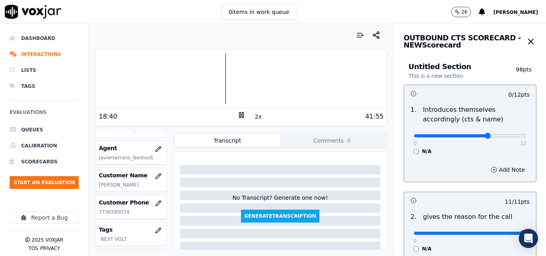
type input "8"
click at [475, 137] on input "range" at bounding box center [470, 135] width 113 height 3
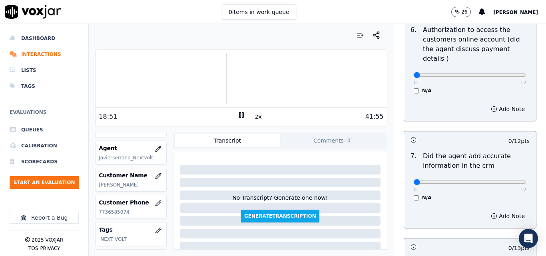
scroll to position [639, 0]
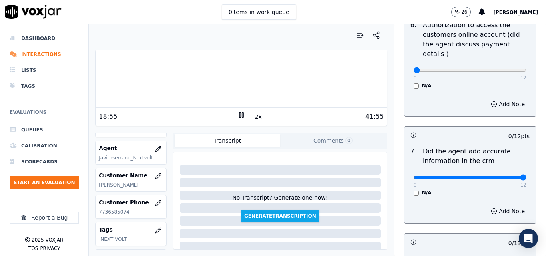
type input "12"
click at [504, 176] on input "range" at bounding box center [470, 177] width 113 height 3
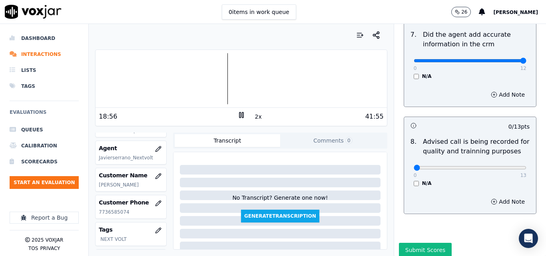
scroll to position [759, 0]
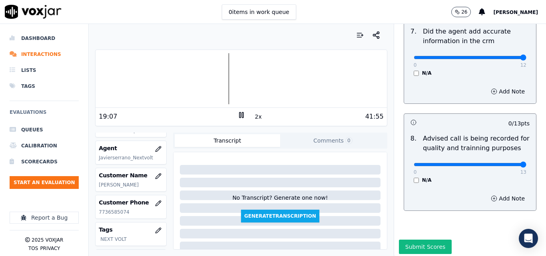
type input "13"
click at [505, 163] on input "range" at bounding box center [470, 164] width 113 height 3
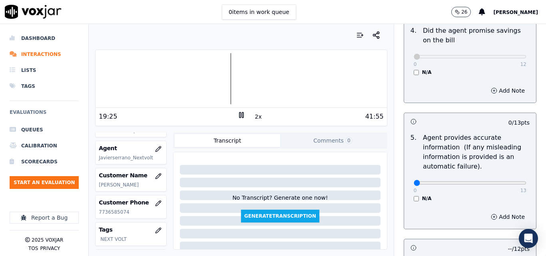
scroll to position [400, 0]
type input "13"
click at [505, 185] on input "range" at bounding box center [470, 183] width 113 height 3
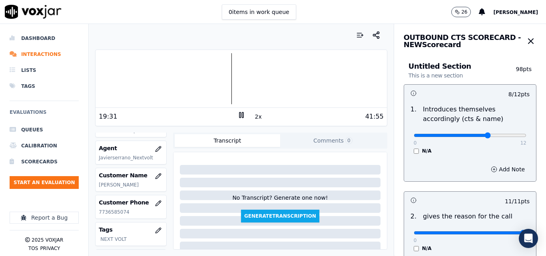
scroll to position [0, 0]
click at [256, 79] on div at bounding box center [241, 78] width 291 height 51
click at [253, 80] on div at bounding box center [241, 78] width 291 height 51
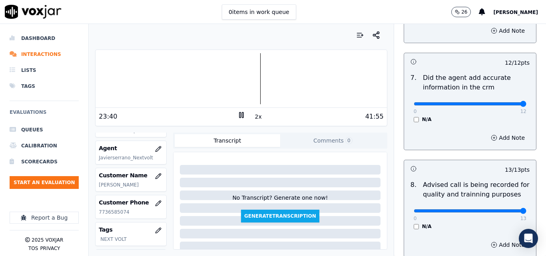
scroll to position [771, 0]
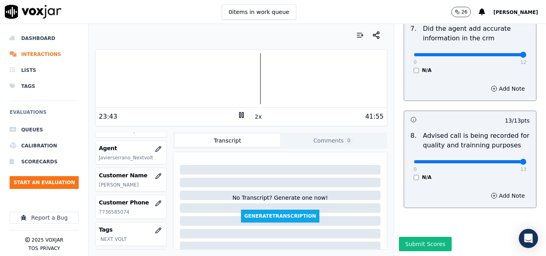
click at [237, 115] on icon at bounding box center [241, 115] width 8 height 8
click at [412, 237] on button "Submit Scores" at bounding box center [425, 244] width 53 height 14
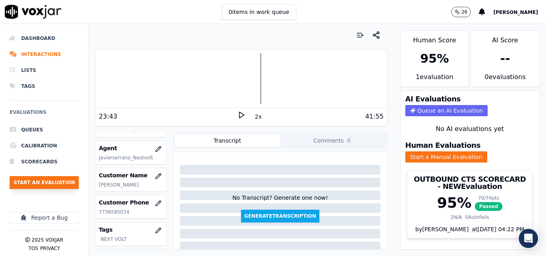
click at [58, 187] on button "Start an Evaluation" at bounding box center [44, 182] width 69 height 13
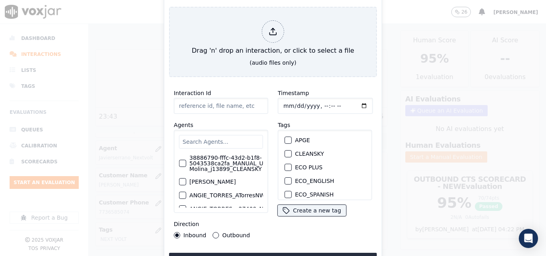
type input "20250912-120632_3464673218-all.mp3"
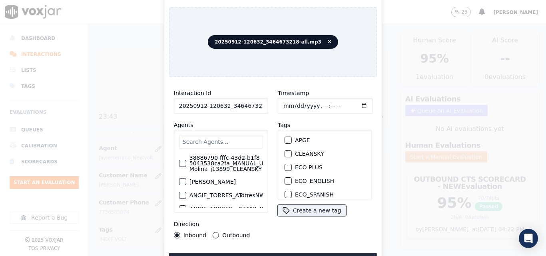
scroll to position [80, 0]
click at [289, 155] on div "NEXT VOLT" at bounding box center [324, 156] width 87 height 14
click at [288, 155] on button "NEXT VOLT" at bounding box center [288, 155] width 7 height 7
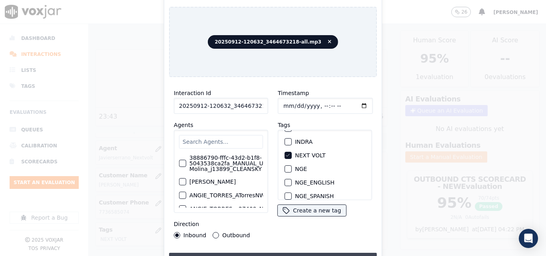
click at [299, 253] on button "Upload interaction to start evaluation" at bounding box center [273, 260] width 208 height 14
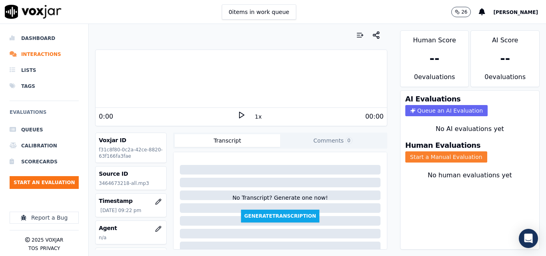
click at [444, 156] on button "Start a Manual Evaluation" at bounding box center [446, 156] width 82 height 11
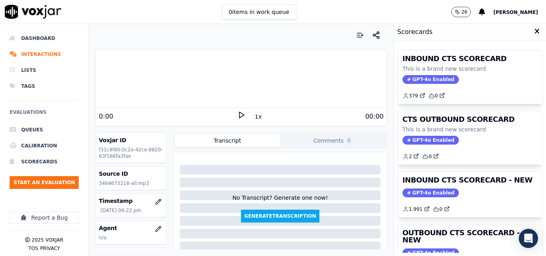
click at [245, 114] on div "00:00" at bounding box center [314, 117] width 138 height 10
click at [239, 114] on polygon at bounding box center [241, 115] width 5 height 6
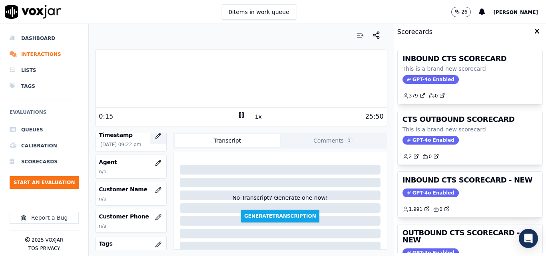
scroll to position [80, 0]
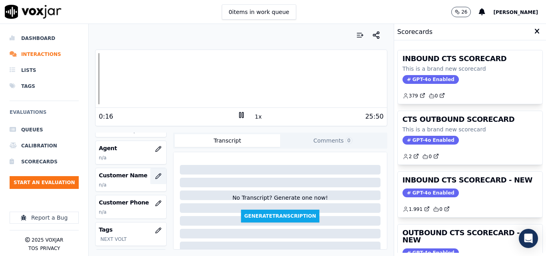
click at [155, 176] on icon "button" at bounding box center [158, 176] width 6 height 6
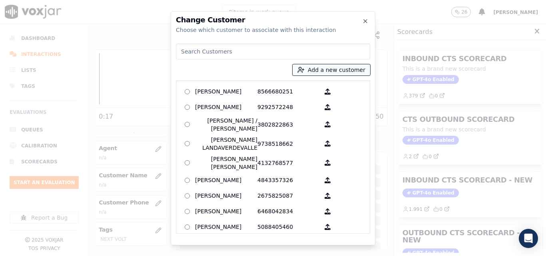
click at [323, 73] on button "Add a new customer" at bounding box center [332, 69] width 78 height 11
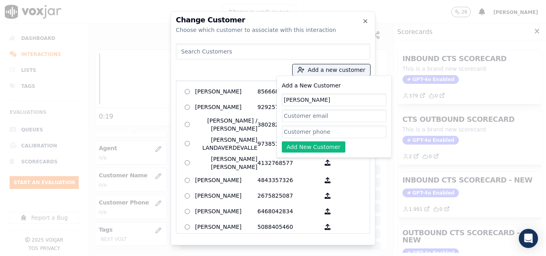
type input "[PERSON_NAME]"
paste input "3464673218"
type input "3464673218"
click at [310, 144] on button "Add New Customer" at bounding box center [314, 146] width 64 height 11
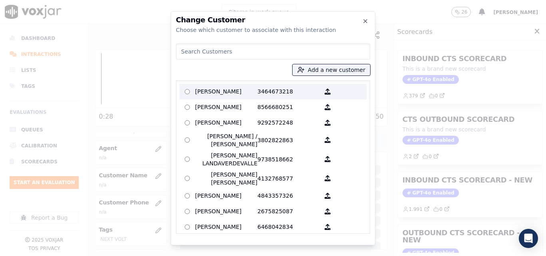
click at [239, 92] on p "[PERSON_NAME]" at bounding box center [226, 92] width 62 height 12
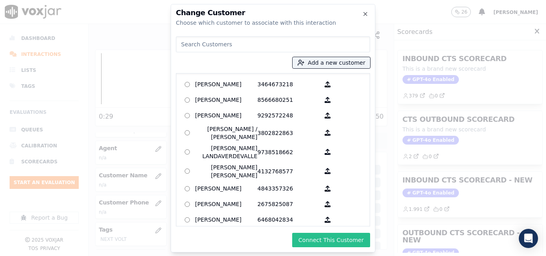
click at [329, 238] on button "Connect This Customer" at bounding box center [331, 240] width 78 height 14
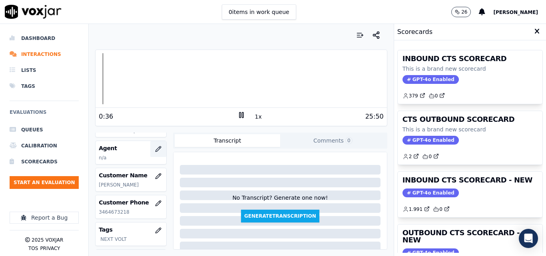
click at [155, 149] on icon "button" at bounding box center [157, 148] width 5 height 5
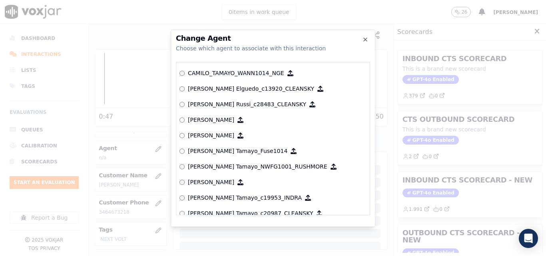
scroll to position [679, 0]
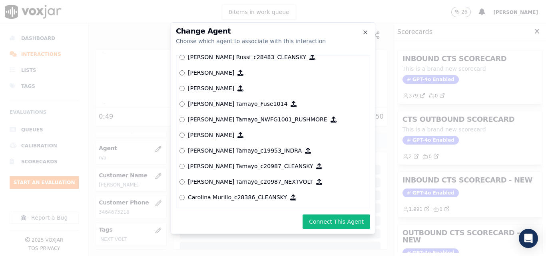
click at [326, 212] on div "Change Agent Choose which agent to associate with this interaction null [PERSON…" at bounding box center [273, 128] width 205 height 212
click at [330, 216] on button "Connect This Agent" at bounding box center [337, 222] width 68 height 14
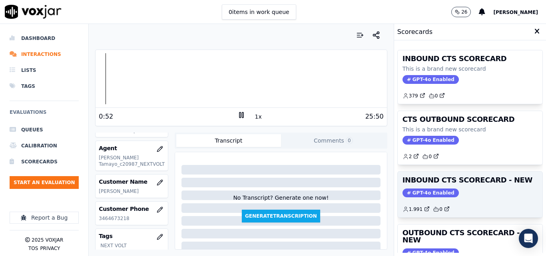
click at [425, 193] on span "GPT-4o Enabled" at bounding box center [430, 193] width 56 height 9
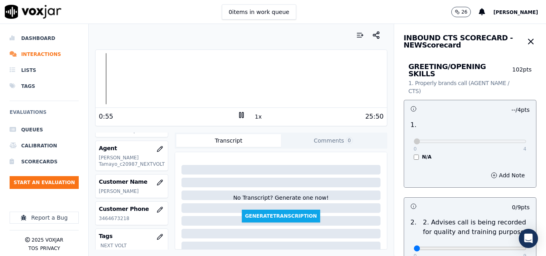
click at [412, 153] on div "1 . 0 4 N/A" at bounding box center [470, 140] width 132 height 46
click at [474, 136] on div "0 4" at bounding box center [470, 141] width 113 height 10
type input "3"
click at [472, 140] on input "range" at bounding box center [470, 141] width 113 height 3
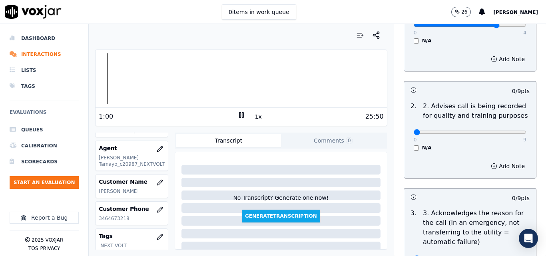
scroll to position [160, 0]
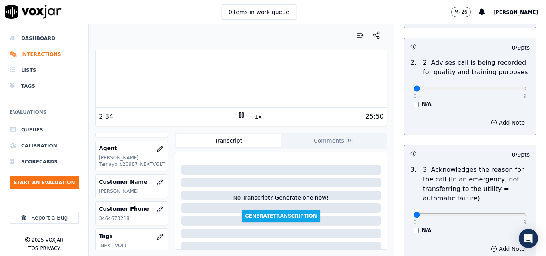
click at [241, 116] on icon at bounding box center [241, 115] width 8 height 8
click at [237, 112] on icon at bounding box center [241, 115] width 8 height 8
click at [253, 118] on button "1x" at bounding box center [258, 116] width 10 height 11
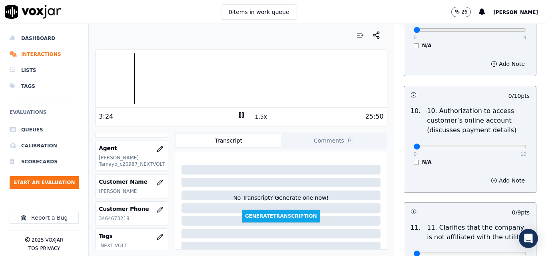
scroll to position [1079, 0]
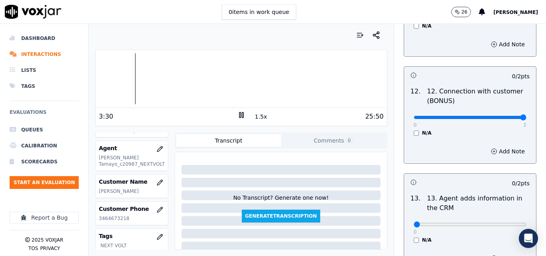
type input "2"
click at [505, 116] on input "range" at bounding box center [470, 117] width 113 height 3
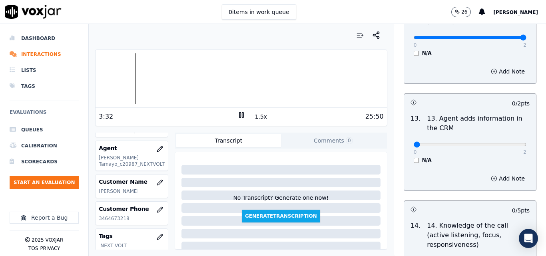
click at [502, 139] on div "0 2" at bounding box center [470, 144] width 113 height 10
type input "2"
click at [503, 143] on input "range" at bounding box center [470, 144] width 113 height 3
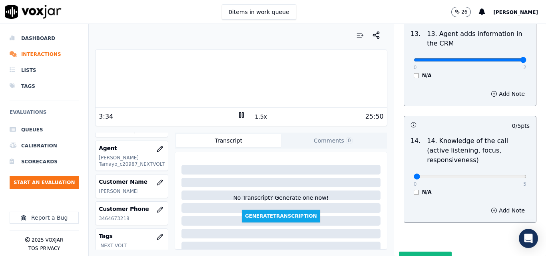
scroll to position [1460, 0]
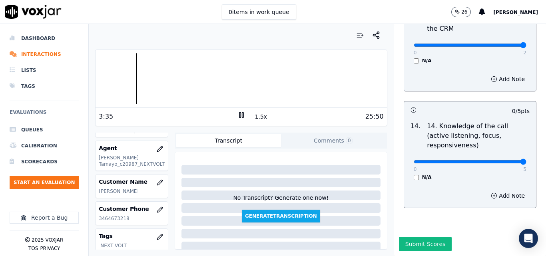
type input "5"
click at [503, 160] on input "range" at bounding box center [470, 161] width 113 height 3
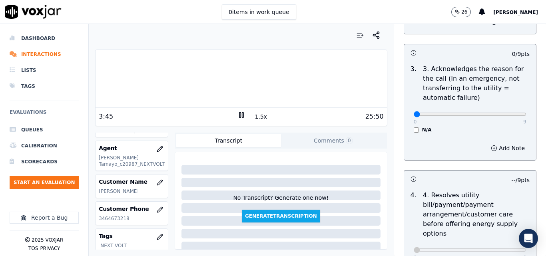
scroll to position [221, 0]
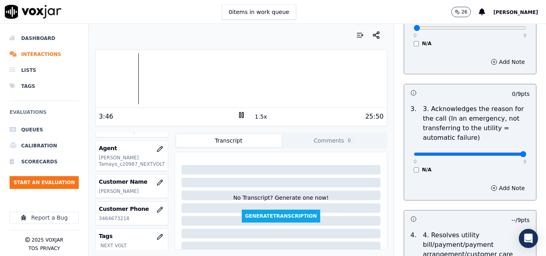
type input "9"
click at [502, 153] on input "range" at bounding box center [470, 154] width 113 height 3
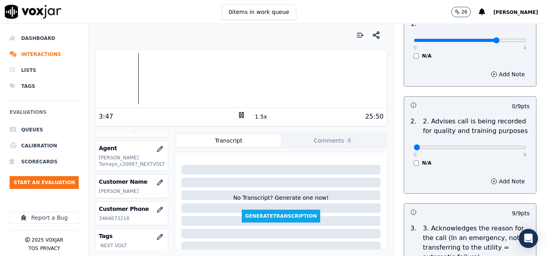
scroll to position [101, 0]
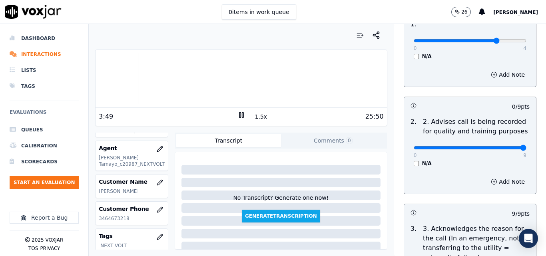
type input "9"
click at [502, 146] on input "range" at bounding box center [470, 147] width 113 height 3
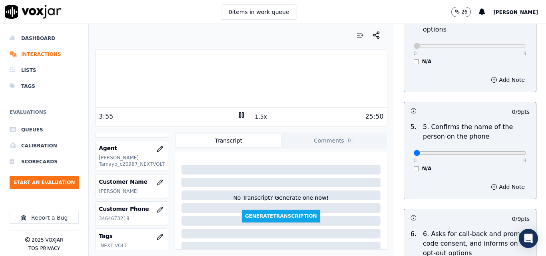
scroll to position [480, 0]
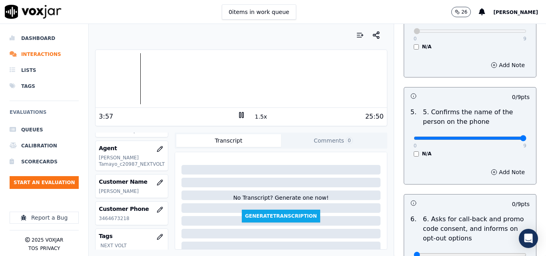
type input "9"
click at [504, 137] on input "range" at bounding box center [470, 138] width 113 height 3
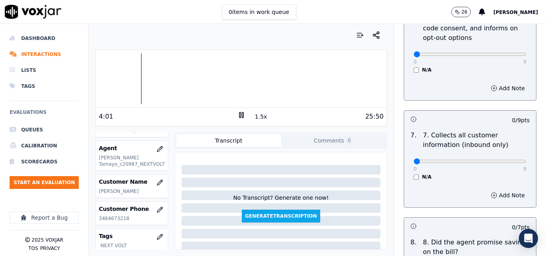
scroll to position [719, 0]
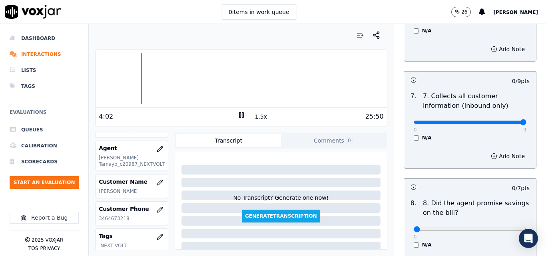
type input "9"
click at [506, 121] on input "range" at bounding box center [470, 122] width 113 height 3
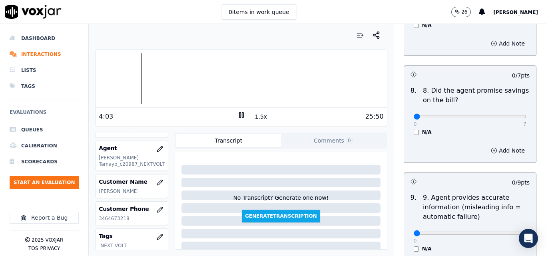
scroll to position [839, 0]
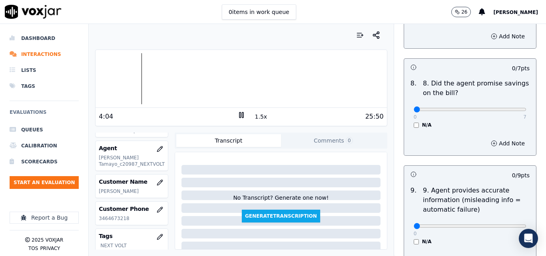
click at [407, 118] on div "0 7 N/A" at bounding box center [469, 113] width 125 height 30
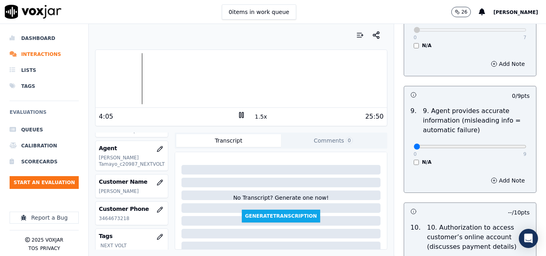
scroll to position [919, 0]
type input "9"
click at [503, 145] on input "range" at bounding box center [470, 146] width 113 height 3
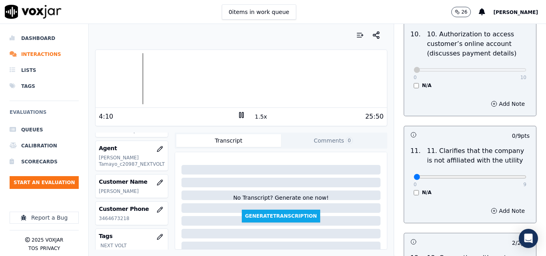
scroll to position [1159, 0]
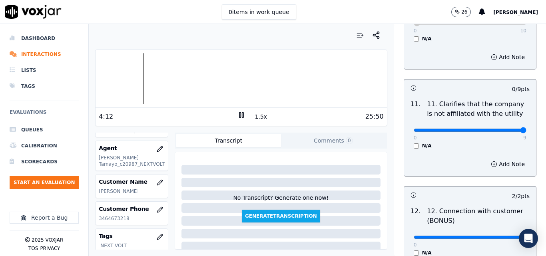
type input "9"
click at [506, 129] on input "range" at bounding box center [470, 130] width 113 height 3
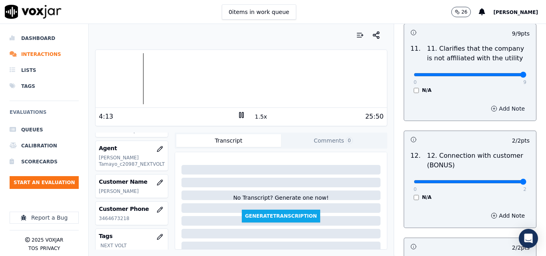
scroll to position [1319, 0]
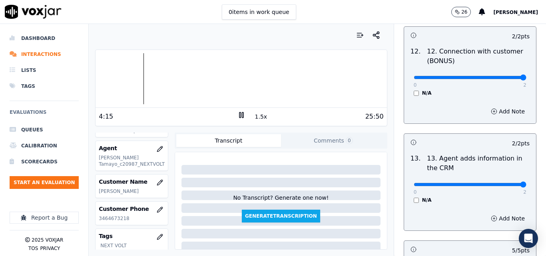
click at [256, 118] on button "1.5x" at bounding box center [261, 116] width 16 height 11
click at [159, 76] on div at bounding box center [241, 78] width 291 height 51
click at [157, 77] on div at bounding box center [241, 78] width 291 height 51
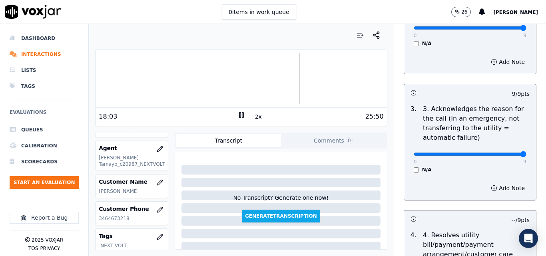
scroll to position [0, 0]
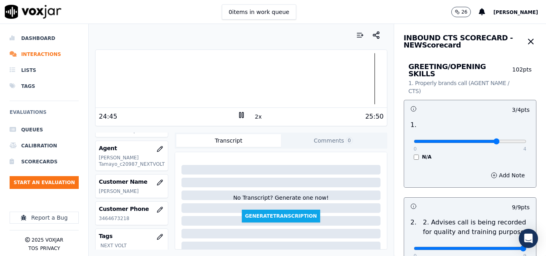
click at [262, 77] on div at bounding box center [241, 78] width 291 height 51
click at [240, 81] on div at bounding box center [241, 78] width 291 height 51
click at [221, 83] on div at bounding box center [241, 78] width 291 height 51
click at [207, 82] on div at bounding box center [241, 78] width 291 height 51
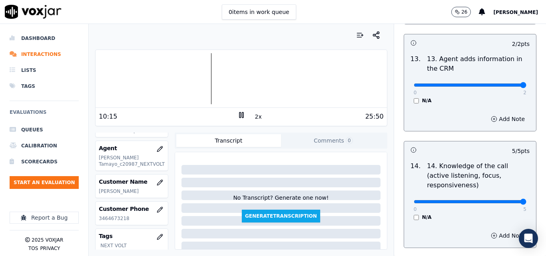
scroll to position [1380, 0]
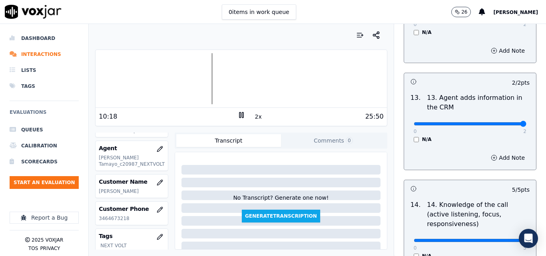
click at [175, 82] on div at bounding box center [241, 78] width 291 height 51
click at [155, 80] on div at bounding box center [241, 78] width 291 height 51
click at [139, 80] on div at bounding box center [241, 78] width 291 height 51
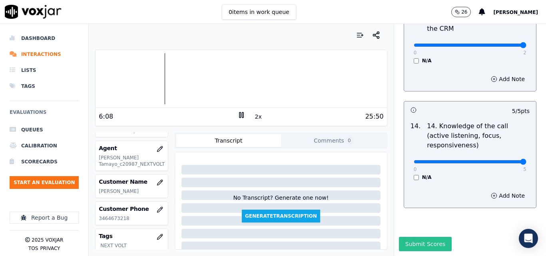
click at [423, 237] on button "Submit Scores" at bounding box center [425, 244] width 53 height 14
click at [233, 111] on div "6:10 2x 25:50" at bounding box center [241, 116] width 291 height 17
click at [239, 114] on rect at bounding box center [239, 114] width 1 height 5
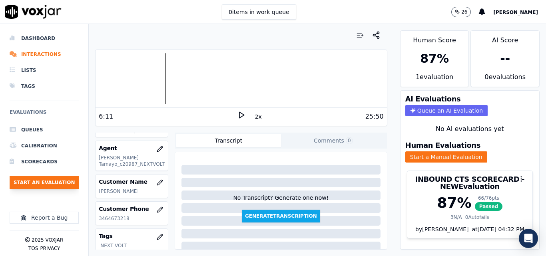
click at [60, 180] on button "Start an Evaluation" at bounding box center [44, 182] width 69 height 13
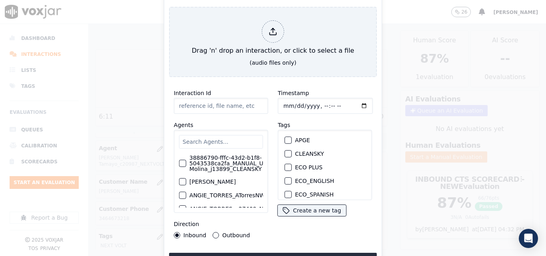
type input "20250902-093722_5084003036-all.mp3"
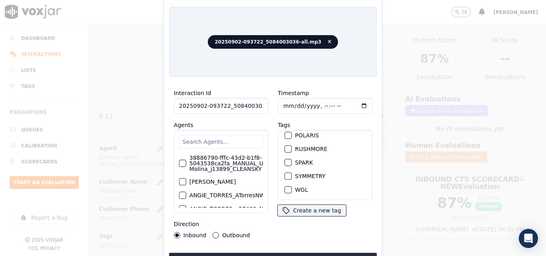
scroll to position [178, 0]
click at [288, 159] on button "SPARK" at bounding box center [288, 162] width 7 height 7
click at [284, 255] on button "Upload interaction to start evaluation" at bounding box center [273, 260] width 208 height 14
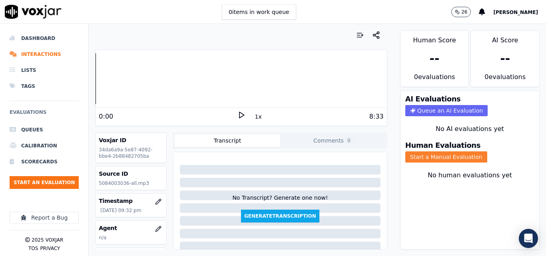
click at [412, 158] on button "Start a Manual Evaluation" at bounding box center [446, 156] width 82 height 11
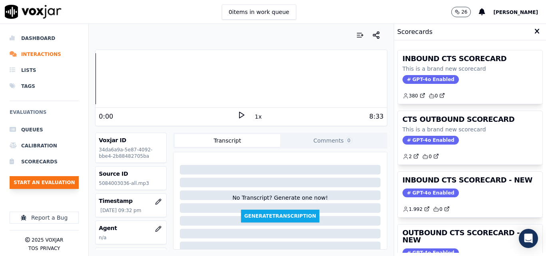
click at [56, 186] on button "Start an Evaluation" at bounding box center [44, 182] width 69 height 13
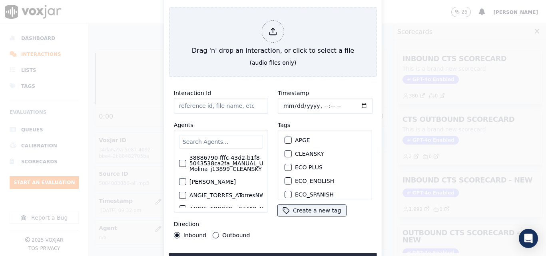
type input "20250912-135522_5084003036-all.mp3"
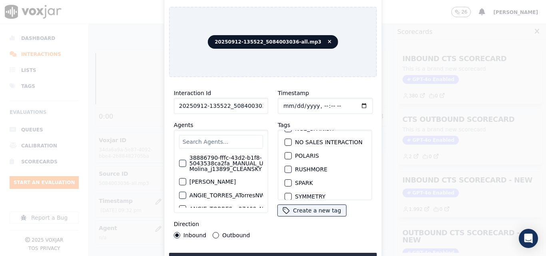
scroll to position [160, 0]
click at [289, 171] on div "SPARK" at bounding box center [324, 171] width 87 height 14
click at [288, 171] on button "SPARK" at bounding box center [288, 170] width 7 height 7
click at [296, 254] on button "Upload interaction to start evaluation" at bounding box center [273, 260] width 208 height 14
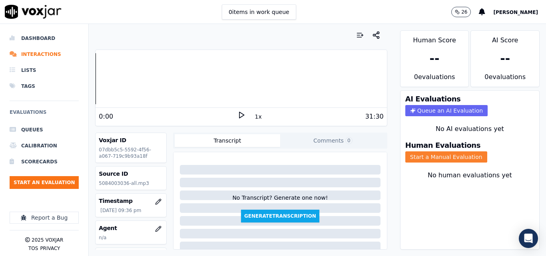
click at [420, 157] on button "Start a Manual Evaluation" at bounding box center [446, 156] width 82 height 11
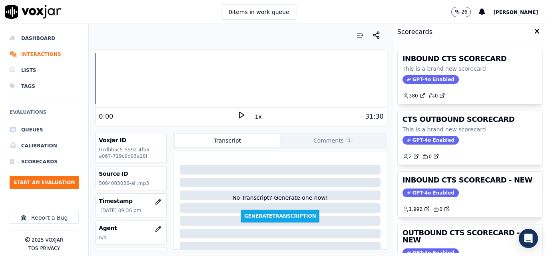
click at [241, 113] on icon at bounding box center [241, 115] width 8 height 8
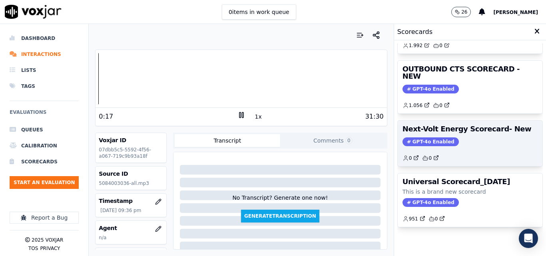
scroll to position [135, 0]
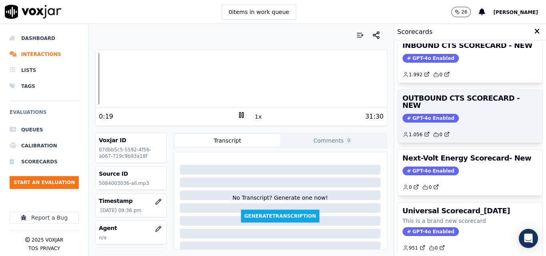
click at [423, 114] on span "GPT-4o Enabled" at bounding box center [430, 118] width 56 height 9
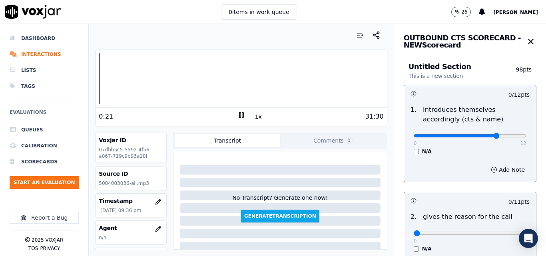
type input "9"
click at [480, 136] on input "range" at bounding box center [470, 135] width 113 height 3
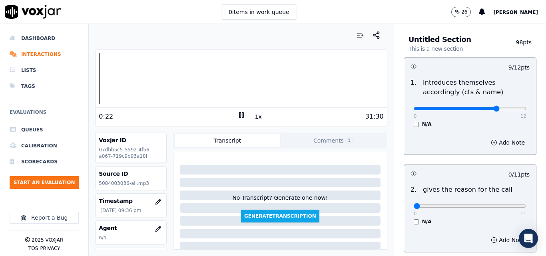
scroll to position [40, 0]
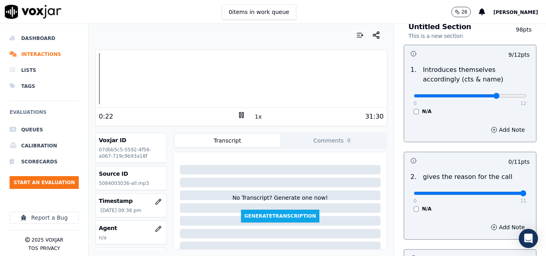
type input "11"
click at [503, 193] on input "range" at bounding box center [470, 193] width 113 height 3
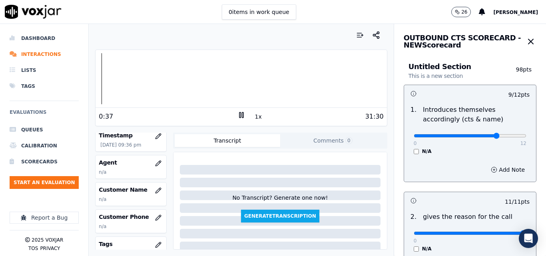
scroll to position [80, 0]
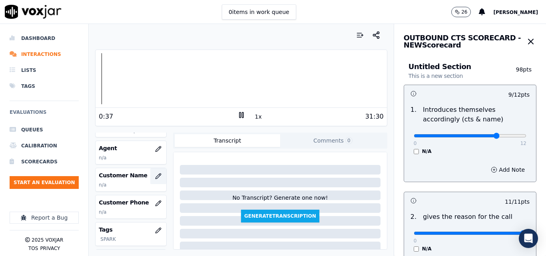
click at [155, 178] on icon "button" at bounding box center [158, 176] width 6 height 6
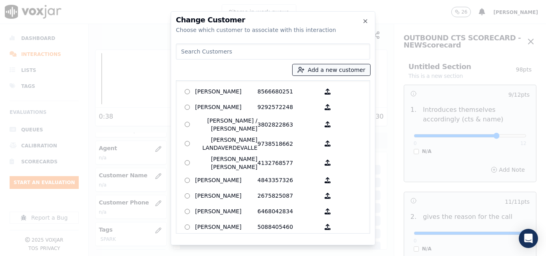
click at [325, 72] on button "Add a new customer" at bounding box center [332, 69] width 78 height 11
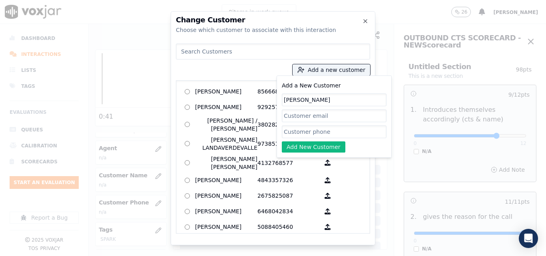
type input "[PERSON_NAME]"
paste input "5084003036"
type input "5084003036"
click at [321, 145] on button "Add New Customer" at bounding box center [314, 146] width 64 height 11
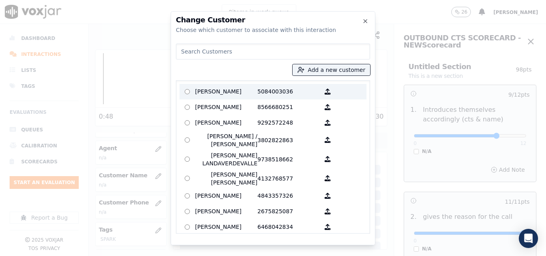
click at [220, 95] on p "[PERSON_NAME]" at bounding box center [226, 92] width 62 height 12
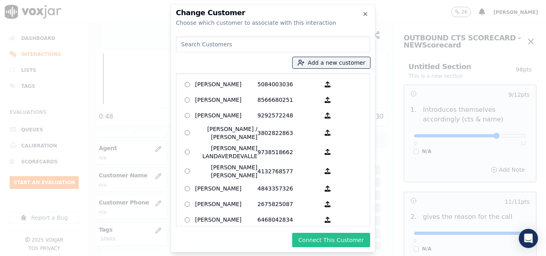
click at [327, 236] on button "Connect This Customer" at bounding box center [331, 240] width 78 height 14
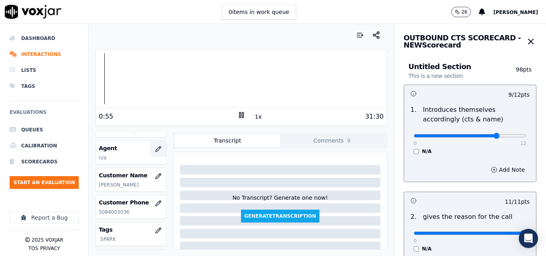
click at [150, 149] on button "button" at bounding box center [158, 149] width 16 height 16
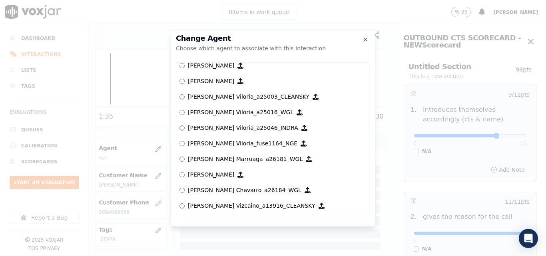
scroll to position [0, 0]
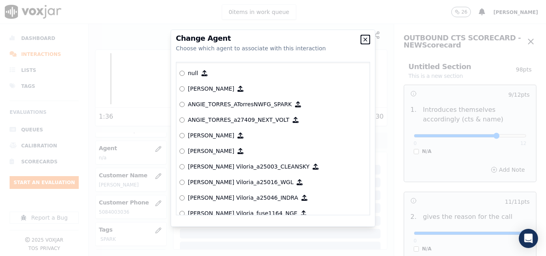
click at [365, 40] on icon "button" at bounding box center [365, 39] width 3 height 3
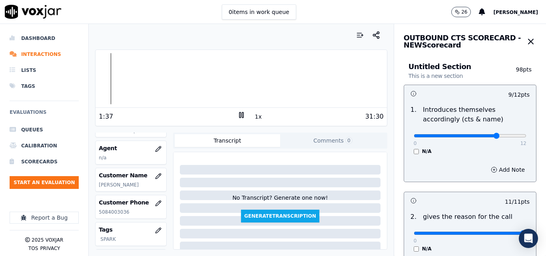
click at [237, 115] on icon at bounding box center [241, 115] width 8 height 8
click at [241, 115] on icon at bounding box center [241, 115] width 8 height 8
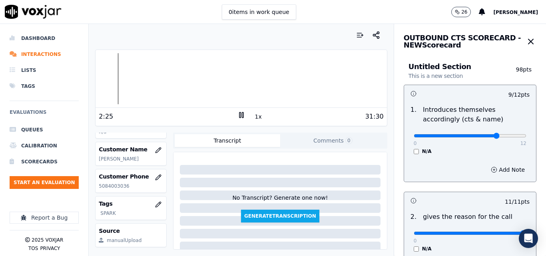
scroll to position [120, 0]
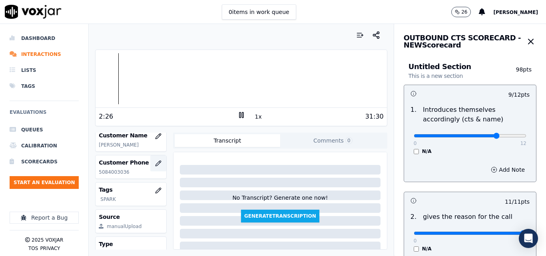
click at [155, 165] on icon "button" at bounding box center [158, 163] width 6 height 6
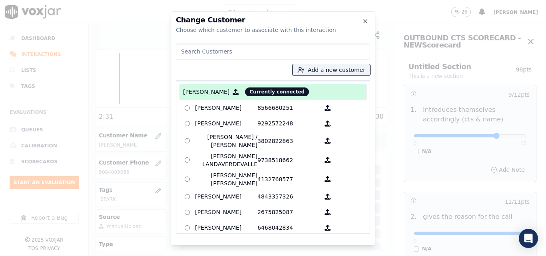
click at [203, 91] on p "[PERSON_NAME]" at bounding box center [206, 92] width 46 height 8
click at [366, 21] on icon "button" at bounding box center [365, 21] width 3 height 3
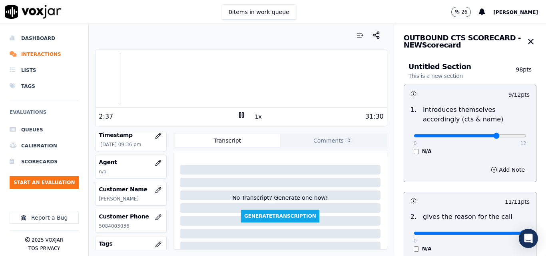
scroll to position [80, 0]
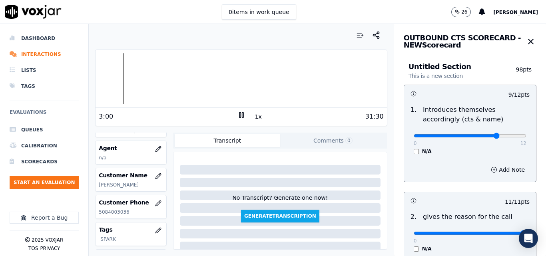
click at [238, 114] on icon at bounding box center [241, 115] width 8 height 8
click at [526, 40] on icon "button" at bounding box center [531, 42] width 10 height 10
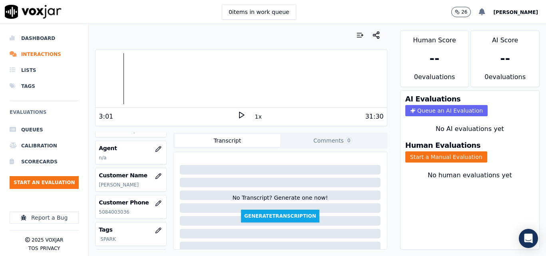
click at [485, 11] on icon at bounding box center [482, 11] width 6 height 7
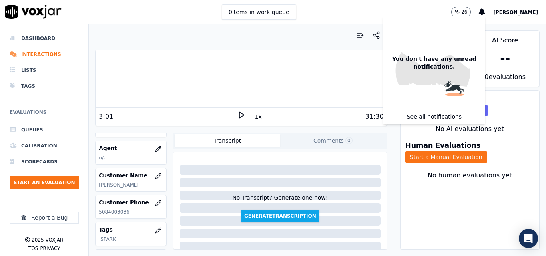
click at [528, 12] on span "[PERSON_NAME]" at bounding box center [515, 13] width 45 height 6
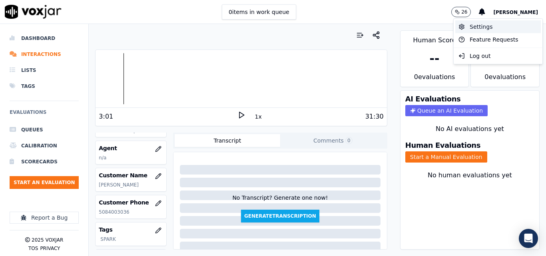
click at [490, 28] on div "Settings" at bounding box center [498, 26] width 86 height 13
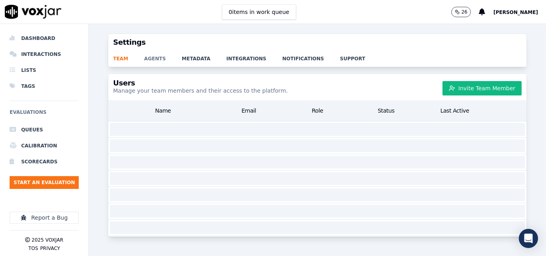
click at [155, 59] on link "agents" at bounding box center [163, 56] width 38 height 11
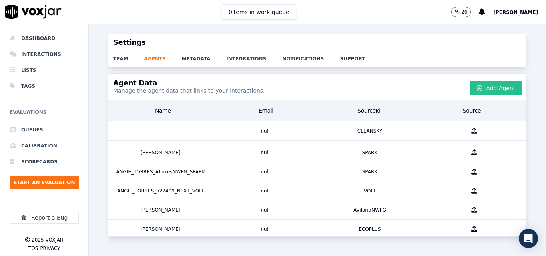
click at [492, 88] on button "Add Agent" at bounding box center [496, 88] width 52 height 14
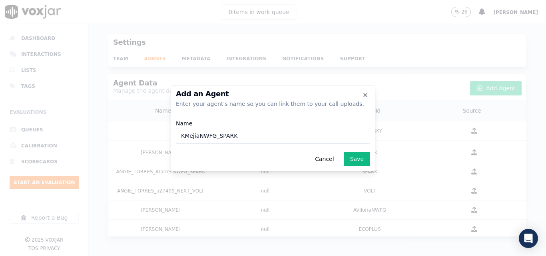
click at [181, 136] on input "KMejiaNWFG_SPARK" at bounding box center [273, 136] width 194 height 16
type input "KEINERMEJIA_KMejiaNWFG_SPARK"
click at [360, 161] on button "Save" at bounding box center [357, 159] width 26 height 14
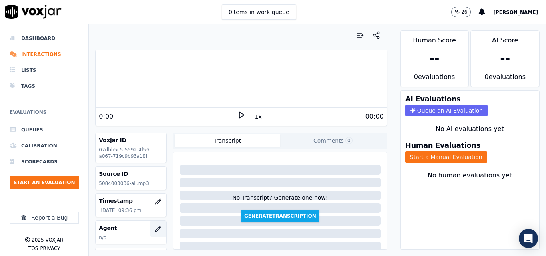
click at [155, 227] on icon "button" at bounding box center [158, 229] width 6 height 6
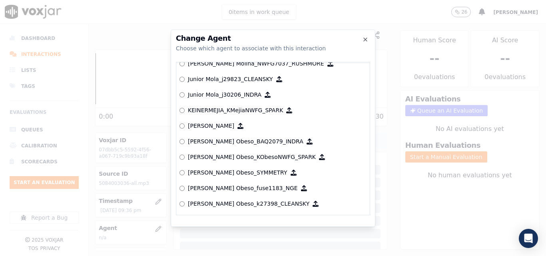
scroll to position [2709, 0]
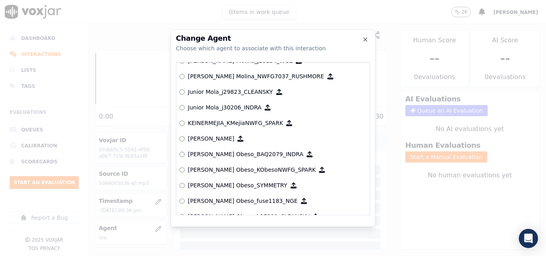
click at [179, 122] on div "null [PERSON_NAME] ANGIE_TORRES_ATorresNWFG_SPARK ANGIE_TORRES_a27409_NEXT_VOLT…" at bounding box center [273, 138] width 194 height 153
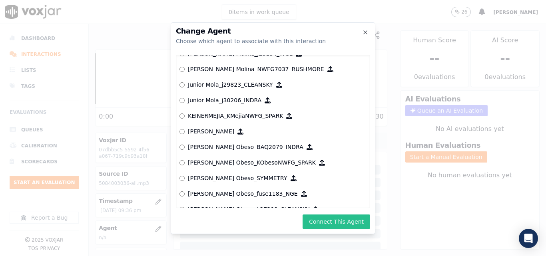
click at [332, 225] on button "Connect This Agent" at bounding box center [337, 222] width 68 height 14
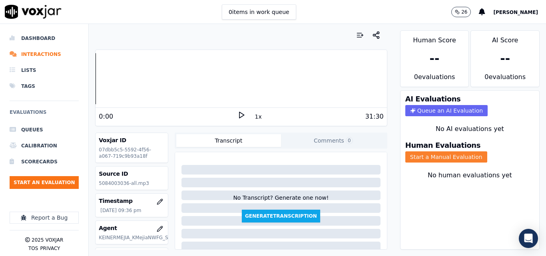
click at [422, 158] on button "Start a Manual Evaluation" at bounding box center [446, 156] width 82 height 11
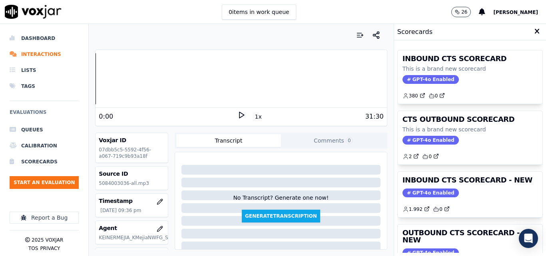
click at [237, 115] on icon at bounding box center [241, 115] width 8 height 8
click at [237, 116] on icon at bounding box center [241, 115] width 8 height 8
click at [240, 114] on icon at bounding box center [241, 115] width 8 height 8
click at [255, 117] on button "1x" at bounding box center [258, 116] width 10 height 11
click at [239, 117] on rect at bounding box center [239, 114] width 1 height 5
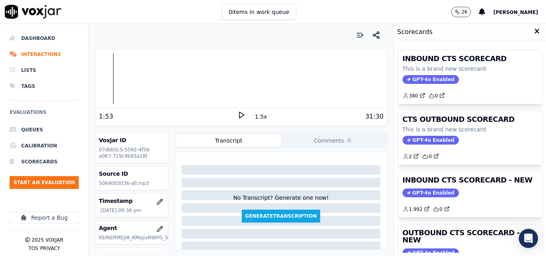
click at [237, 112] on div "1:53 1.5x 31:30" at bounding box center [241, 116] width 291 height 17
click at [239, 113] on polygon at bounding box center [241, 115] width 5 height 6
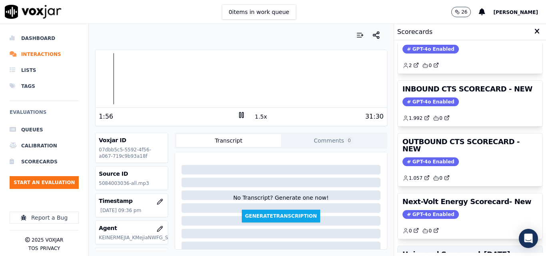
scroll to position [175, 0]
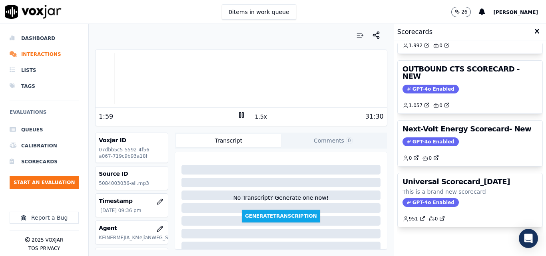
click at [96, 84] on div at bounding box center [241, 78] width 291 height 51
click at [257, 115] on button "1.5x" at bounding box center [261, 116] width 16 height 11
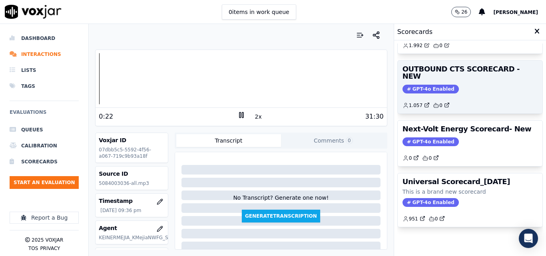
click at [411, 85] on span "GPT-4o Enabled" at bounding box center [430, 89] width 56 height 9
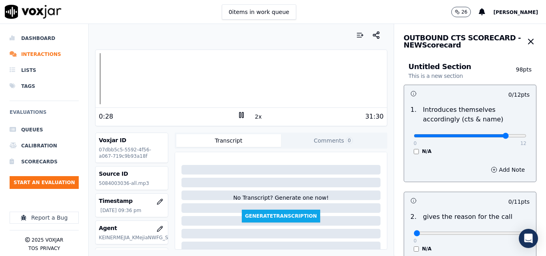
type input "10"
click at [493, 136] on input "range" at bounding box center [470, 135] width 113 height 3
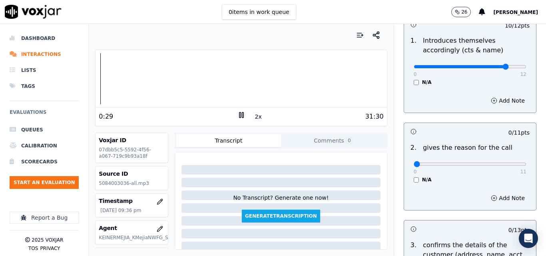
scroll to position [160, 0]
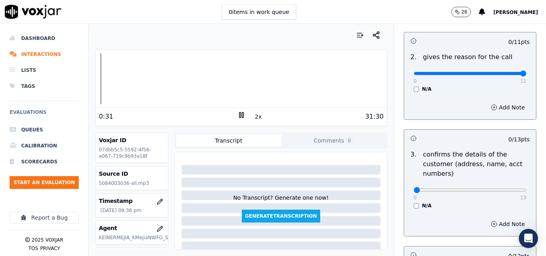
type input "11"
click at [506, 74] on input "range" at bounding box center [470, 73] width 113 height 3
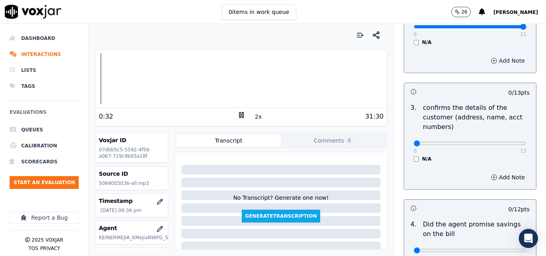
scroll to position [280, 0]
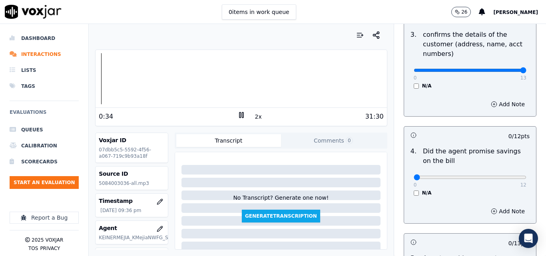
type input "13"
click at [504, 69] on input "range" at bounding box center [470, 70] width 113 height 3
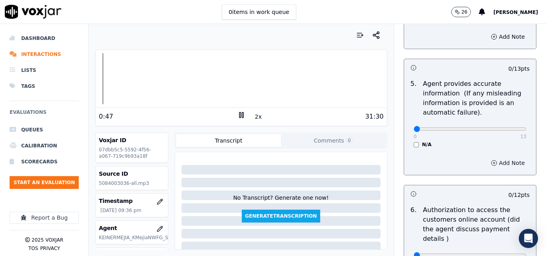
scroll to position [480, 0]
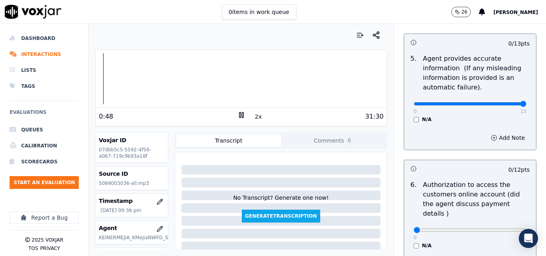
type input "13"
click at [506, 106] on input "range" at bounding box center [470, 103] width 113 height 3
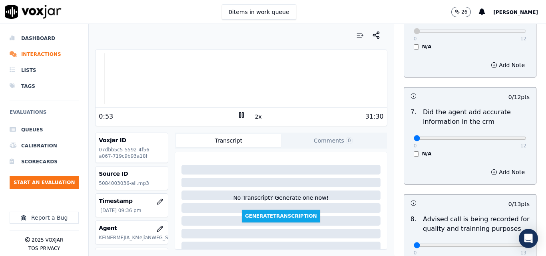
scroll to position [679, 0]
click at [501, 136] on input "range" at bounding box center [470, 137] width 113 height 3
click at [505, 132] on div "0 12 N/A" at bounding box center [469, 141] width 125 height 30
drag, startPoint x: 504, startPoint y: 126, endPoint x: 514, endPoint y: 125, distance: 10.5
type input "12"
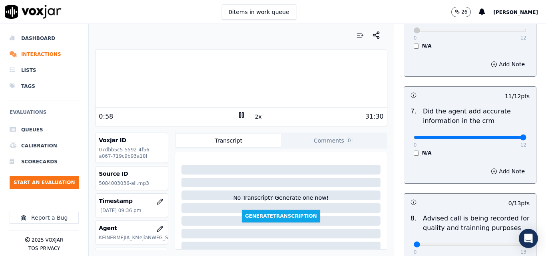
click at [514, 136] on input "range" at bounding box center [470, 137] width 113 height 3
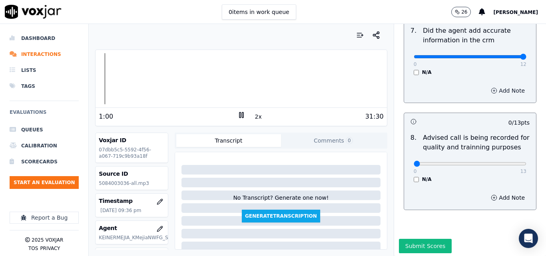
scroll to position [771, 0]
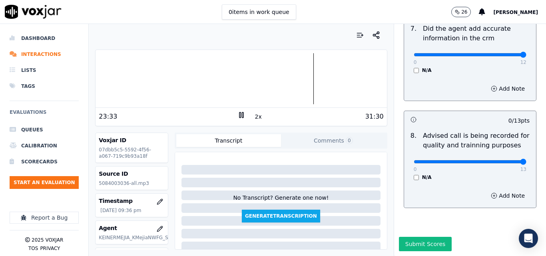
type input "13"
click at [503, 160] on input "range" at bounding box center [470, 161] width 113 height 3
click at [303, 82] on div at bounding box center [241, 78] width 291 height 51
click at [239, 116] on rect at bounding box center [239, 114] width 1 height 5
click at [420, 237] on button "Submit Scores" at bounding box center [425, 244] width 53 height 14
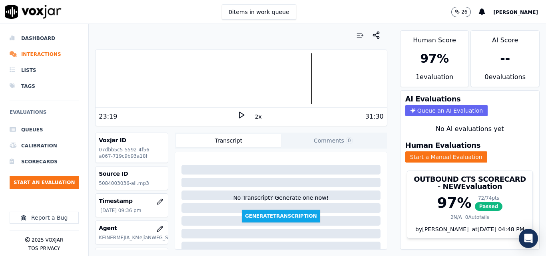
scroll to position [40, 0]
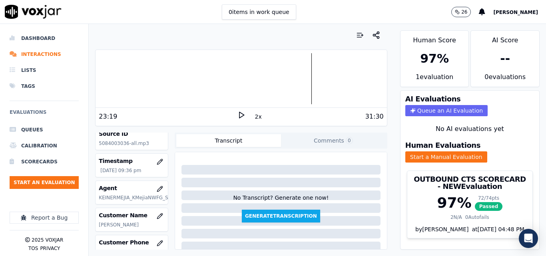
click at [46, 173] on ul "Queues Calibration Scorecards Start an Evaluation" at bounding box center [44, 159] width 69 height 74
click at [45, 183] on button "Start an Evaluation" at bounding box center [44, 182] width 69 height 13
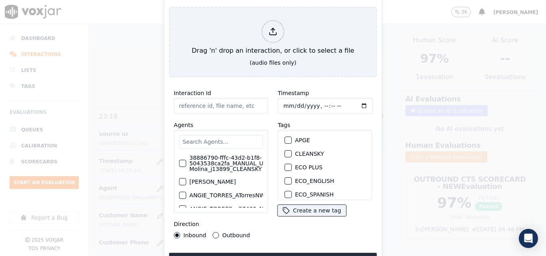
type input "20250815-132626_9784892079-all.mp3"
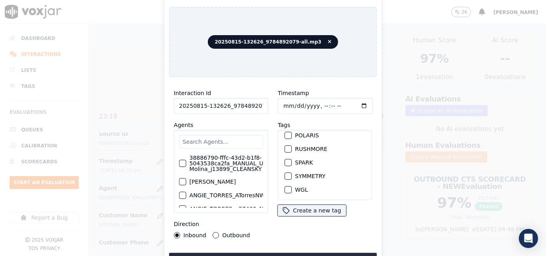
scroll to position [178, 0]
click at [289, 159] on button "SPARK" at bounding box center [288, 162] width 7 height 7
click at [297, 253] on button "Upload interaction to start evaluation" at bounding box center [273, 260] width 208 height 14
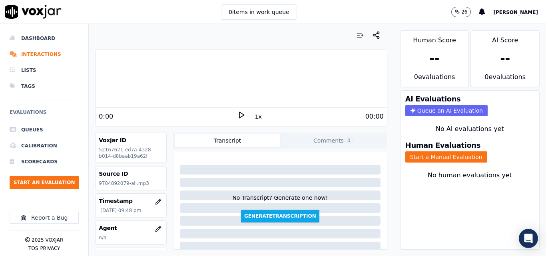
click at [233, 115] on div "0:00" at bounding box center [168, 117] width 138 height 10
click at [239, 114] on polygon at bounding box center [241, 115] width 5 height 6
click at [419, 155] on button "Start a Manual Evaluation" at bounding box center [446, 156] width 82 height 11
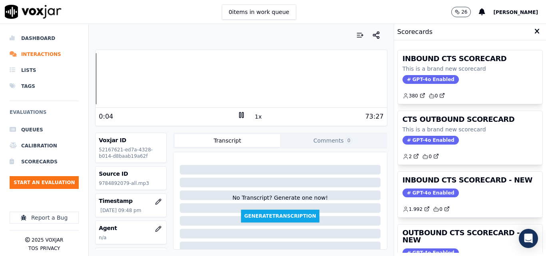
click at [257, 114] on button "1x" at bounding box center [258, 116] width 10 height 11
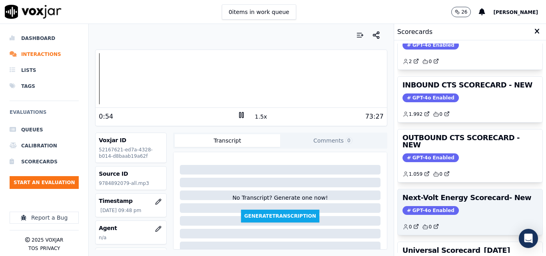
scroll to position [95, 0]
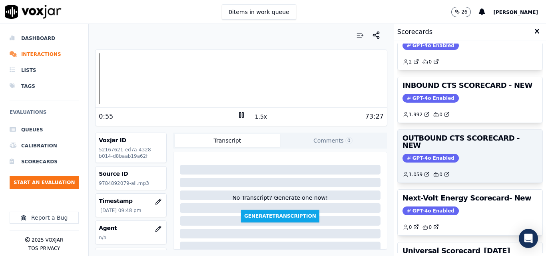
click at [426, 154] on span "GPT-4o Enabled" at bounding box center [430, 158] width 56 height 9
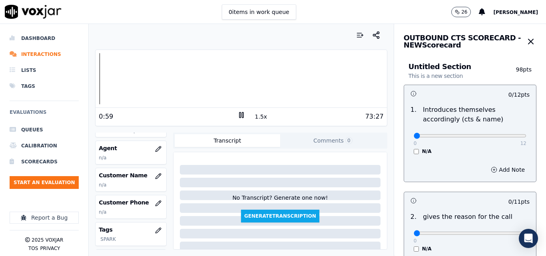
scroll to position [120, 0]
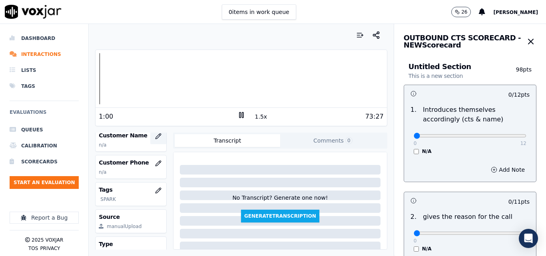
click at [155, 134] on icon "button" at bounding box center [158, 136] width 6 height 6
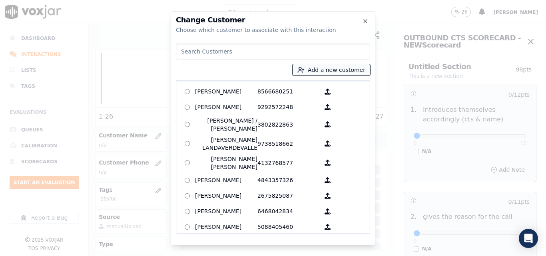
click at [317, 70] on button "Add a new customer" at bounding box center [332, 69] width 78 height 11
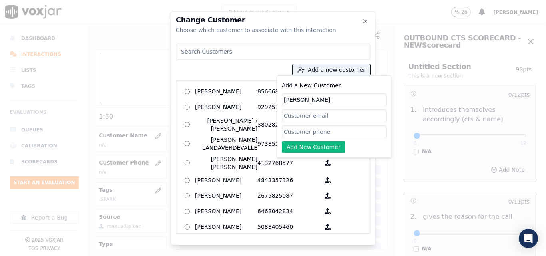
type input "[PERSON_NAME]"
paste input "9784892079"
type input "9784892079"
click at [323, 149] on button "Add New Customer" at bounding box center [314, 146] width 64 height 11
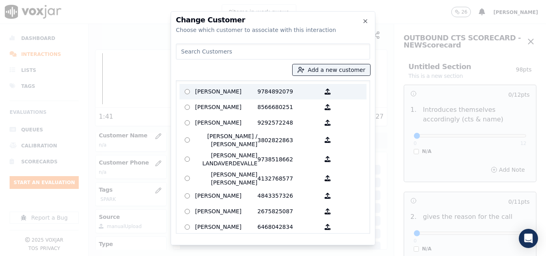
click at [242, 92] on p "[PERSON_NAME]" at bounding box center [226, 92] width 62 height 12
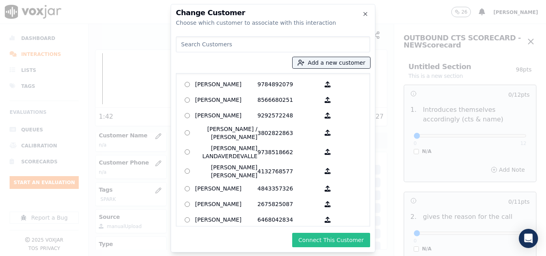
click at [338, 237] on button "Connect This Customer" at bounding box center [331, 240] width 78 height 14
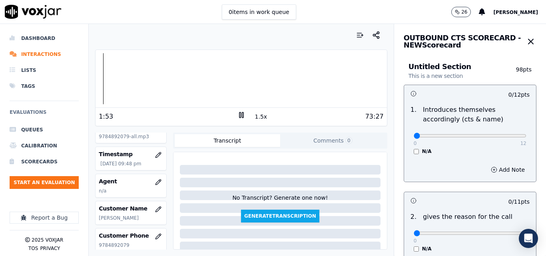
scroll to position [40, 0]
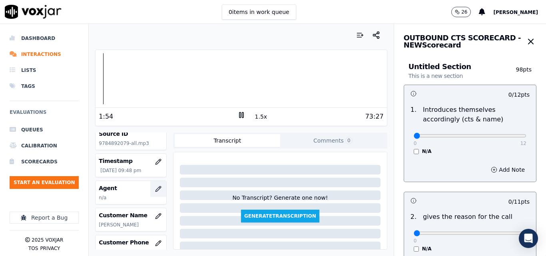
click at [155, 190] on icon "button" at bounding box center [158, 189] width 6 height 6
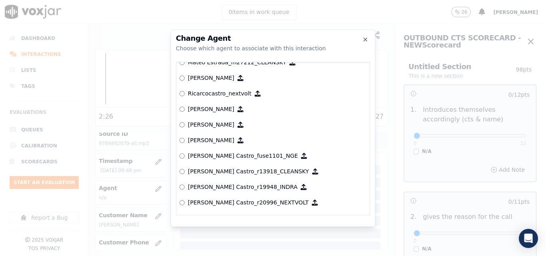
scroll to position [3337, 0]
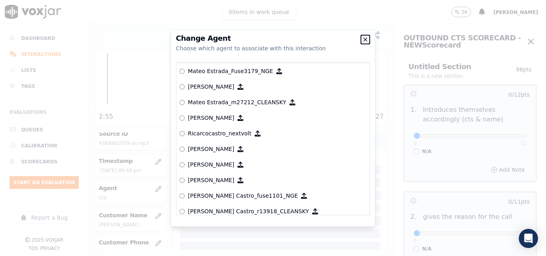
click at [366, 38] on icon "button" at bounding box center [365, 39] width 6 height 6
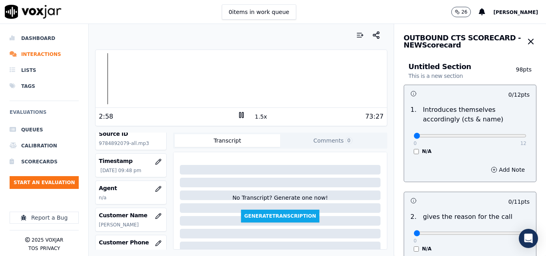
click at [521, 10] on span "[PERSON_NAME]" at bounding box center [515, 13] width 45 height 6
click at [499, 25] on div "Settings" at bounding box center [498, 26] width 86 height 13
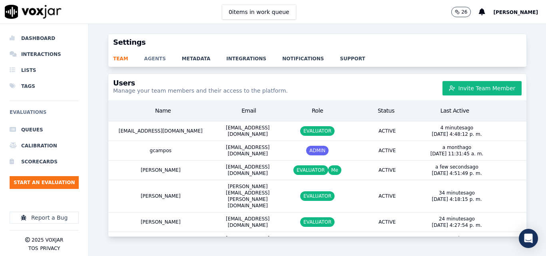
click at [151, 60] on link "agents" at bounding box center [163, 56] width 38 height 11
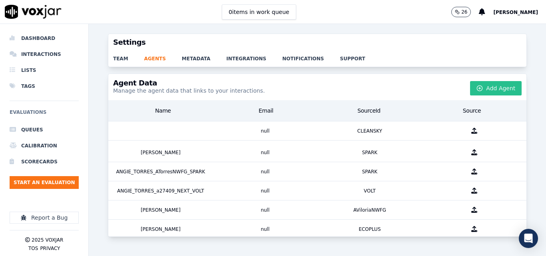
click at [490, 90] on button "Add Agent" at bounding box center [496, 88] width 52 height 14
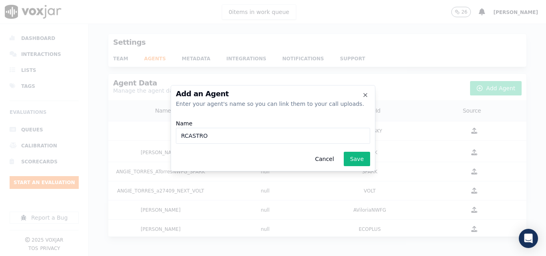
click at [181, 133] on input "RCASTRO" at bounding box center [273, 136] width 194 height 16
click at [275, 135] on input "RICARDOCASTRO_RCASTRO" at bounding box center [273, 136] width 194 height 16
type input "RICARDOCASTRO_RCASTRO_SPARK"
click at [353, 155] on button "Save" at bounding box center [357, 159] width 26 height 14
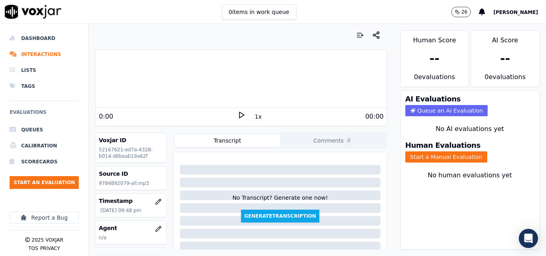
click at [237, 115] on icon at bounding box center [241, 115] width 8 height 8
click at [414, 154] on button "Start a Manual Evaluation" at bounding box center [446, 156] width 82 height 11
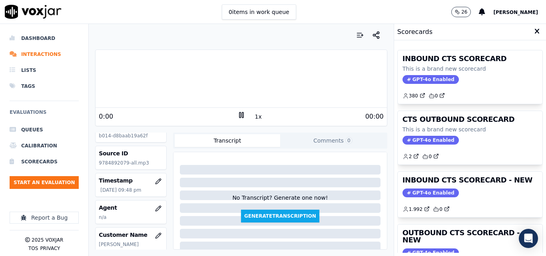
scroll to position [40, 0]
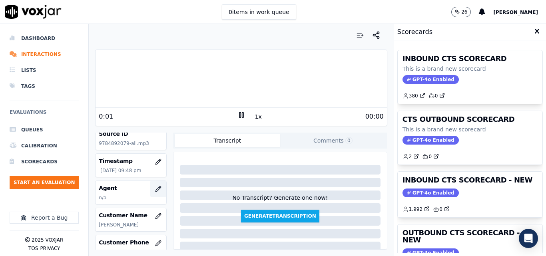
click at [155, 189] on icon "button" at bounding box center [158, 189] width 6 height 6
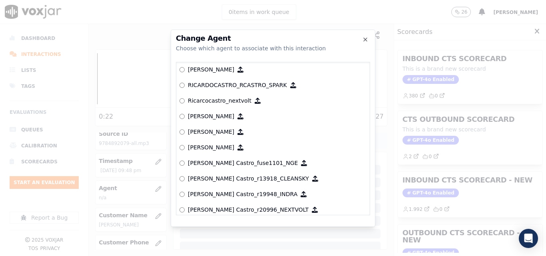
scroll to position [3346, 0]
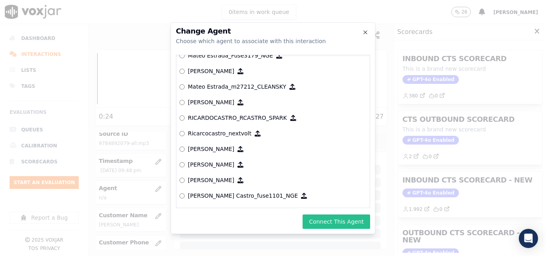
click at [341, 224] on button "Connect This Agent" at bounding box center [337, 222] width 68 height 14
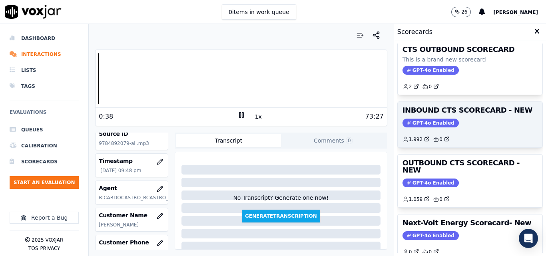
scroll to position [175, 0]
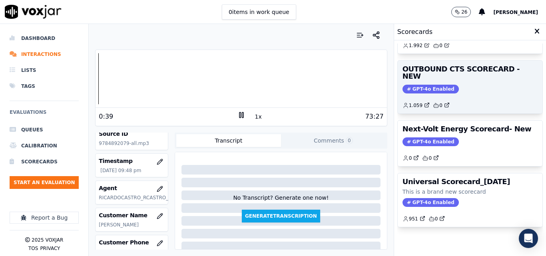
click at [423, 66] on div "OUTBOUND CTS SCORECARD - NEW GPT-4o Enabled 1.059 0" at bounding box center [470, 87] width 145 height 53
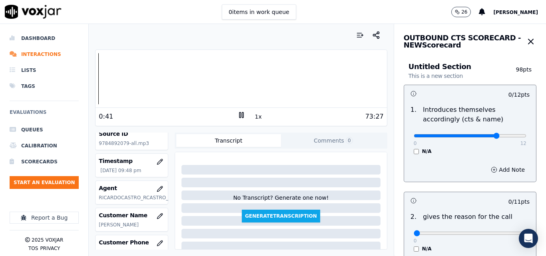
type input "9"
click at [483, 137] on input "range" at bounding box center [470, 135] width 113 height 3
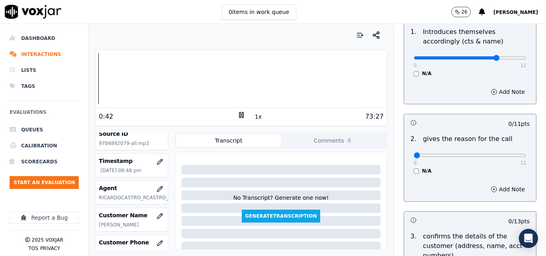
scroll to position [80, 0]
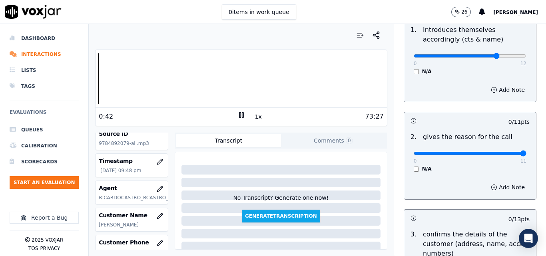
type input "11"
click at [506, 153] on input "range" at bounding box center [470, 153] width 113 height 3
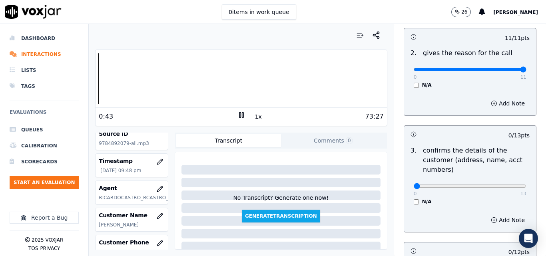
scroll to position [200, 0]
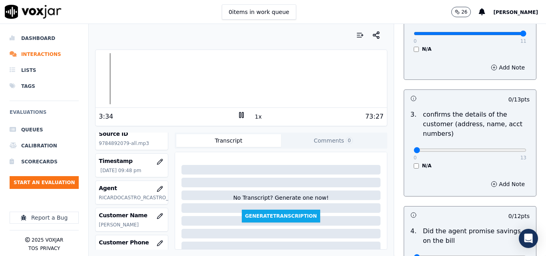
click at [240, 115] on icon at bounding box center [241, 115] width 8 height 8
click at [237, 114] on icon at bounding box center [241, 115] width 8 height 8
type input "13"
click at [502, 152] on input "range" at bounding box center [470, 150] width 113 height 3
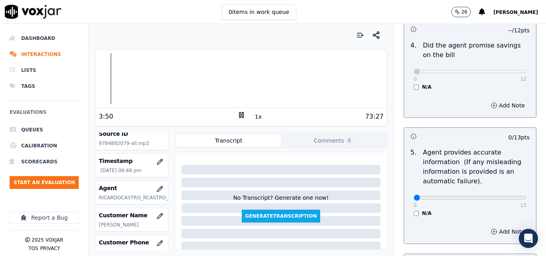
scroll to position [400, 0]
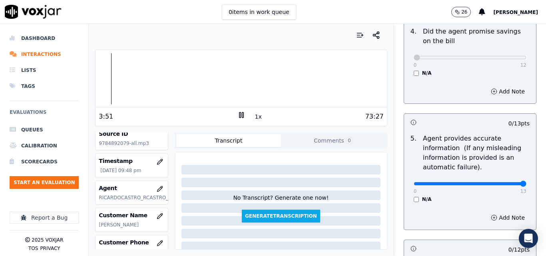
type input "13"
click at [506, 183] on input "range" at bounding box center [470, 183] width 113 height 3
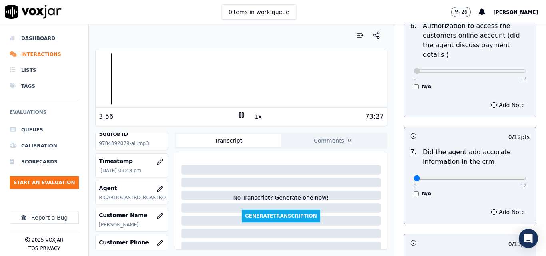
scroll to position [639, 0]
type input "12"
click at [507, 176] on input "range" at bounding box center [470, 177] width 113 height 3
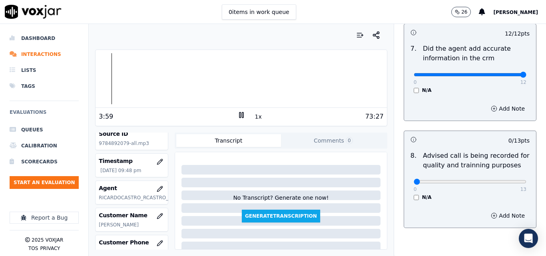
scroll to position [759, 0]
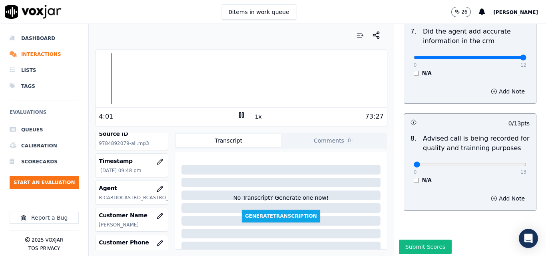
click at [254, 119] on button "1x" at bounding box center [258, 116] width 10 height 11
click at [254, 118] on button "1.5x" at bounding box center [261, 116] width 16 height 11
click at [117, 77] on div at bounding box center [241, 78] width 291 height 51
click at [136, 79] on div at bounding box center [241, 78] width 291 height 51
click at [133, 79] on div at bounding box center [241, 78] width 291 height 51
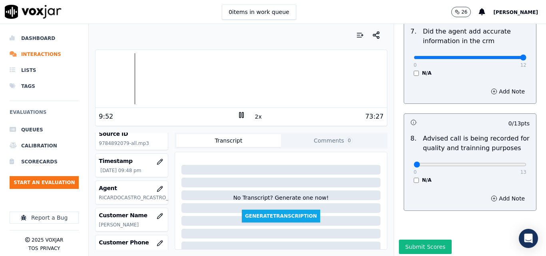
click at [253, 120] on button "2x" at bounding box center [258, 116] width 10 height 11
click at [253, 120] on button "1x" at bounding box center [258, 116] width 10 height 11
click at [133, 80] on div at bounding box center [241, 78] width 291 height 51
click at [255, 114] on button "1.5x" at bounding box center [261, 116] width 16 height 11
click at [253, 115] on button "2x" at bounding box center [258, 116] width 10 height 11
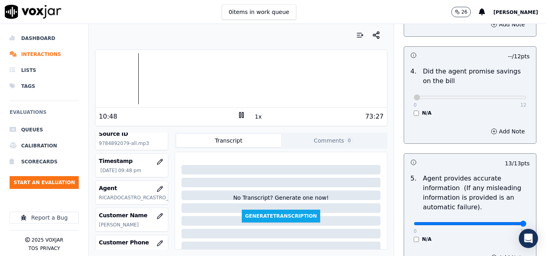
scroll to position [440, 0]
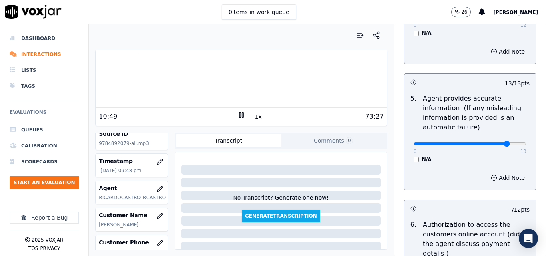
type input "11"
click at [490, 143] on input "range" at bounding box center [470, 143] width 113 height 3
click at [492, 179] on button "Add Note" at bounding box center [508, 177] width 44 height 11
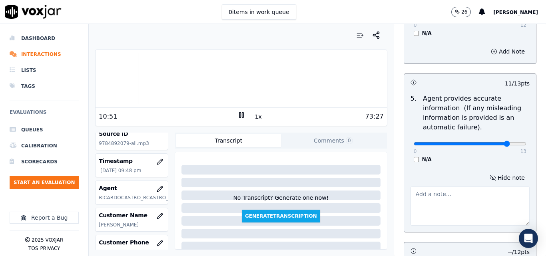
click at [440, 198] on textarea at bounding box center [469, 206] width 119 height 39
click at [443, 194] on textarea "THE CORRECT RATE IS:" at bounding box center [469, 206] width 119 height 39
click at [494, 193] on textarea "THE CORRECT GAS RATE IS:" at bounding box center [469, 206] width 119 height 39
paste textarea "1.199"
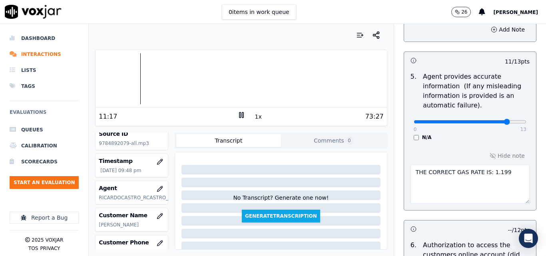
scroll to position [480, 0]
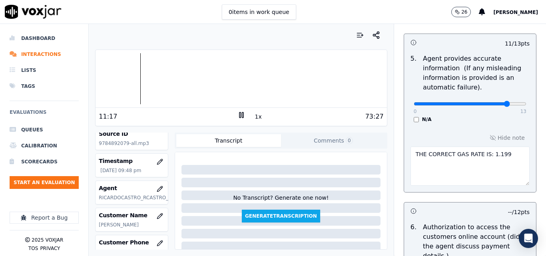
type textarea "THE CORRECT GAS RATE IS: 1.199"
click at [501, 122] on div "N/A" at bounding box center [470, 119] width 113 height 6
click at [256, 120] on button "1x" at bounding box center [258, 116] width 10 height 11
click at [254, 117] on button "1.5x" at bounding box center [261, 116] width 16 height 11
click at [143, 73] on div at bounding box center [241, 78] width 291 height 51
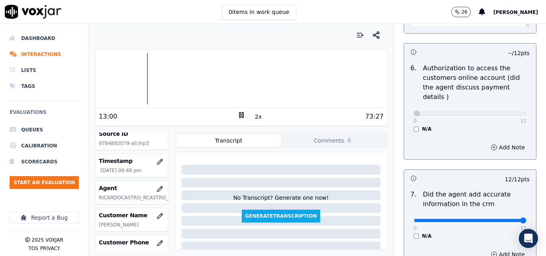
scroll to position [813, 0]
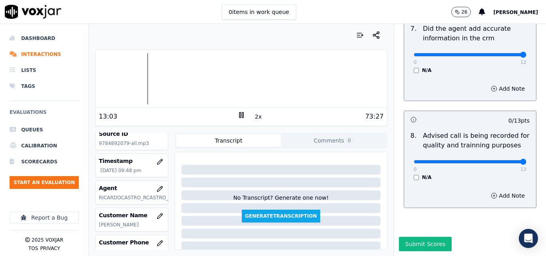
type input "13"
click at [505, 160] on input "range" at bounding box center [470, 161] width 113 height 3
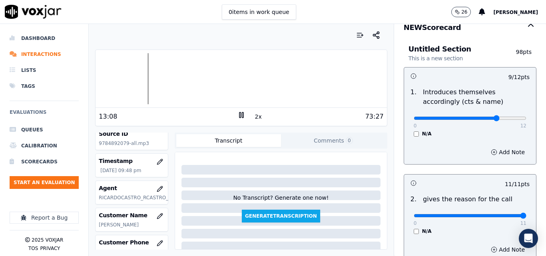
scroll to position [14, 0]
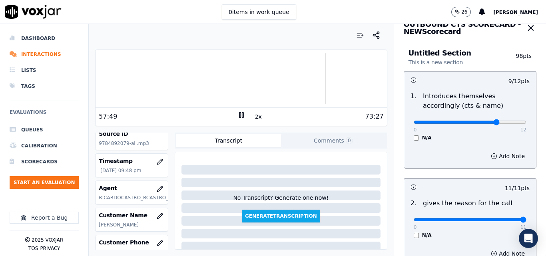
click at [258, 113] on button "2x" at bounding box center [258, 116] width 10 height 11
click at [256, 116] on button "1x" at bounding box center [258, 116] width 10 height 11
click at [256, 116] on button "1.5x" at bounding box center [261, 116] width 16 height 11
click at [342, 74] on div at bounding box center [241, 78] width 291 height 51
click at [281, 76] on div at bounding box center [241, 78] width 291 height 51
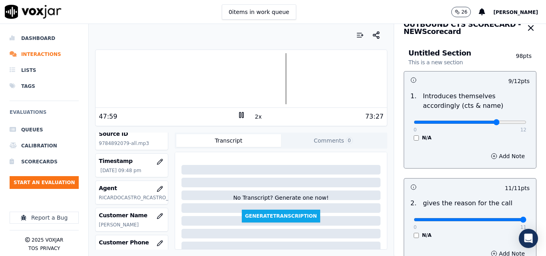
click at [263, 75] on div at bounding box center [241, 78] width 291 height 51
click at [275, 78] on div at bounding box center [241, 78] width 291 height 51
click at [273, 68] on div at bounding box center [241, 78] width 291 height 51
click at [215, 74] on div at bounding box center [241, 78] width 291 height 51
click at [242, 115] on rect at bounding box center [242, 114] width 1 height 5
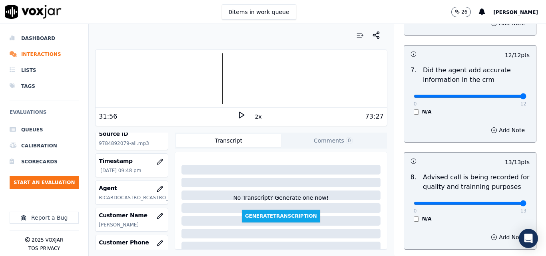
scroll to position [813, 0]
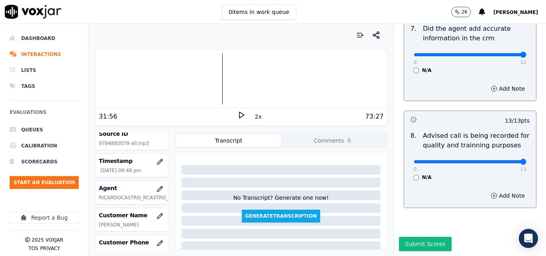
click at [424, 237] on button "Submit Scores" at bounding box center [425, 244] width 53 height 14
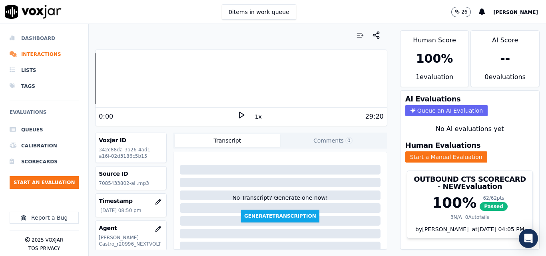
click at [51, 36] on li "Dashboard" at bounding box center [44, 38] width 69 height 16
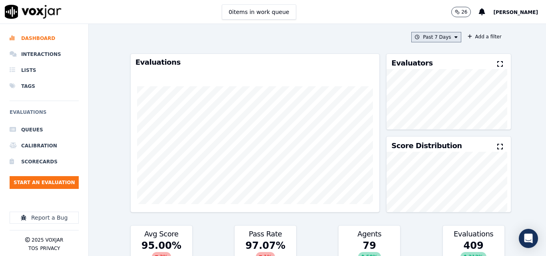
click at [428, 38] on button "Past 7 Days" at bounding box center [436, 37] width 50 height 10
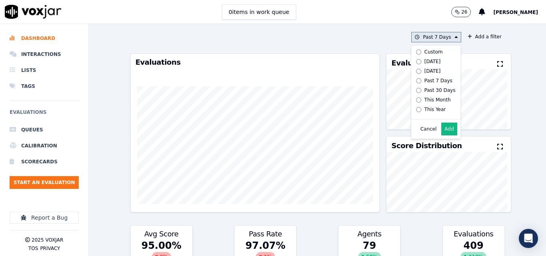
click at [441, 134] on button "Add" at bounding box center [449, 129] width 16 height 13
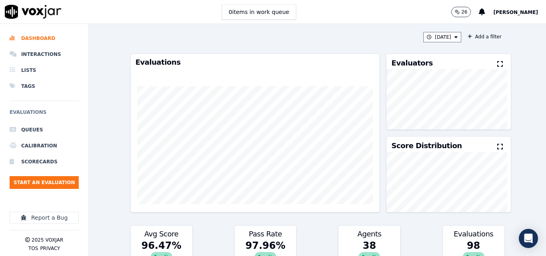
click at [497, 64] on icon at bounding box center [500, 64] width 6 height 6
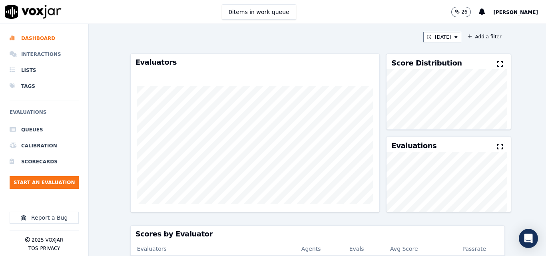
click at [53, 55] on li "Interactions" at bounding box center [44, 54] width 69 height 16
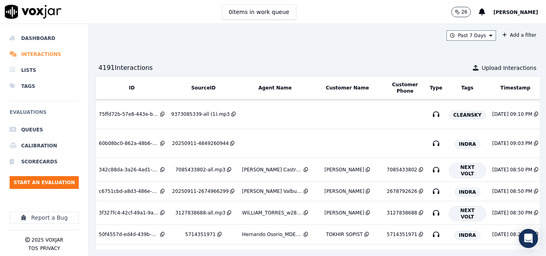
click at [58, 55] on li "Interactions" at bounding box center [44, 54] width 69 height 16
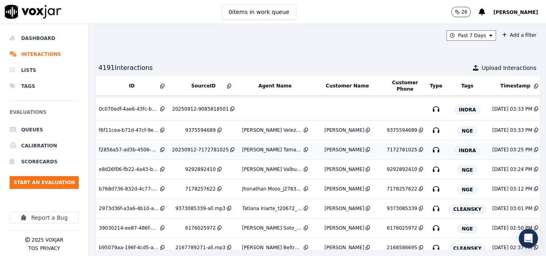
scroll to position [959, 0]
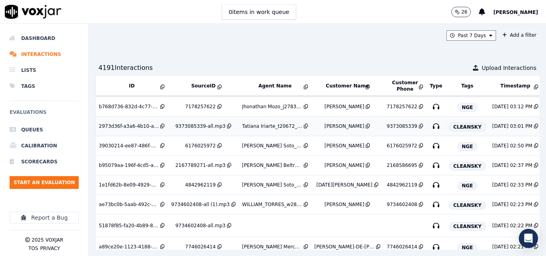
click at [239, 125] on td "Tatiana Iriarte_t20672_CLEANSKY" at bounding box center [275, 127] width 72 height 20
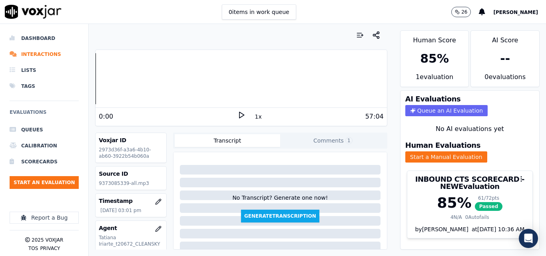
scroll to position [17, 0]
